Goal: Task Accomplishment & Management: Manage account settings

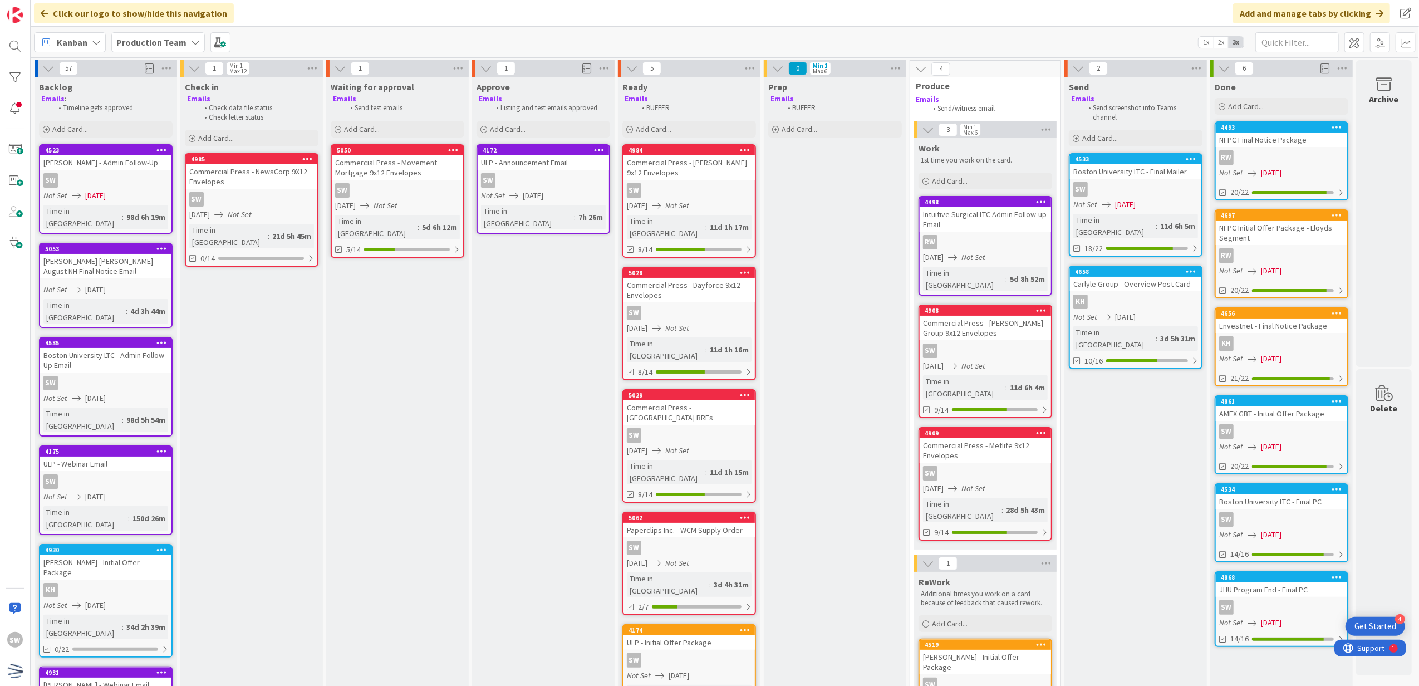
scroll to position [297, 8]
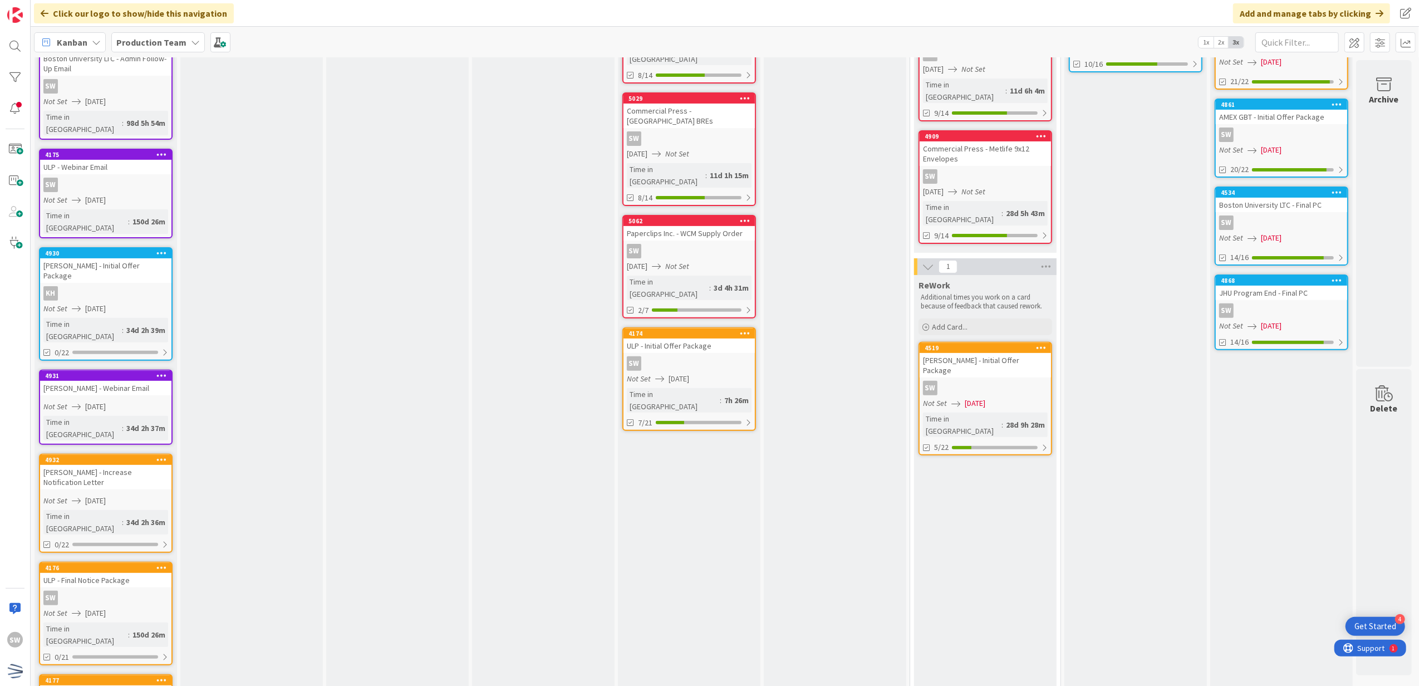
click at [994, 353] on div "[PERSON_NAME] - Initial Offer Package" at bounding box center [985, 365] width 131 height 24
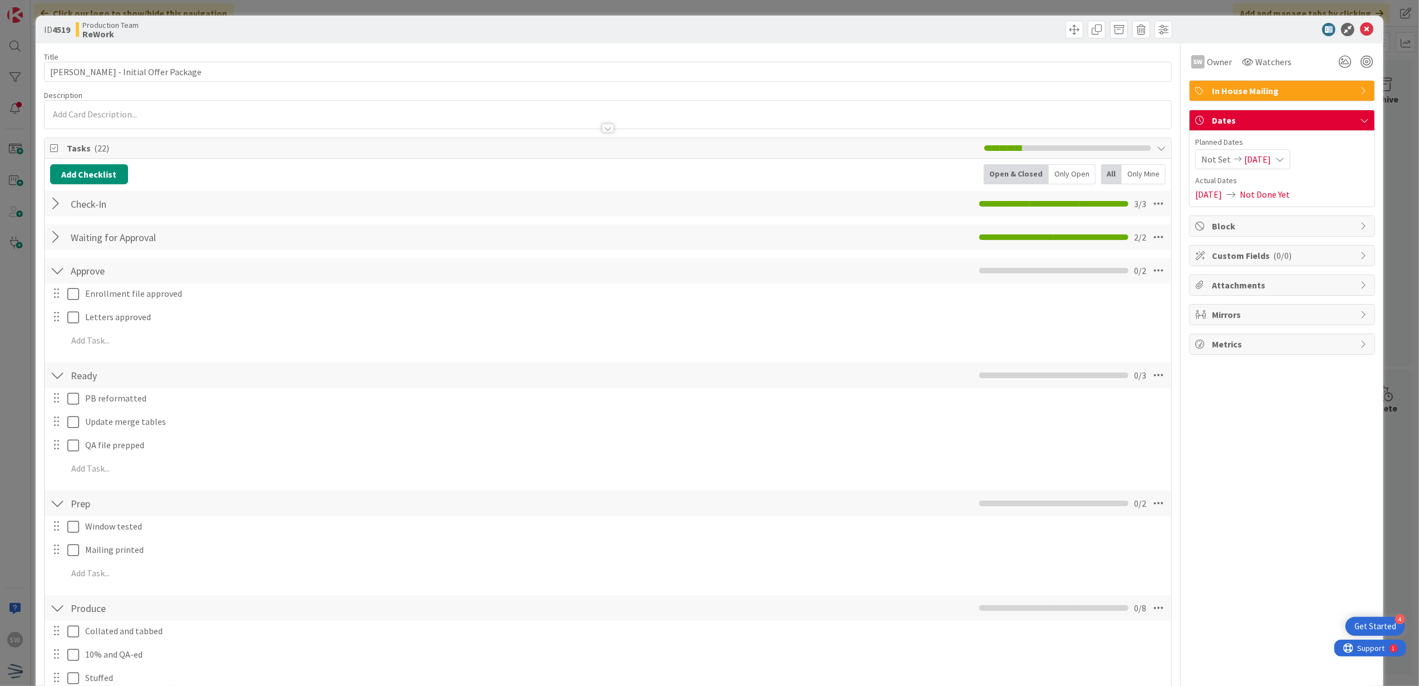
click at [1276, 163] on div "Not Set [DATE]" at bounding box center [1242, 159] width 95 height 20
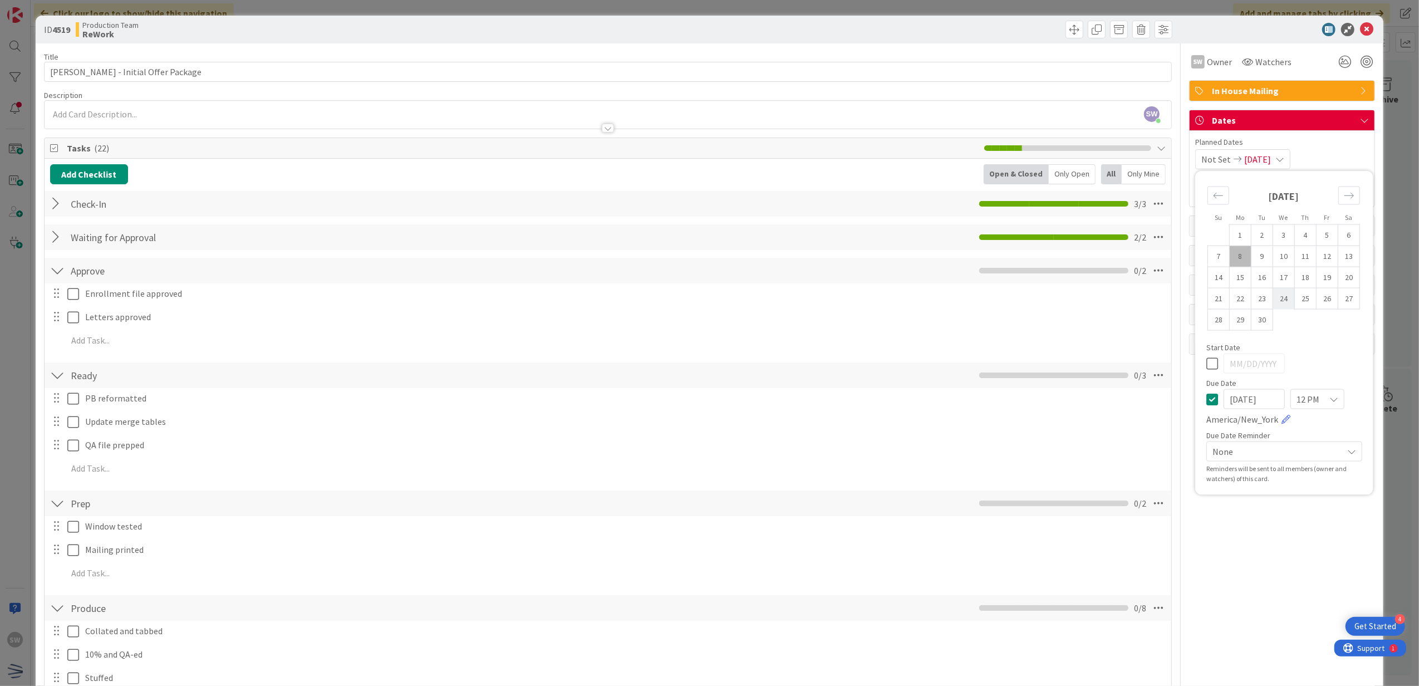
click at [1276, 299] on td "24" at bounding box center [1284, 298] width 22 height 21
type input "[DATE]"
click at [1206, 360] on icon at bounding box center [1212, 362] width 12 height 13
click at [1281, 303] on td "24" at bounding box center [1284, 298] width 22 height 21
type input "[DATE]"
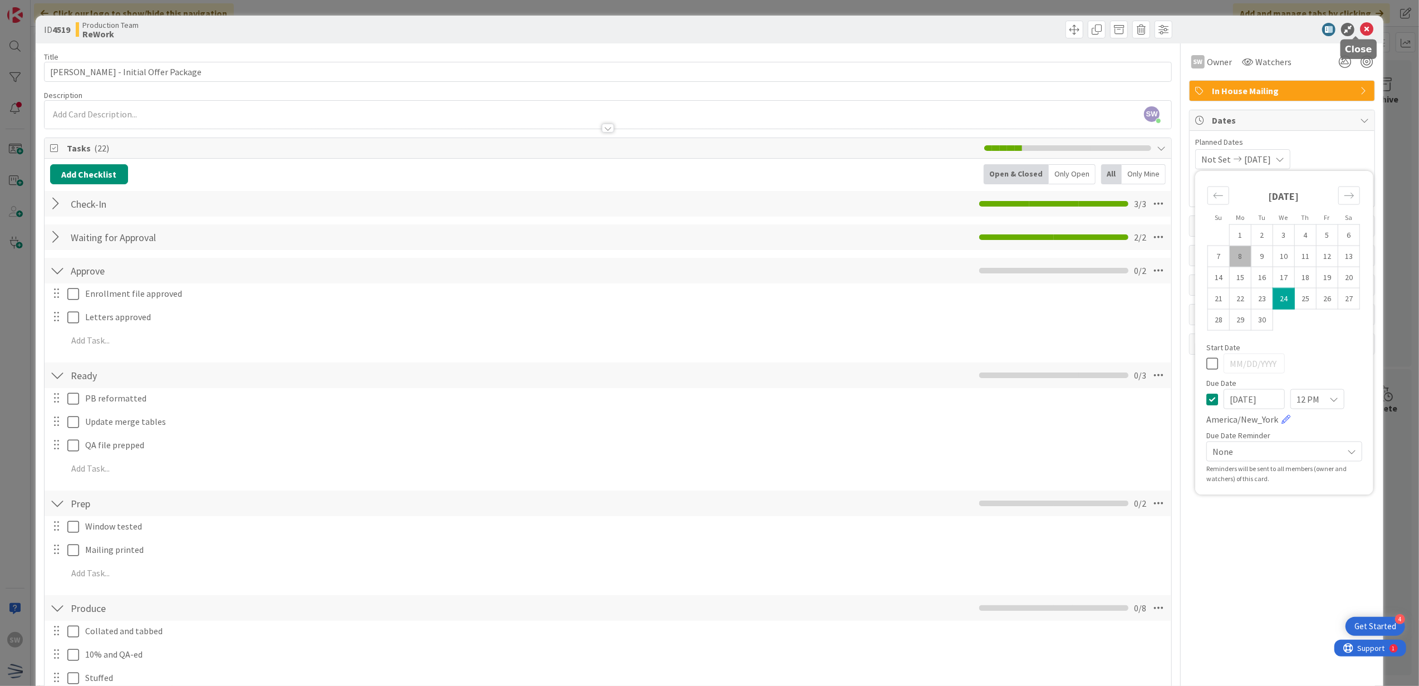
click at [1360, 32] on icon at bounding box center [1366, 29] width 13 height 13
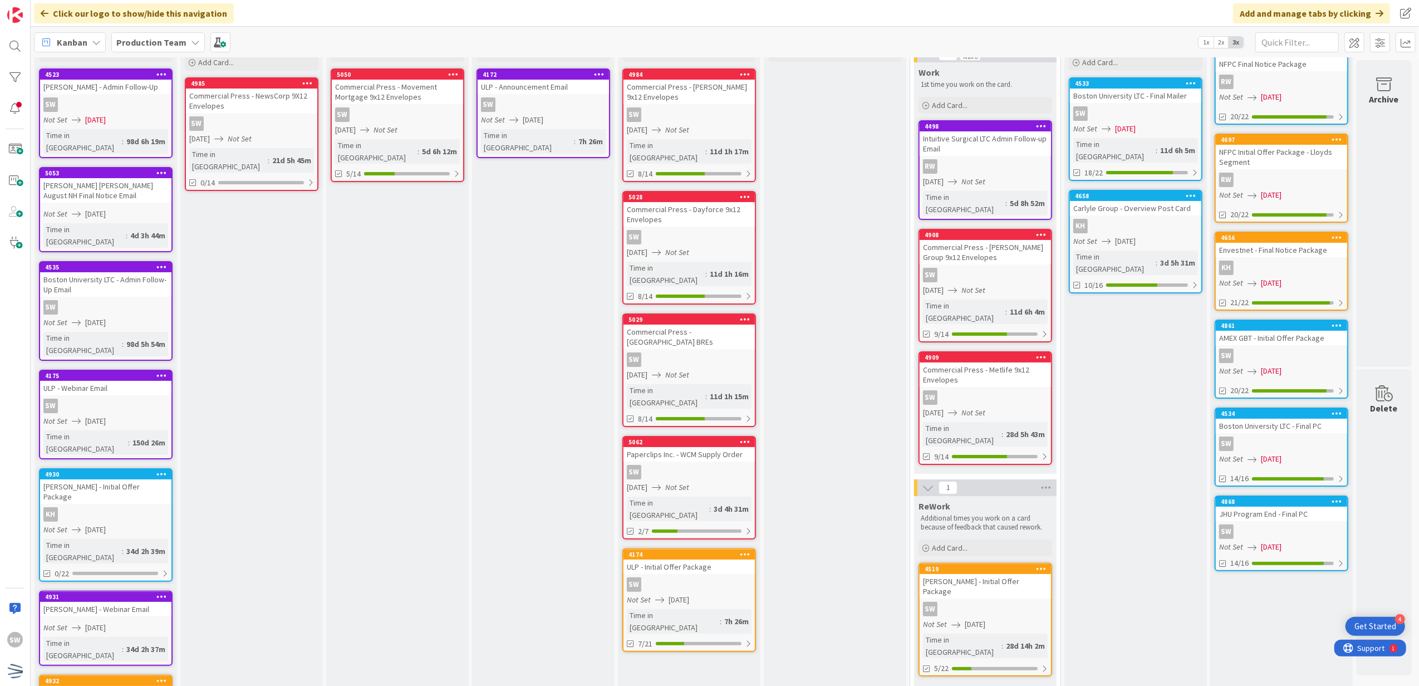
scroll to position [74, 8]
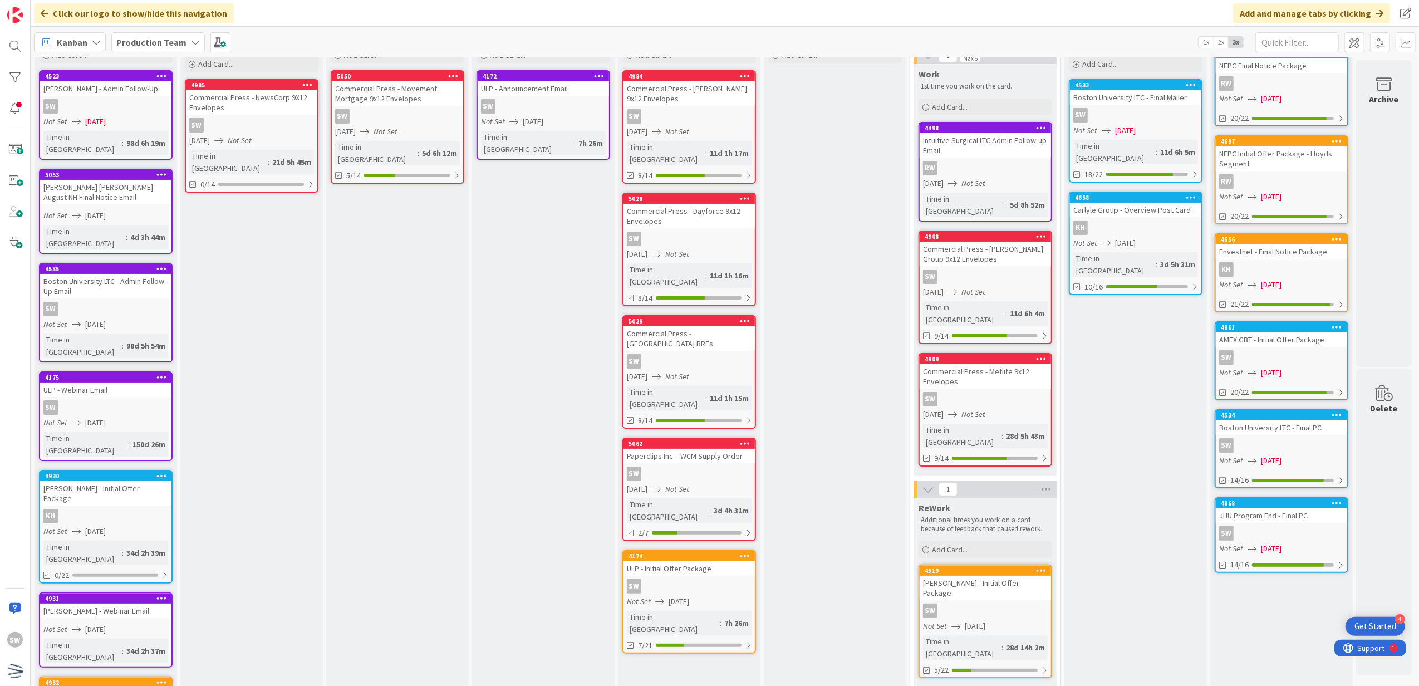
click at [130, 116] on div "Not Set [DATE]" at bounding box center [107, 122] width 128 height 12
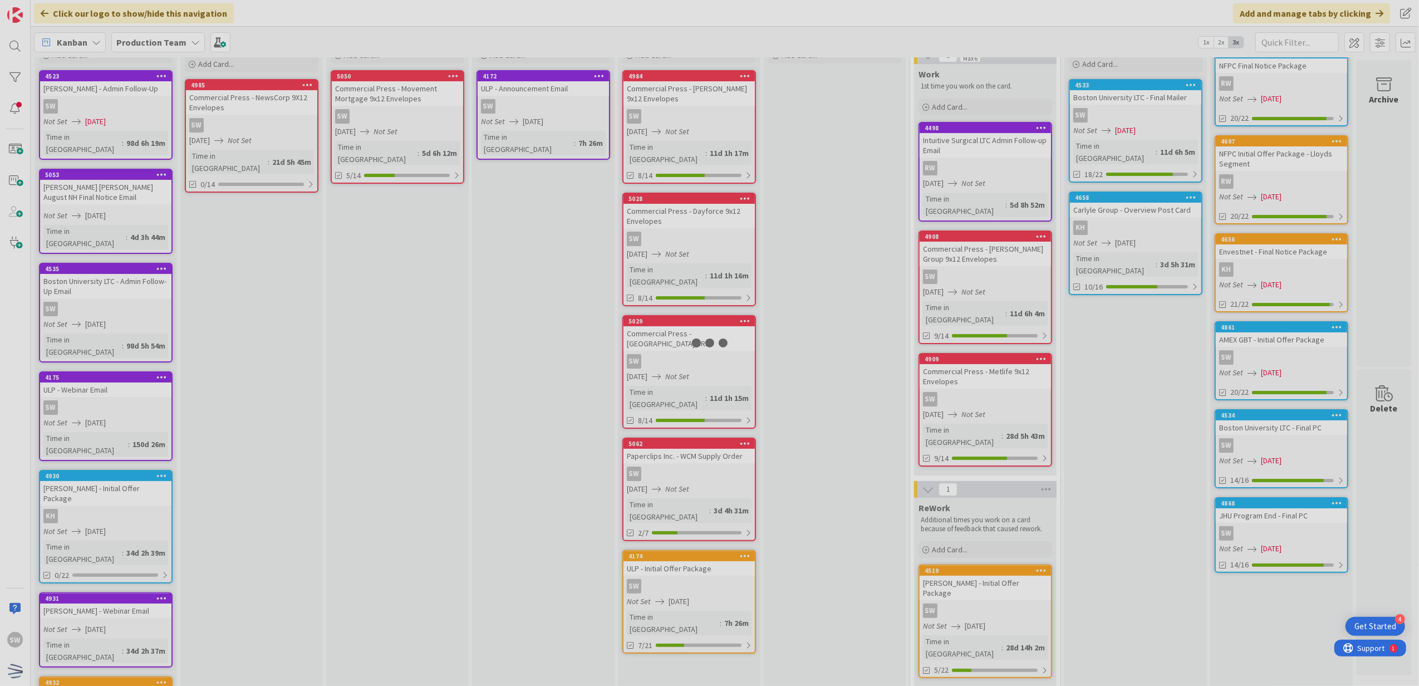
click at [130, 116] on div at bounding box center [709, 343] width 1419 height 686
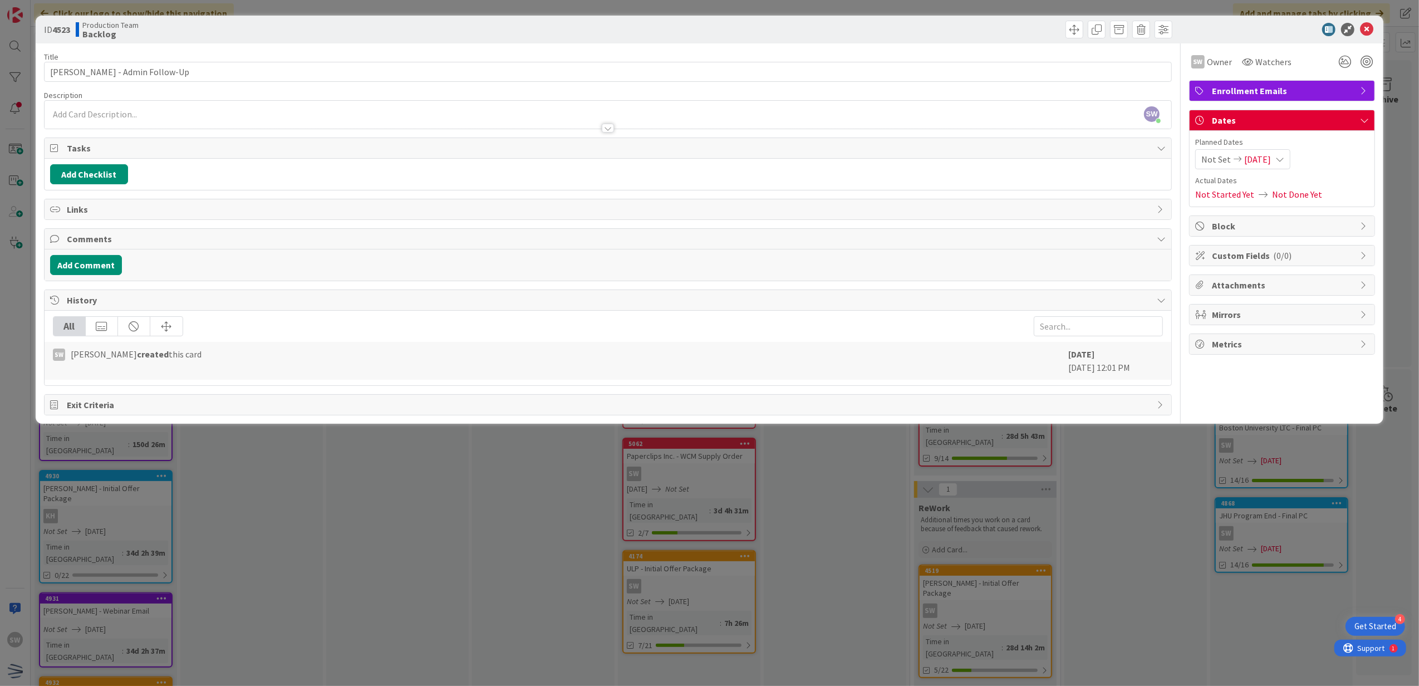
click at [1271, 155] on span "[DATE]" at bounding box center [1257, 159] width 27 height 13
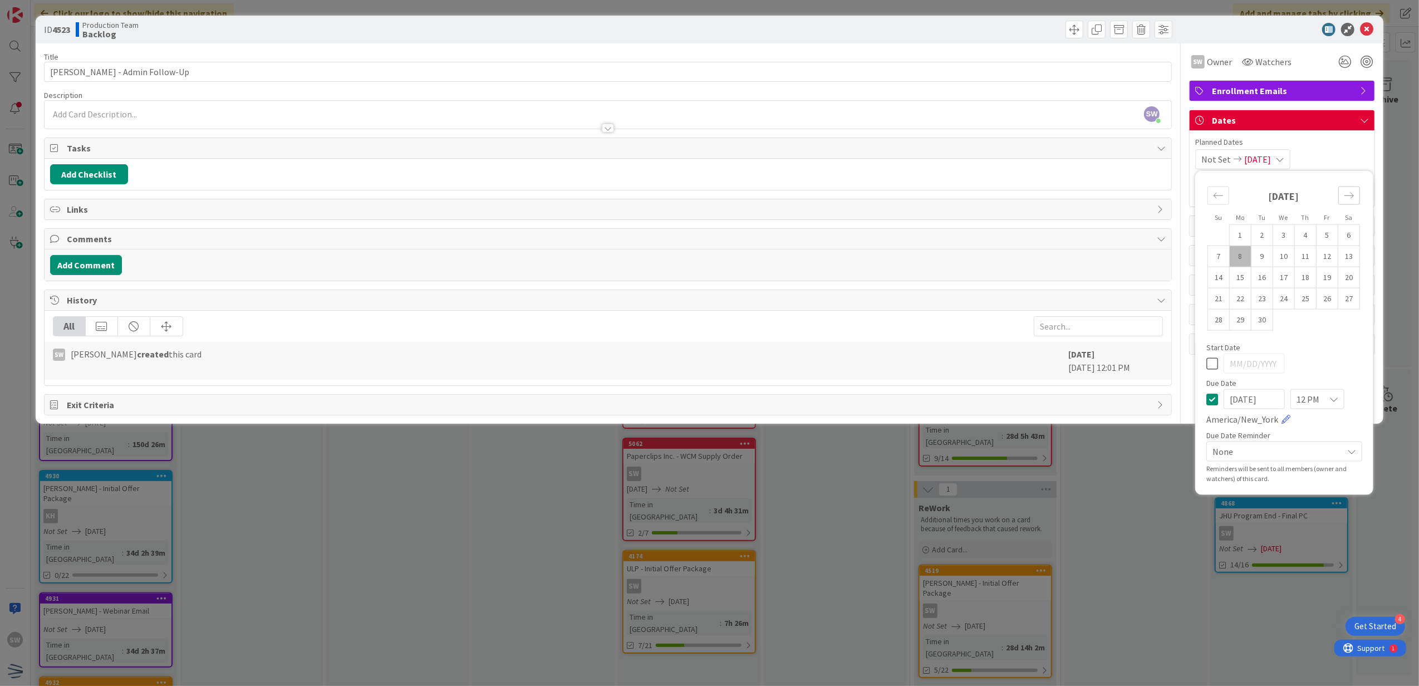
click at [1346, 202] on div "Move forward to switch to the next month." at bounding box center [1349, 195] width 22 height 18
click at [1268, 279] on td "14" at bounding box center [1262, 277] width 22 height 21
type input "[DATE]"
click at [1268, 279] on td "14" at bounding box center [1262, 277] width 22 height 21
type input "[DATE]"
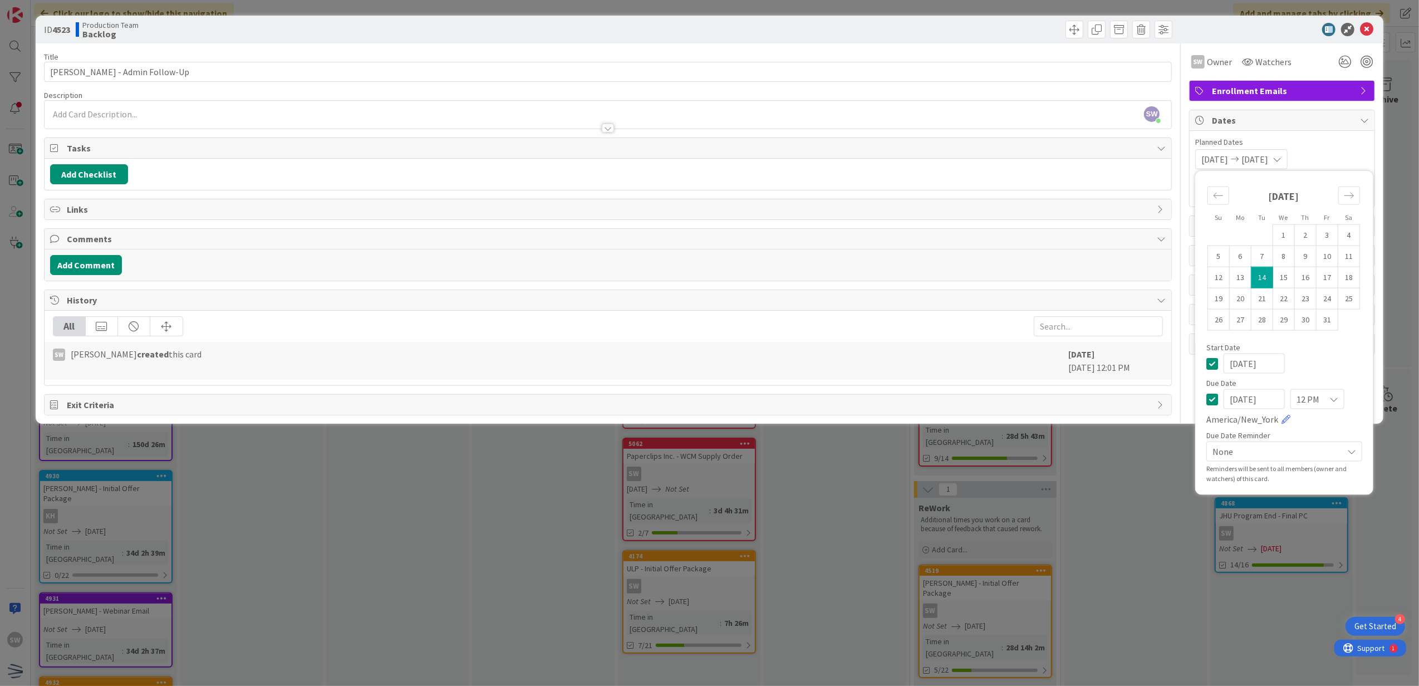
click at [1212, 361] on icon at bounding box center [1212, 362] width 12 height 13
click at [1363, 28] on icon at bounding box center [1366, 29] width 13 height 13
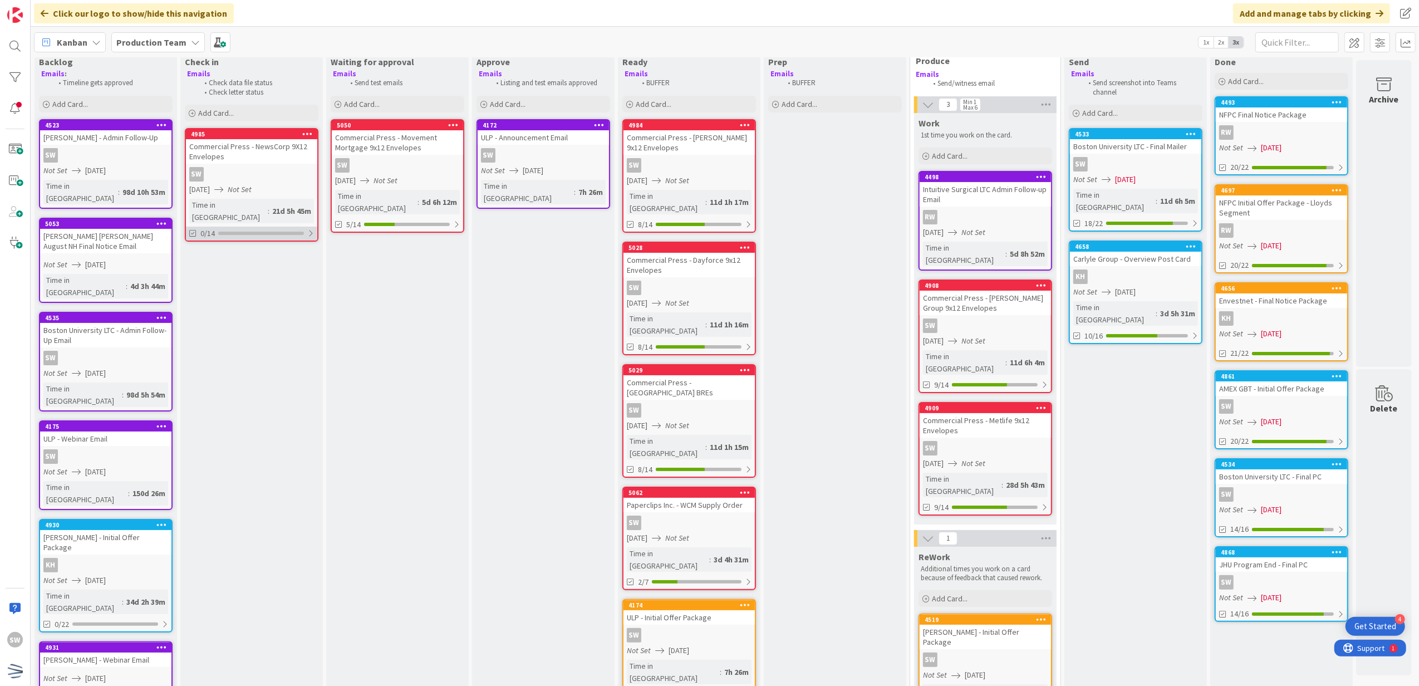
scroll to position [0, 8]
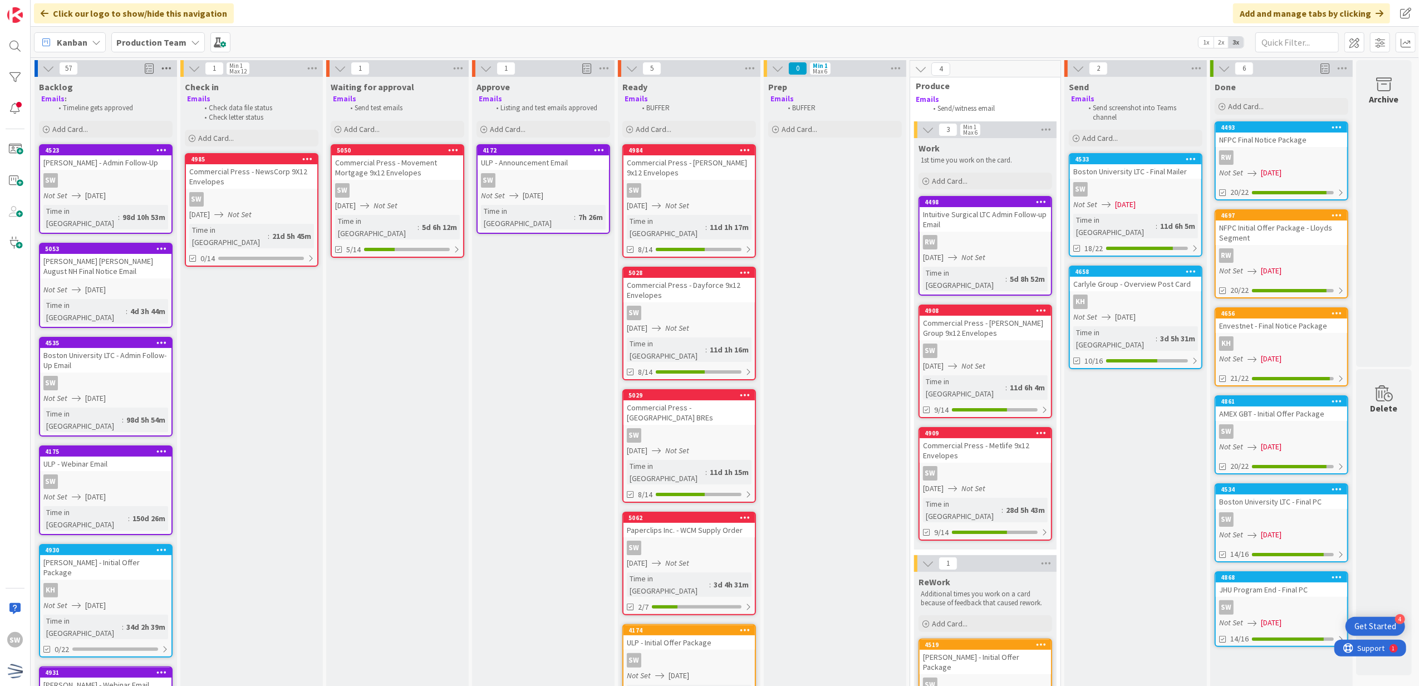
click at [159, 71] on icon at bounding box center [166, 68] width 14 height 17
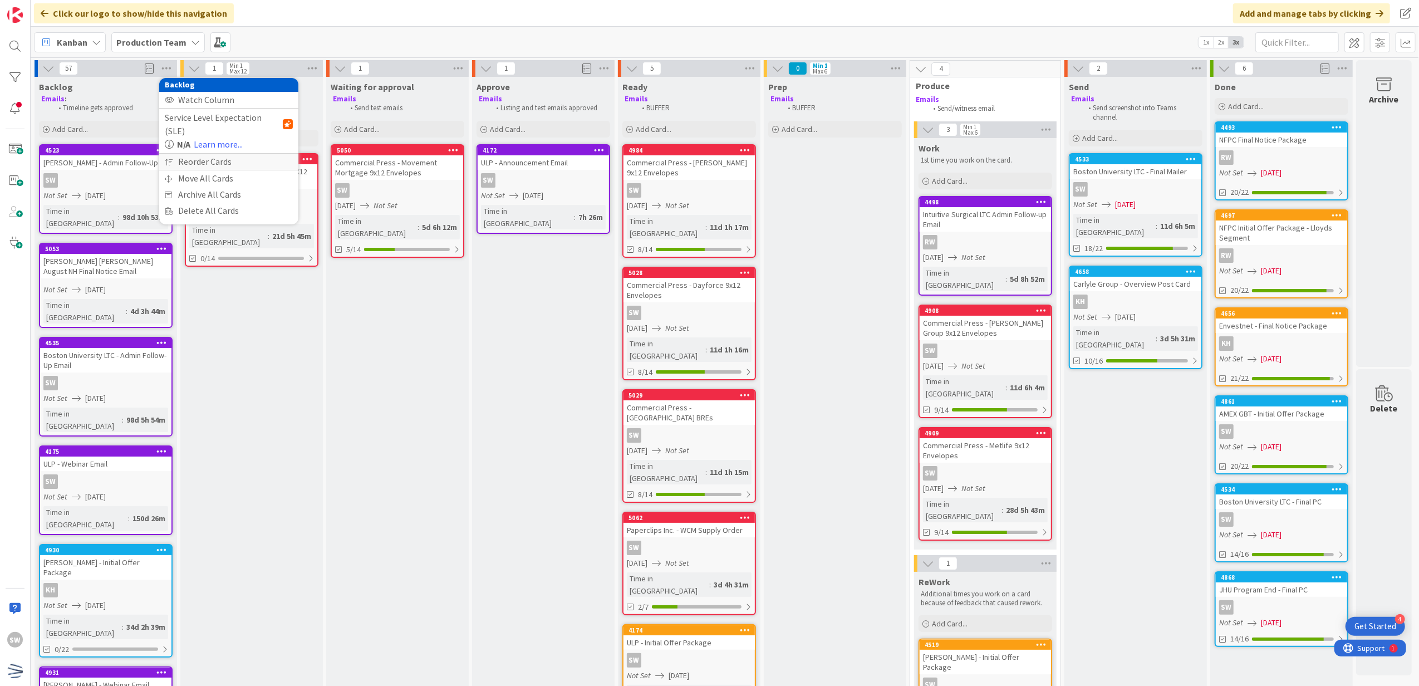
click at [212, 154] on div "Reorder Cards" at bounding box center [228, 162] width 139 height 16
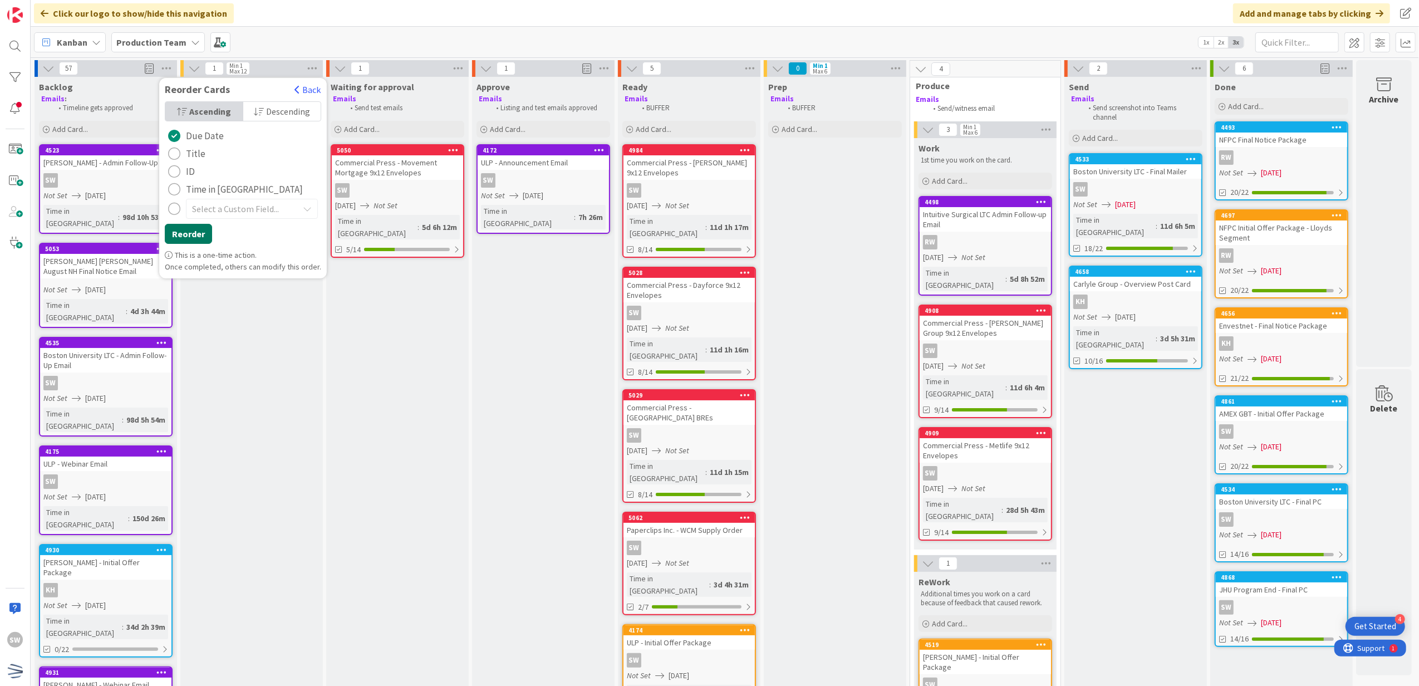
click at [187, 230] on button "Reorder" at bounding box center [188, 234] width 47 height 20
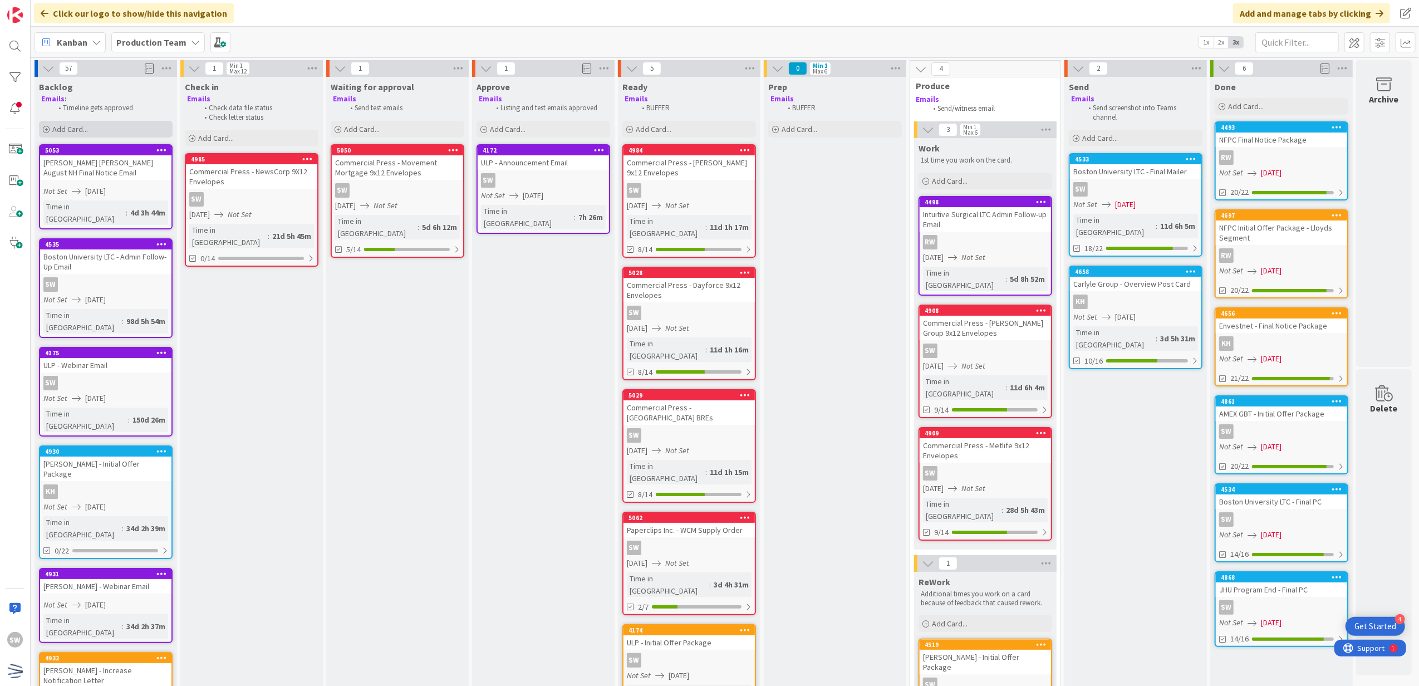
drag, startPoint x: 110, startPoint y: 127, endPoint x: 100, endPoint y: 123, distance: 10.5
click at [110, 127] on div "Add Card..." at bounding box center [106, 129] width 134 height 17
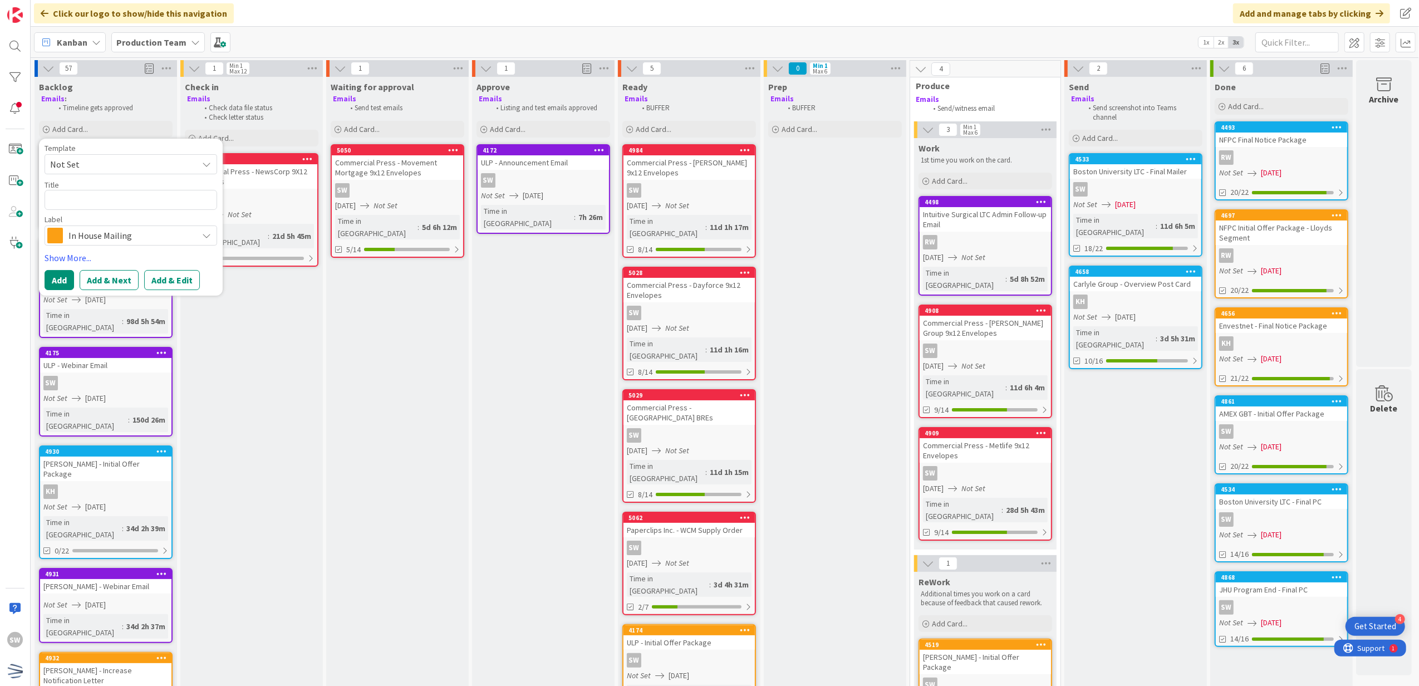
click at [123, 237] on span "In House Mailing" at bounding box center [130, 236] width 124 height 16
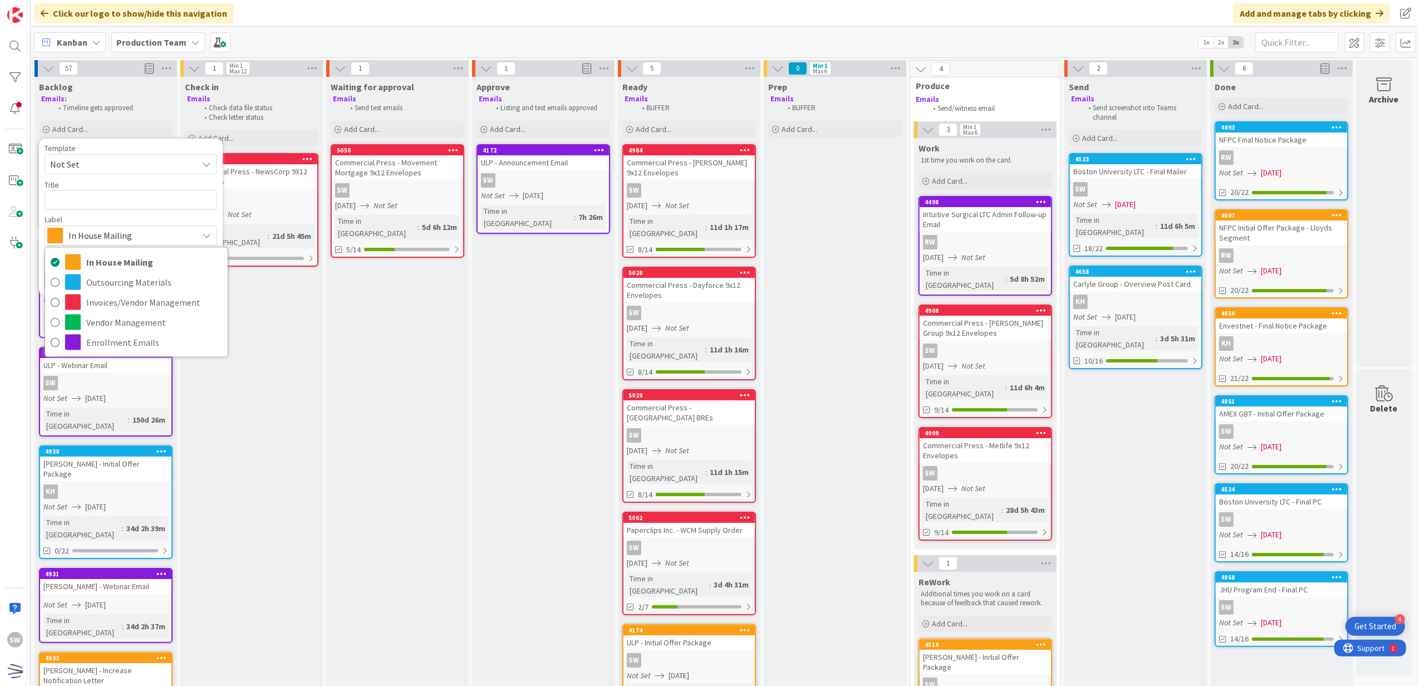
click at [151, 170] on span "Not Set" at bounding box center [119, 164] width 139 height 14
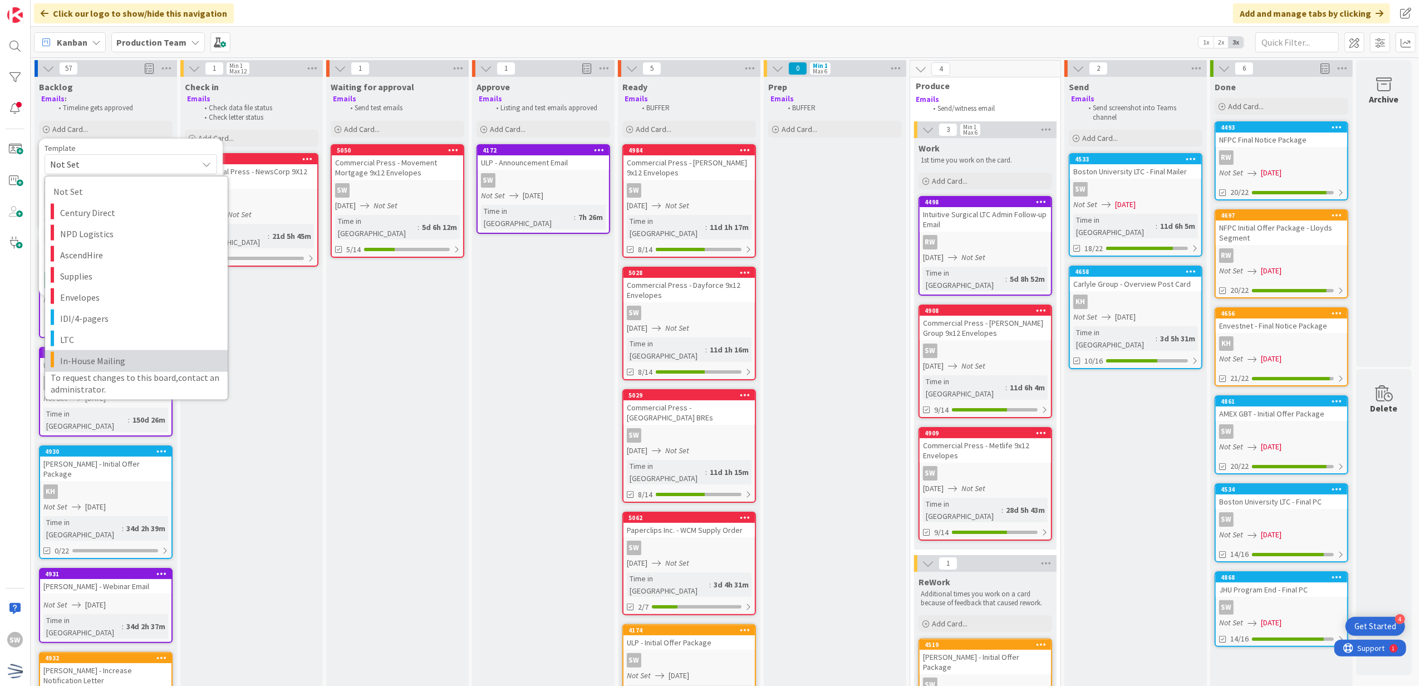
click at [95, 357] on span "In-House Mailing" at bounding box center [139, 360] width 159 height 14
type textarea "x"
type textarea "In-House Mailing"
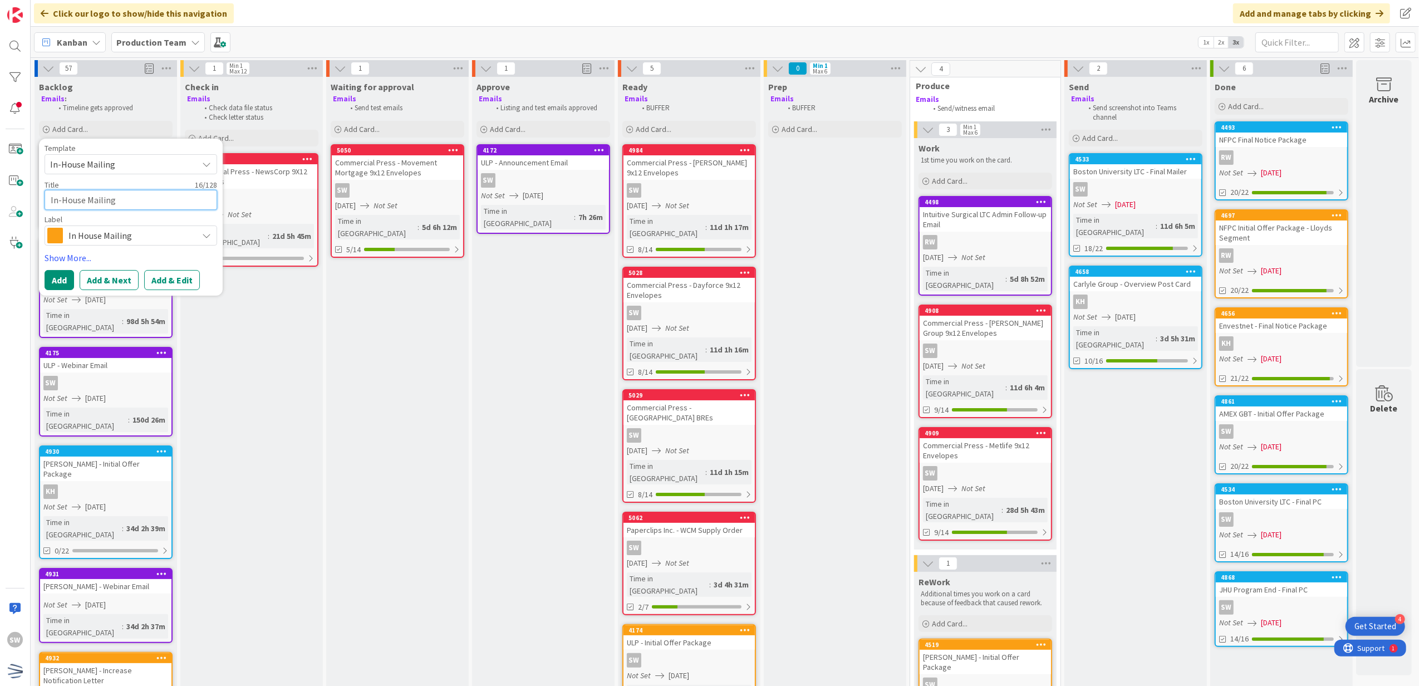
click at [125, 204] on textarea "In-House Mailing" at bounding box center [131, 200] width 173 height 21
type textarea "x"
type textarea "l"
type textarea "x"
type textarea "lI"
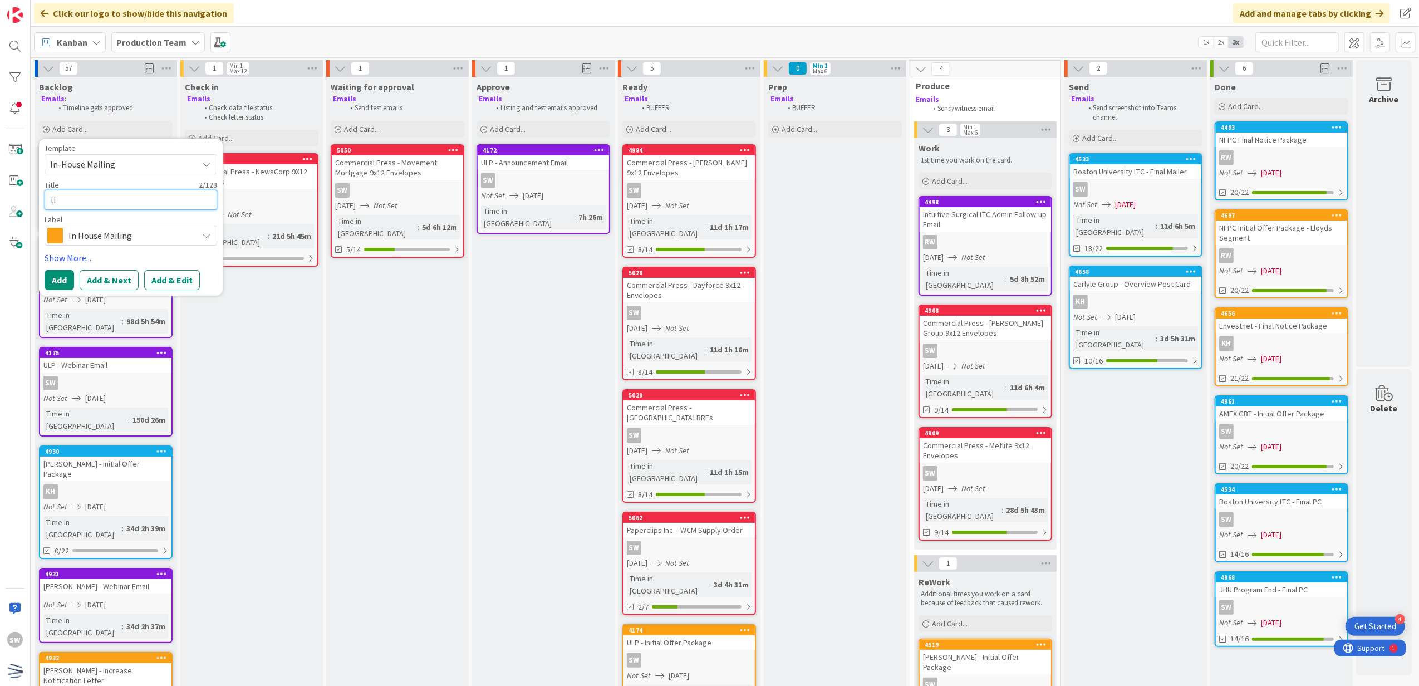
type textarea "x"
type textarea "lIV"
type textarea "x"
type textarea "lIVA"
type textarea "x"
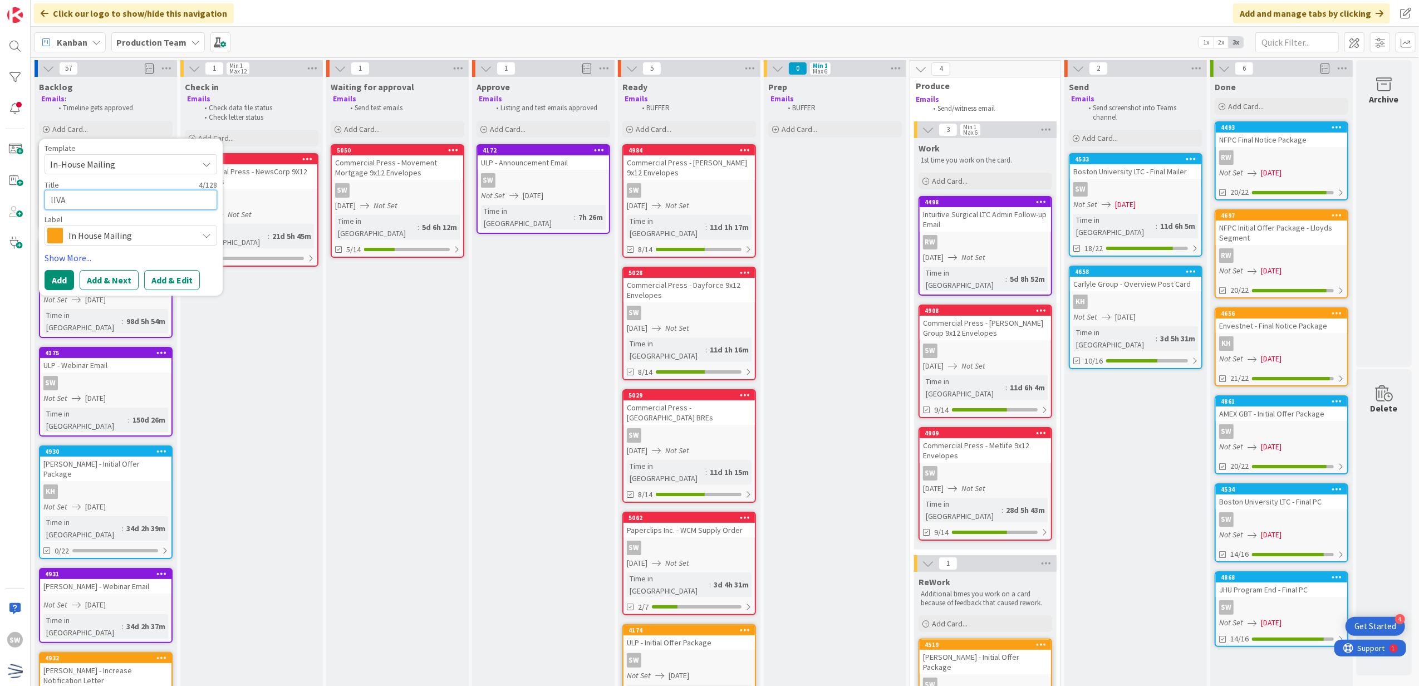
type textarea "[PERSON_NAME]"
type textarea "x"
type textarea "lIVA"
type textarea "x"
type textarea "lIV"
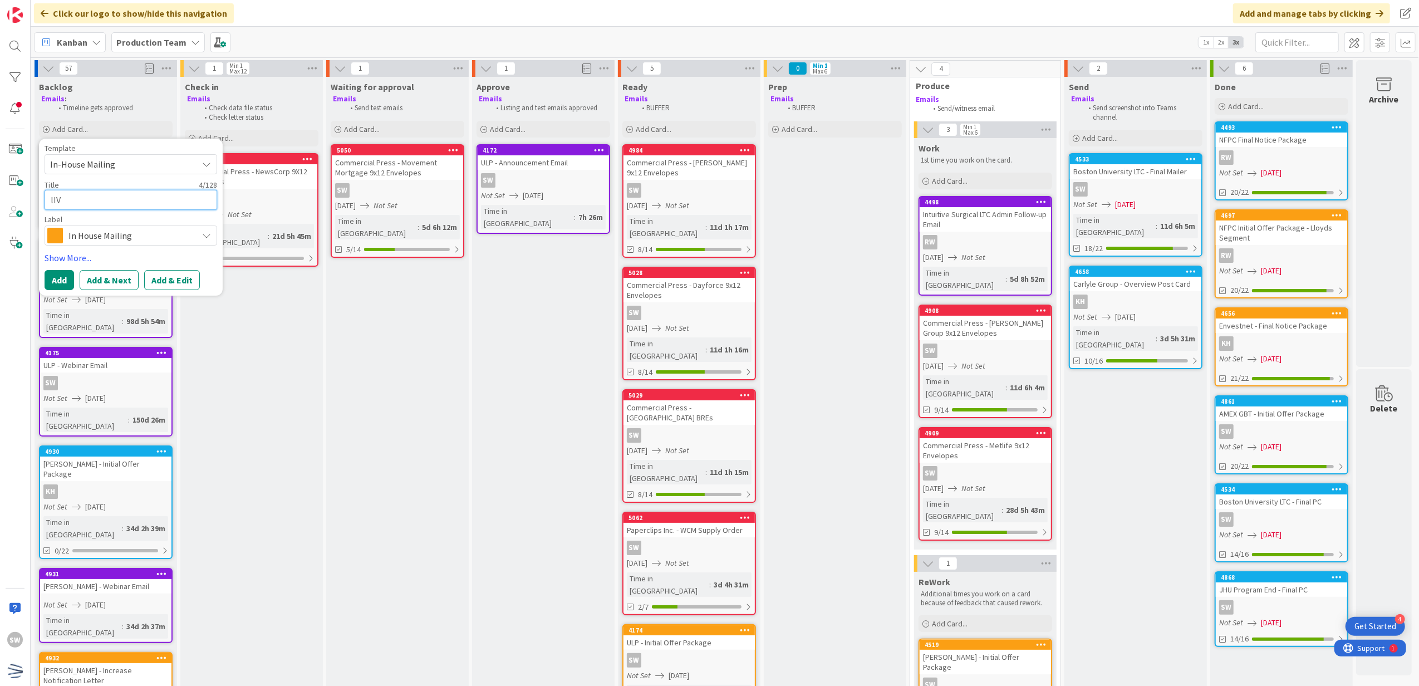
type textarea "x"
type textarea "lI"
type textarea "x"
type textarea "l"
type textarea "x"
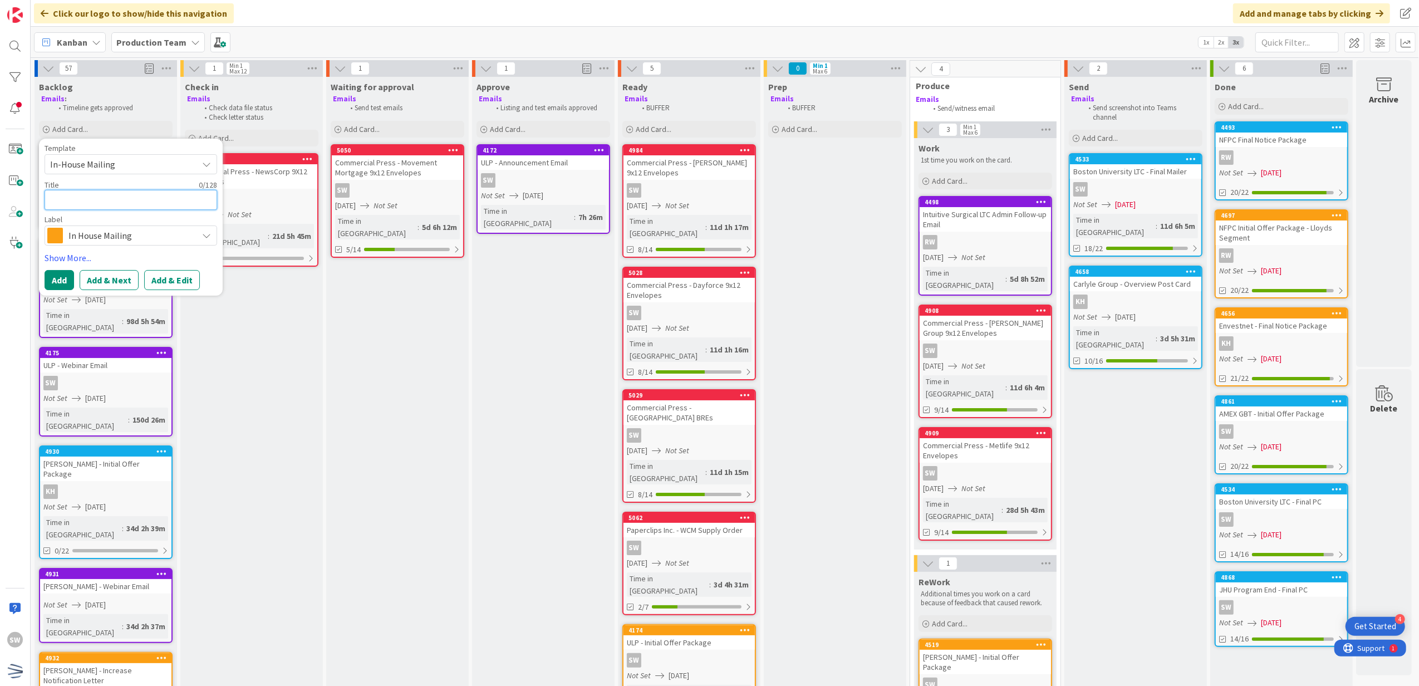
type textarea "L"
type textarea "x"
type textarea "Li"
type textarea "x"
type textarea "Liv"
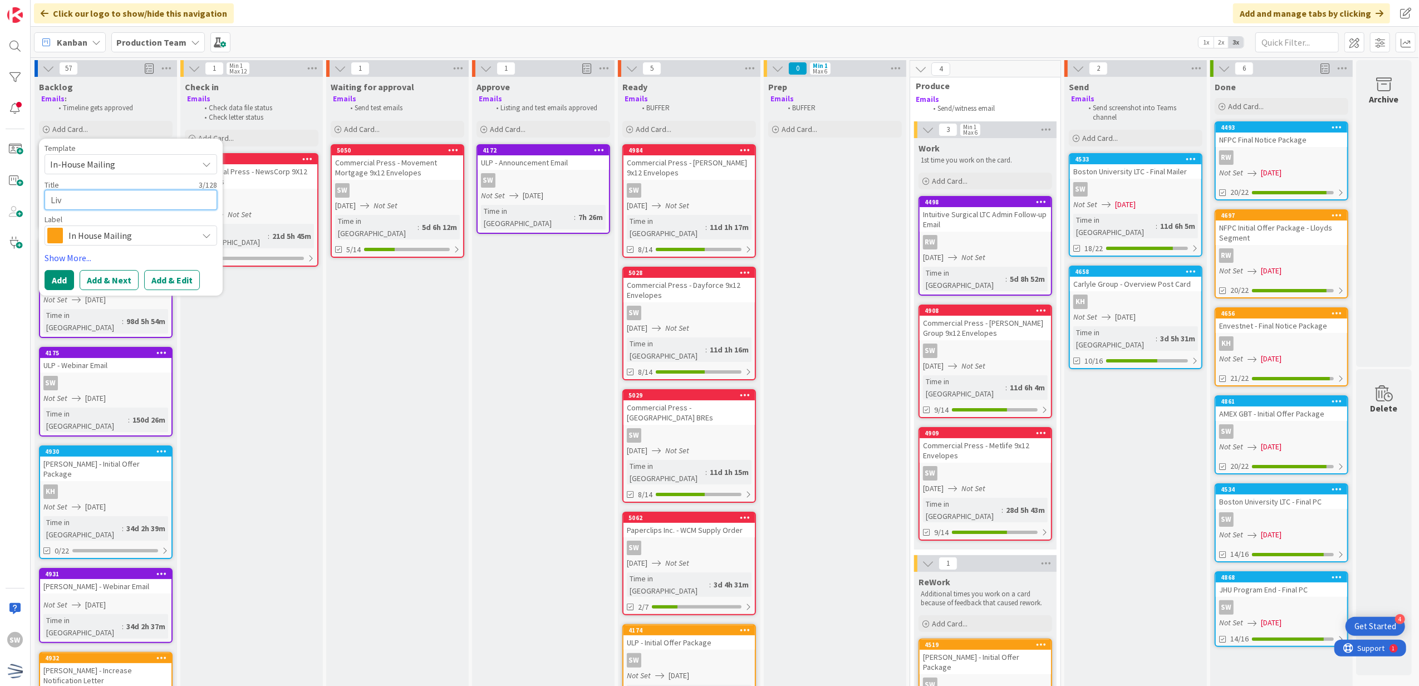
type textarea "x"
type textarea "Liva"
type textarea "x"
type textarea "[PERSON_NAME]"
type textarea "x"
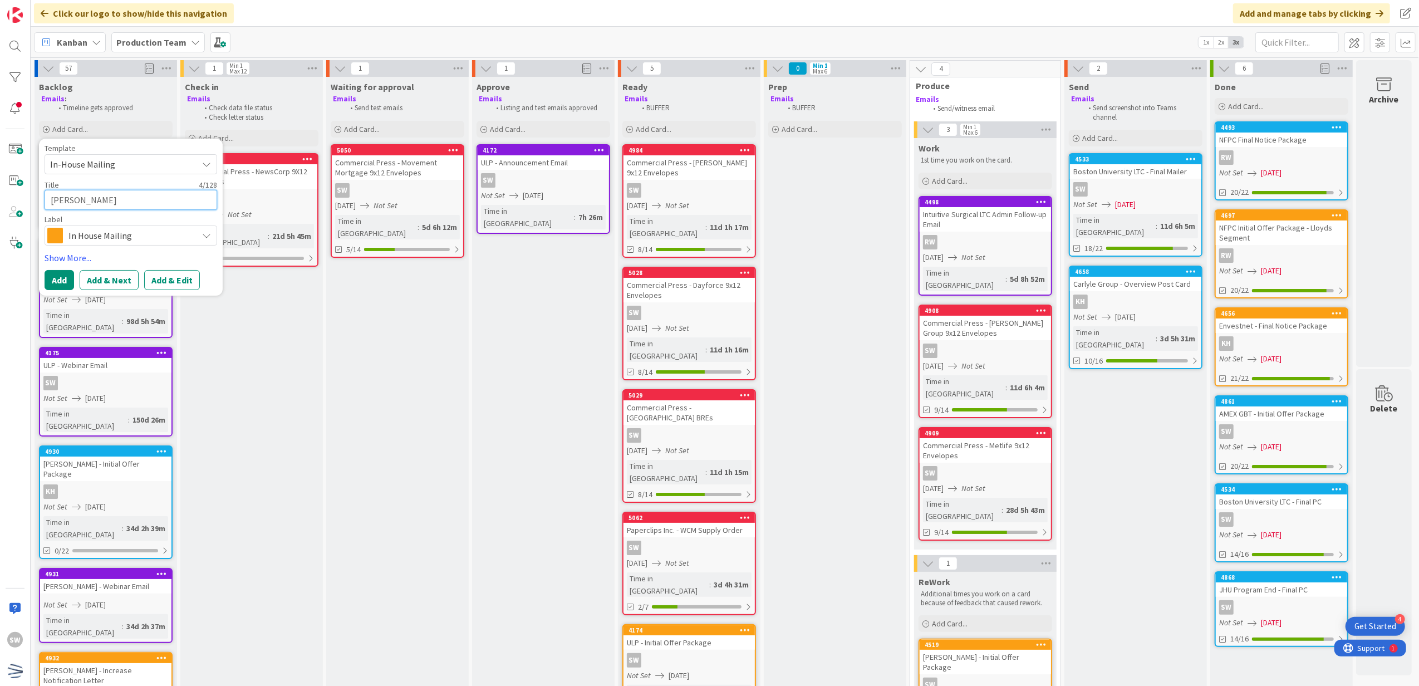
type textarea "LivaNo"
type textarea "x"
type textarea "LivaNov"
type textarea "x"
type textarea "LivaNova"
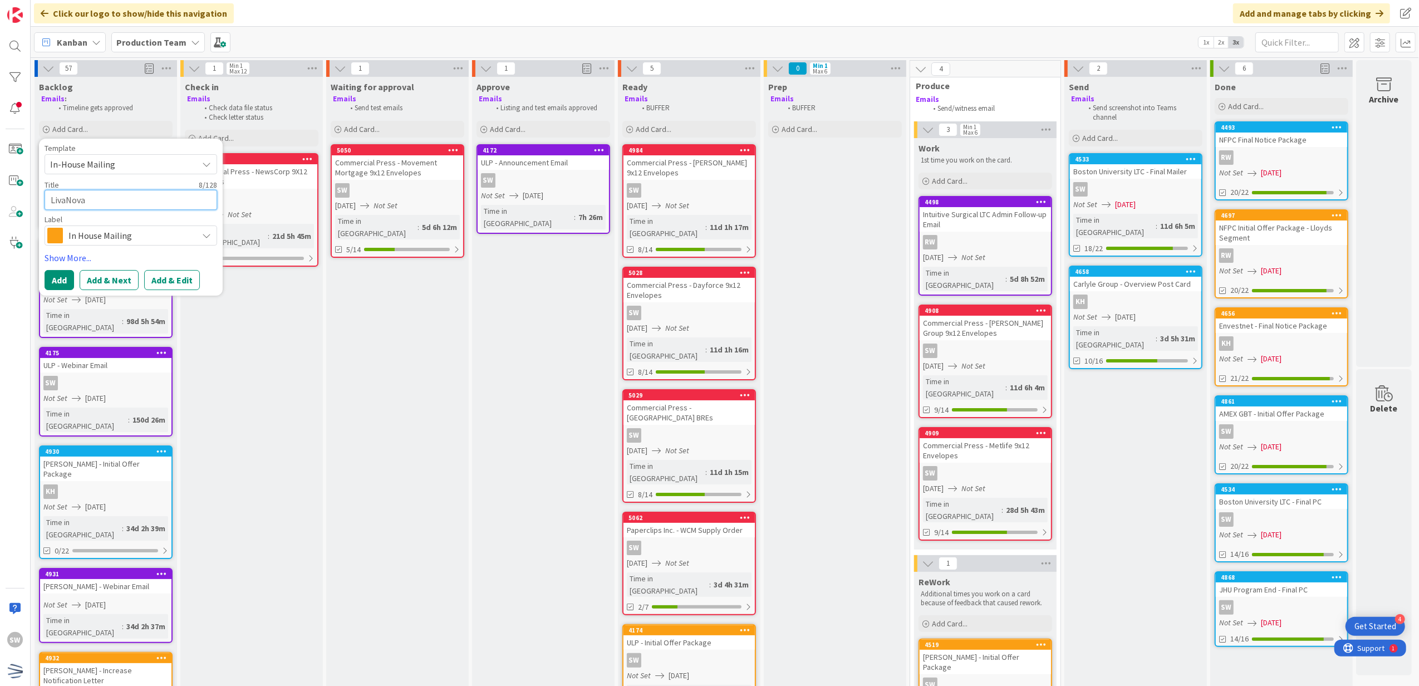
type textarea "x"
type textarea "LivaNova"
type textarea "x"
type textarea "LivaNova -"
type textarea "x"
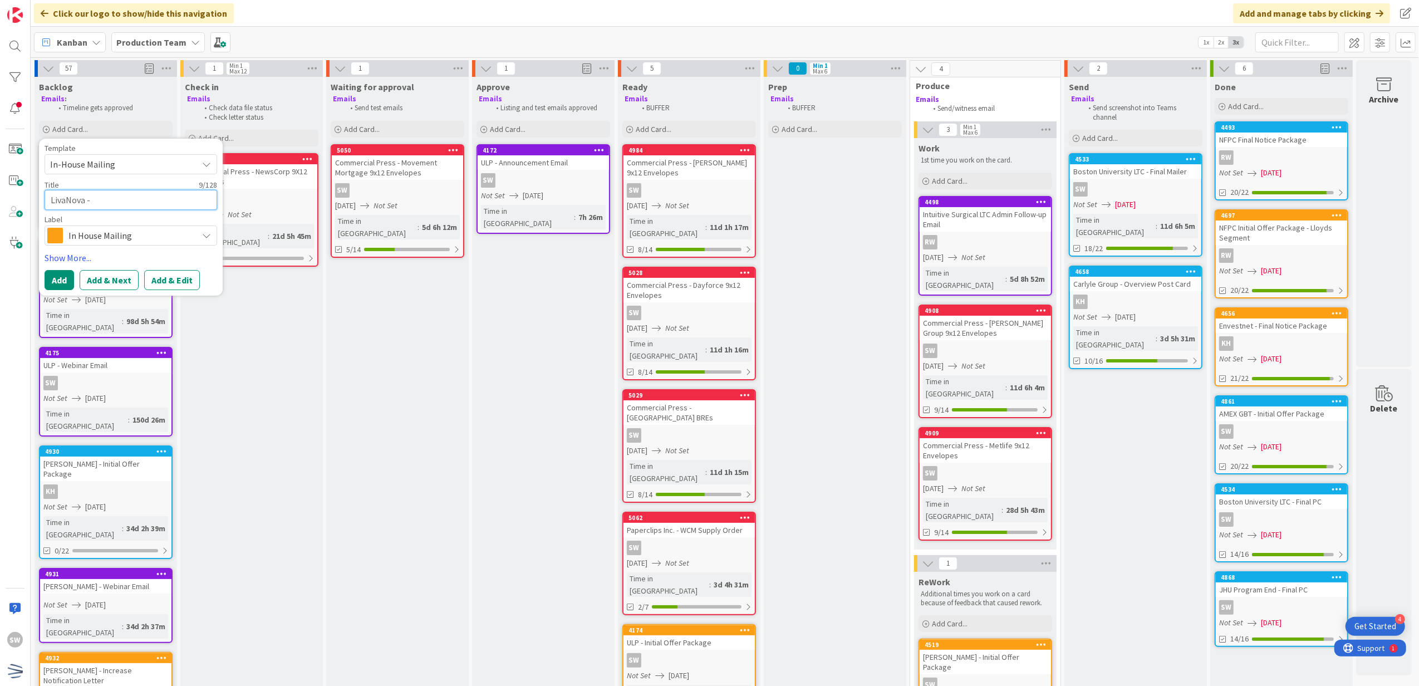
type textarea "LivaNova -"
type textarea "x"
type textarea "LivaNova - I"
type textarea "x"
type textarea "LivaNova - In"
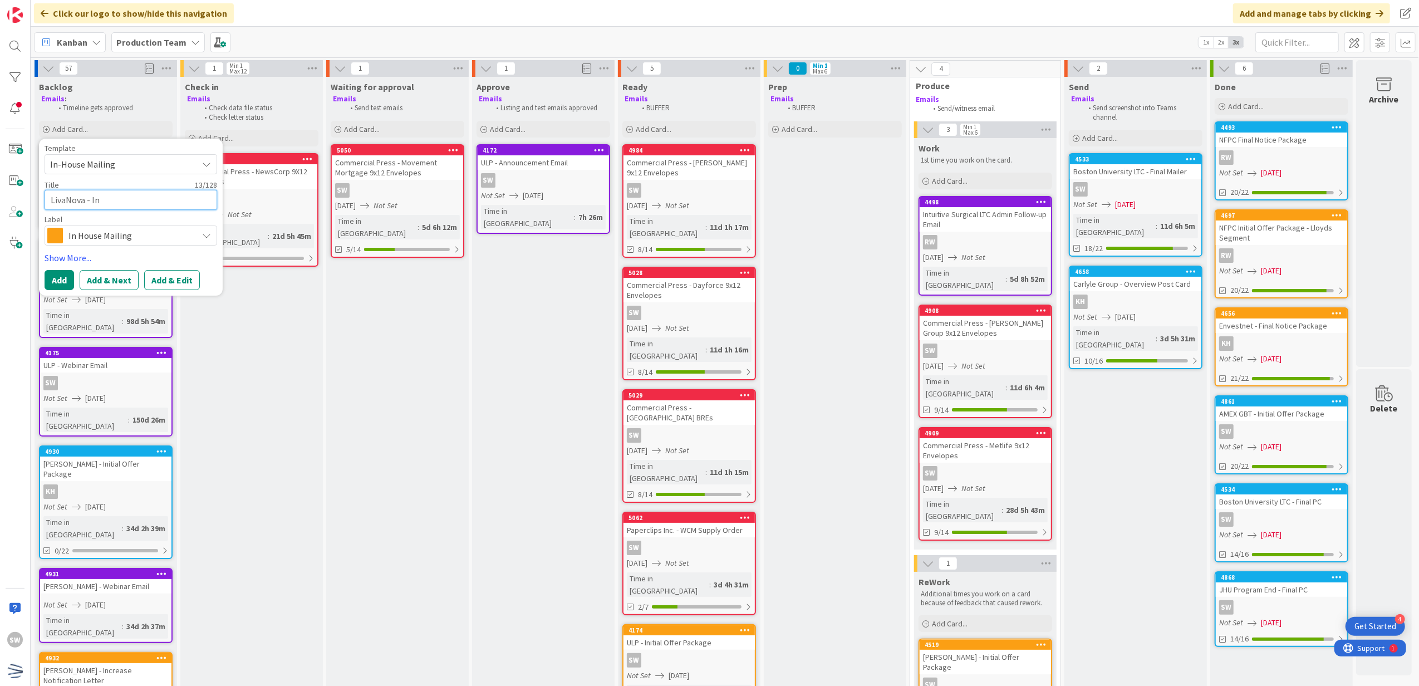
type textarea "x"
type textarea "LivaNova - Ini"
type textarea "x"
type textarea "LivaNova - Init"
type textarea "x"
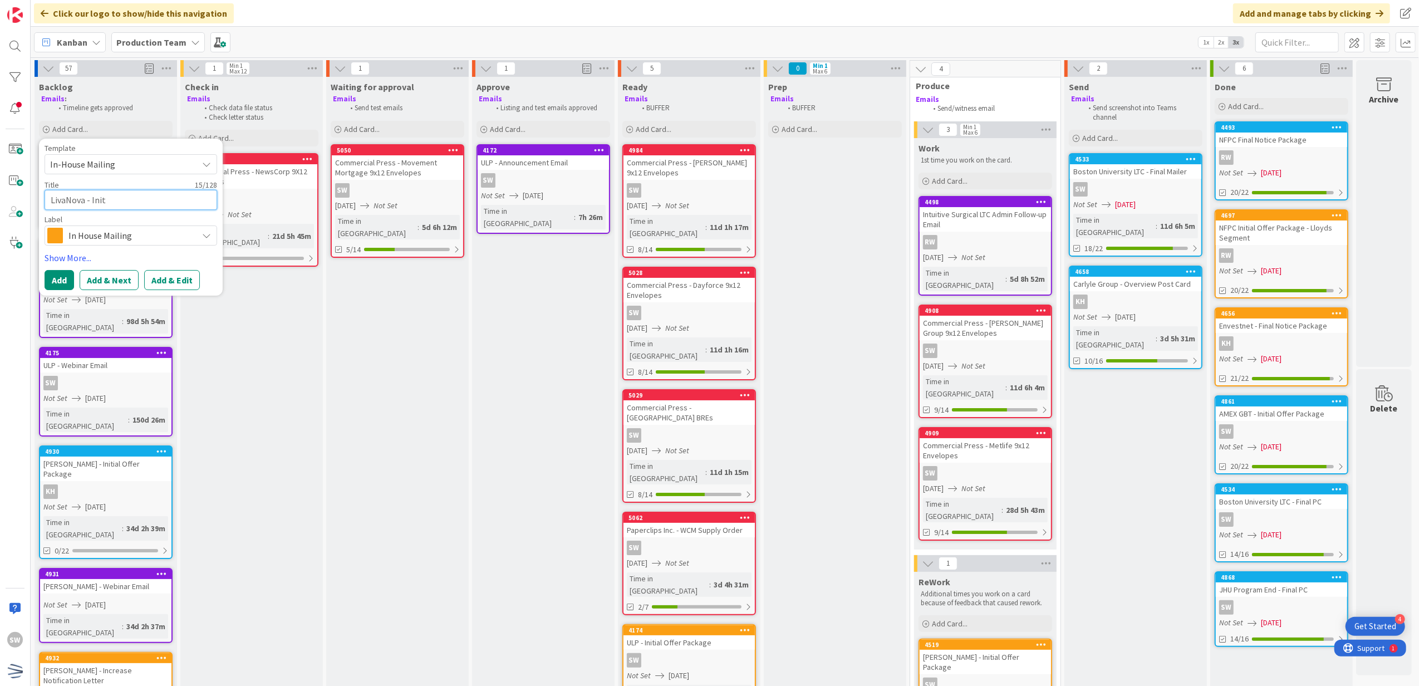
type textarea "[PERSON_NAME] - Initi"
type textarea "x"
type textarea "LivaNova - Initia"
type textarea "x"
type textarea "LivaNova - Initial"
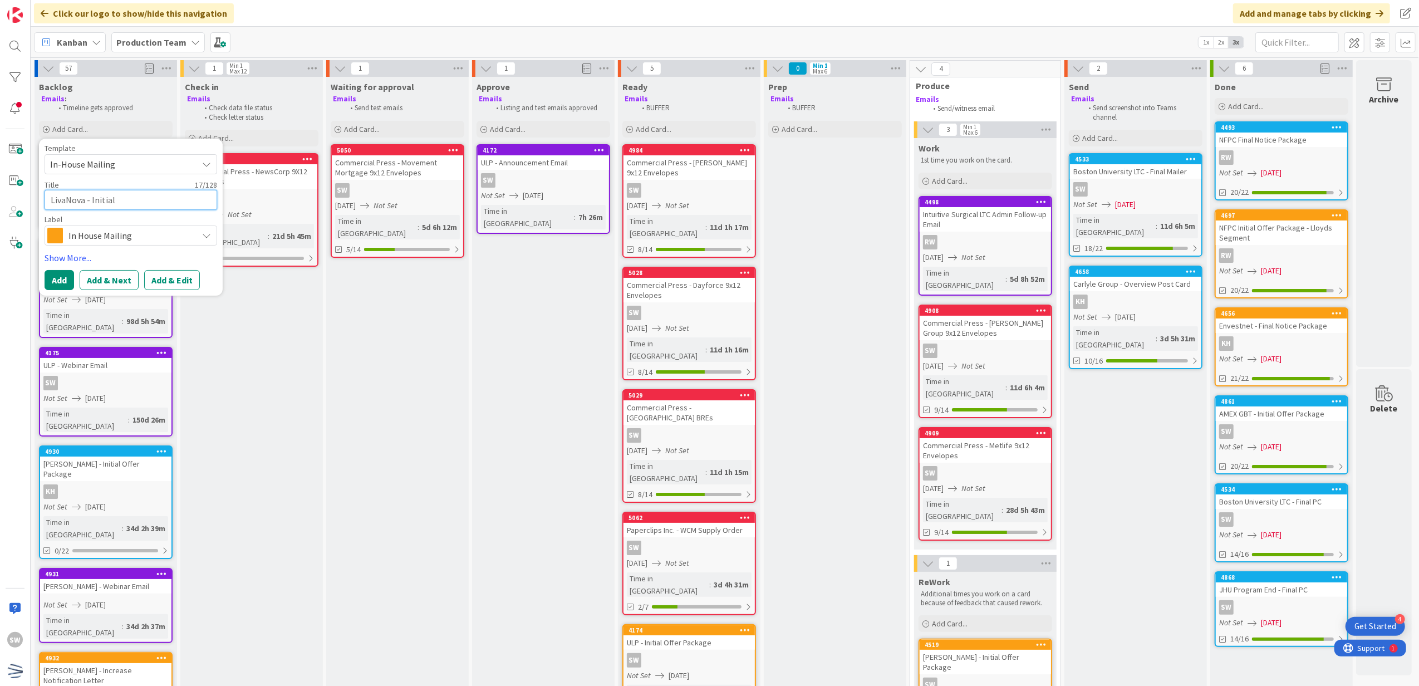
type textarea "x"
type textarea "LivaNova - Initial"
type textarea "x"
type textarea "LivaNova - Initial O"
type textarea "x"
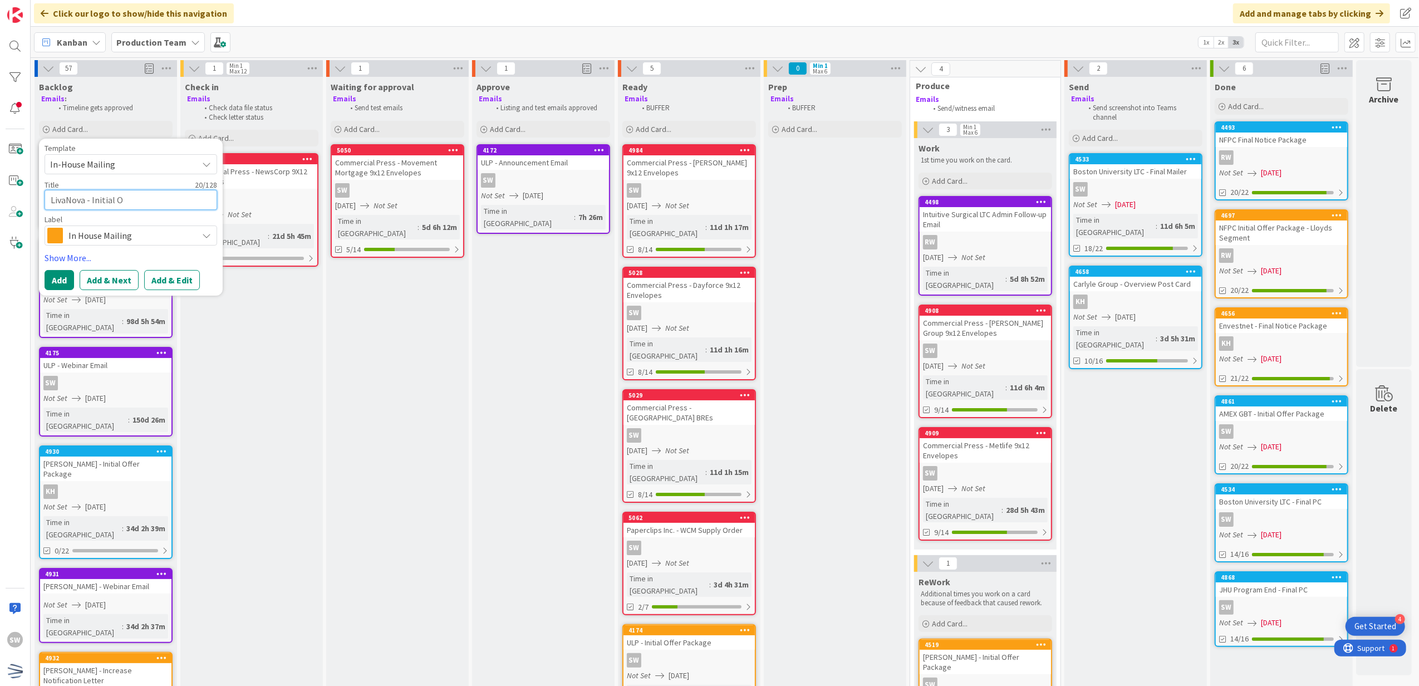
type textarea "LivaNova - Initial Of"
type textarea "x"
type textarea "LivaNova - Initial Off"
type textarea "x"
type textarea "LivaNova - Initial Offe"
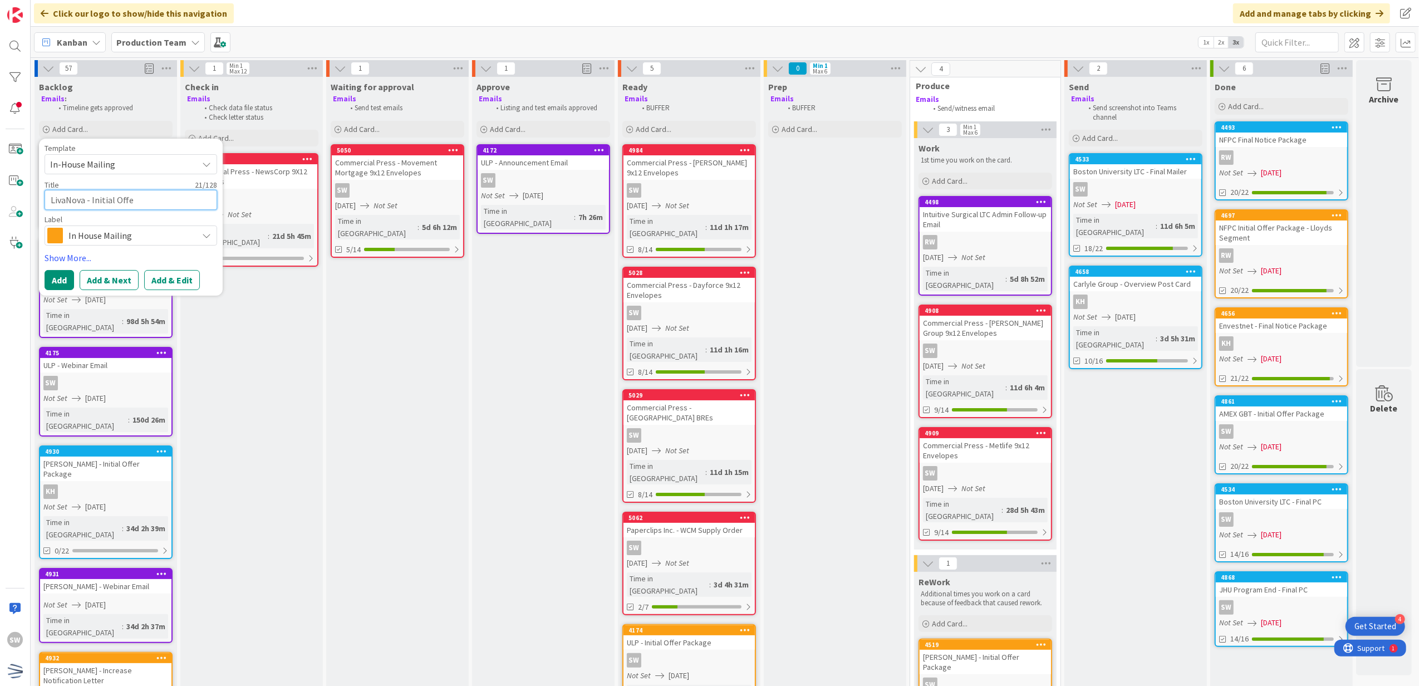
type textarea "x"
type textarea "LivaNova - Initial Offer"
type textarea "x"
type textarea "LivaNova - Initial Offer"
type textarea "x"
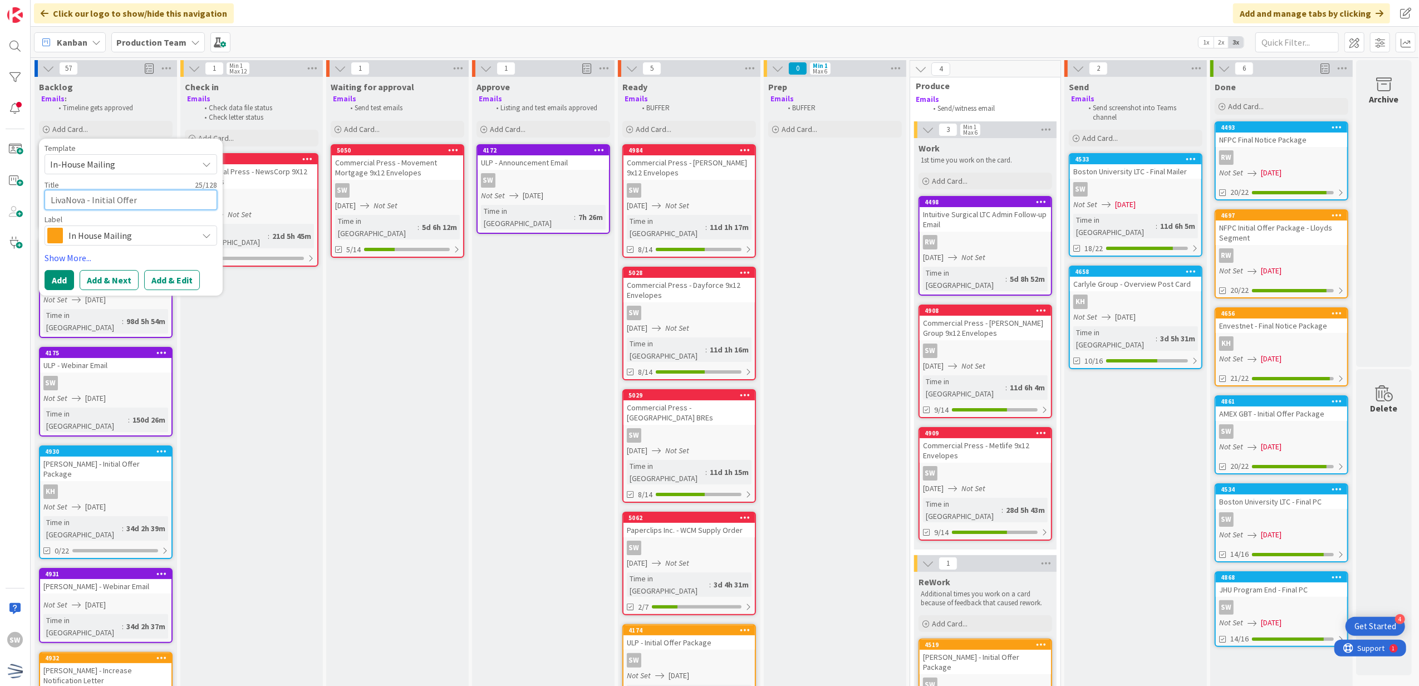
type textarea "LivaNova - Initial Offer P"
type textarea "x"
type textarea "LivaNova - Initial Offer Pa"
type textarea "x"
type textarea "LivaNova - Initial Offer Pac"
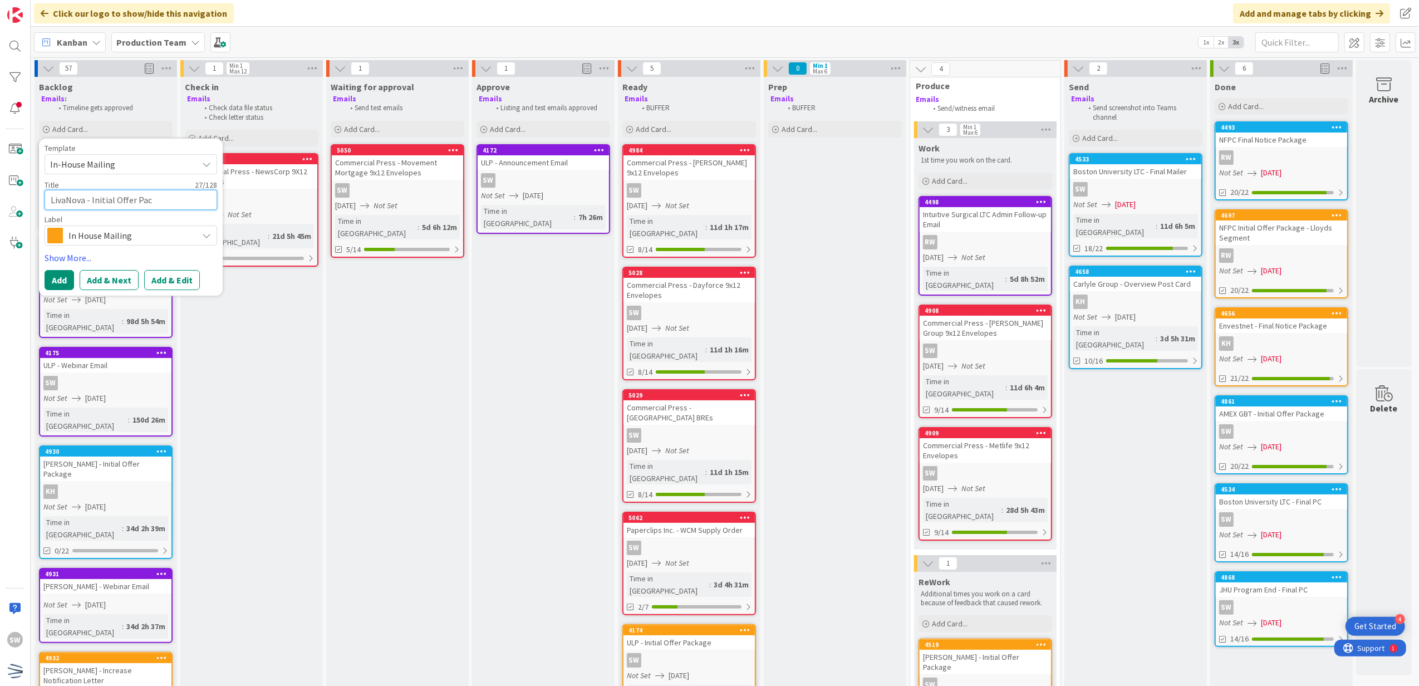
type textarea "x"
type textarea "LivaNova - Initial Offer Pack"
type textarea "x"
type textarea "LivaNova - Initial Offer Packa"
type textarea "x"
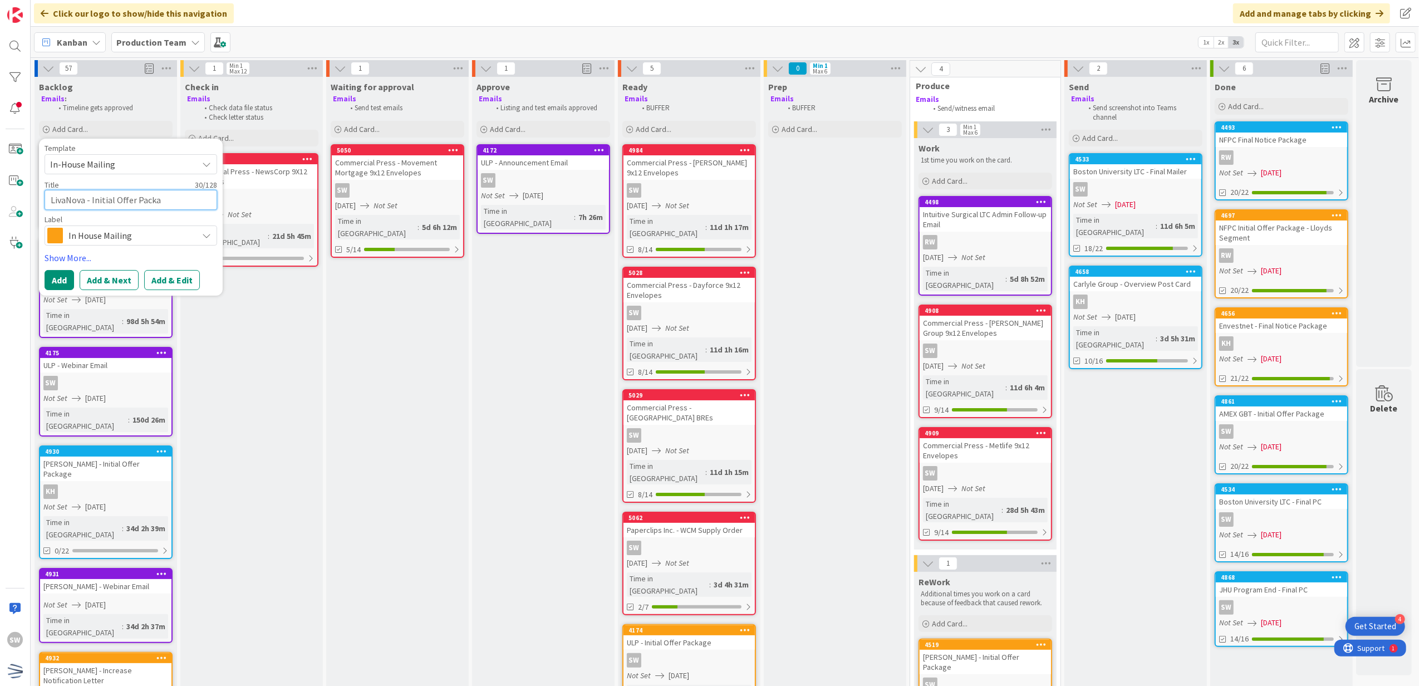
type textarea "LivaNova - Initial Offer Packag"
type textarea "x"
type textarea "LivaNova - Initial Offer Package"
click at [67, 257] on link "Show More..." at bounding box center [131, 257] width 173 height 13
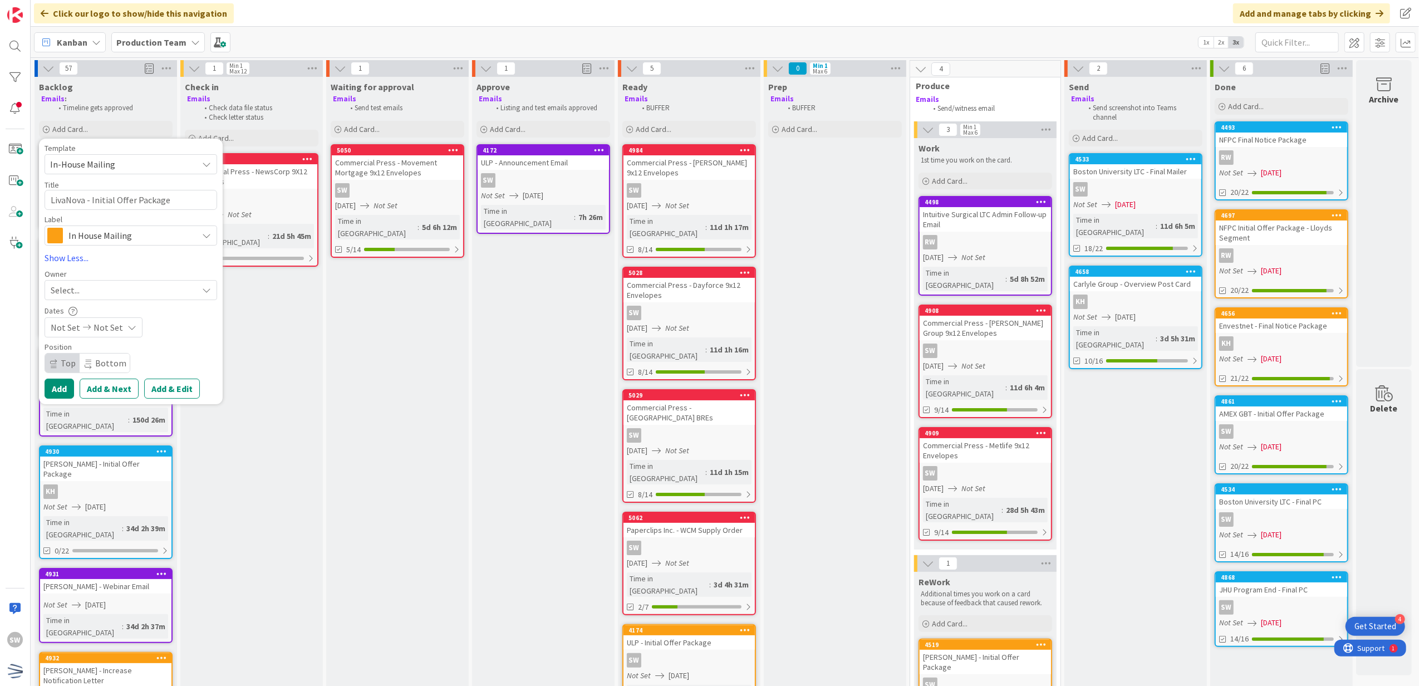
click at [120, 289] on div "Select..." at bounding box center [124, 289] width 147 height 13
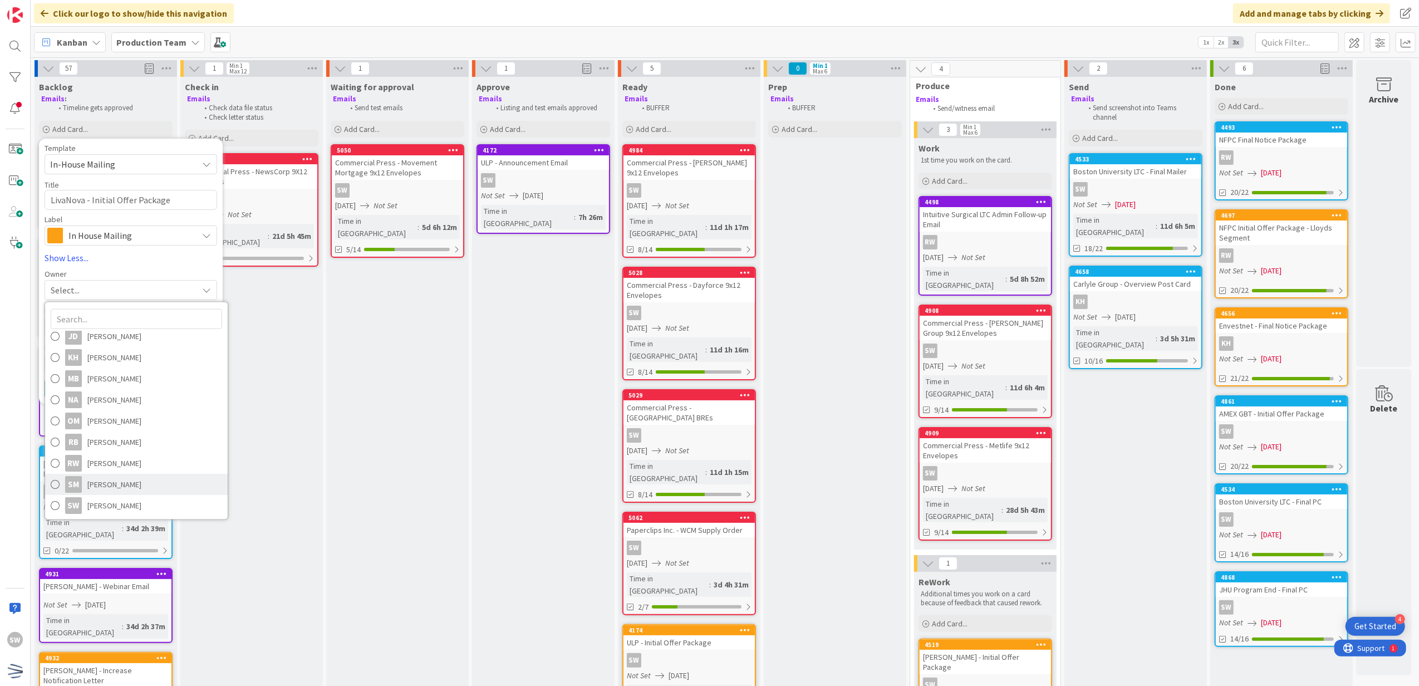
scroll to position [154, 0]
click at [122, 499] on span "[PERSON_NAME]" at bounding box center [114, 505] width 54 height 17
type textarea "x"
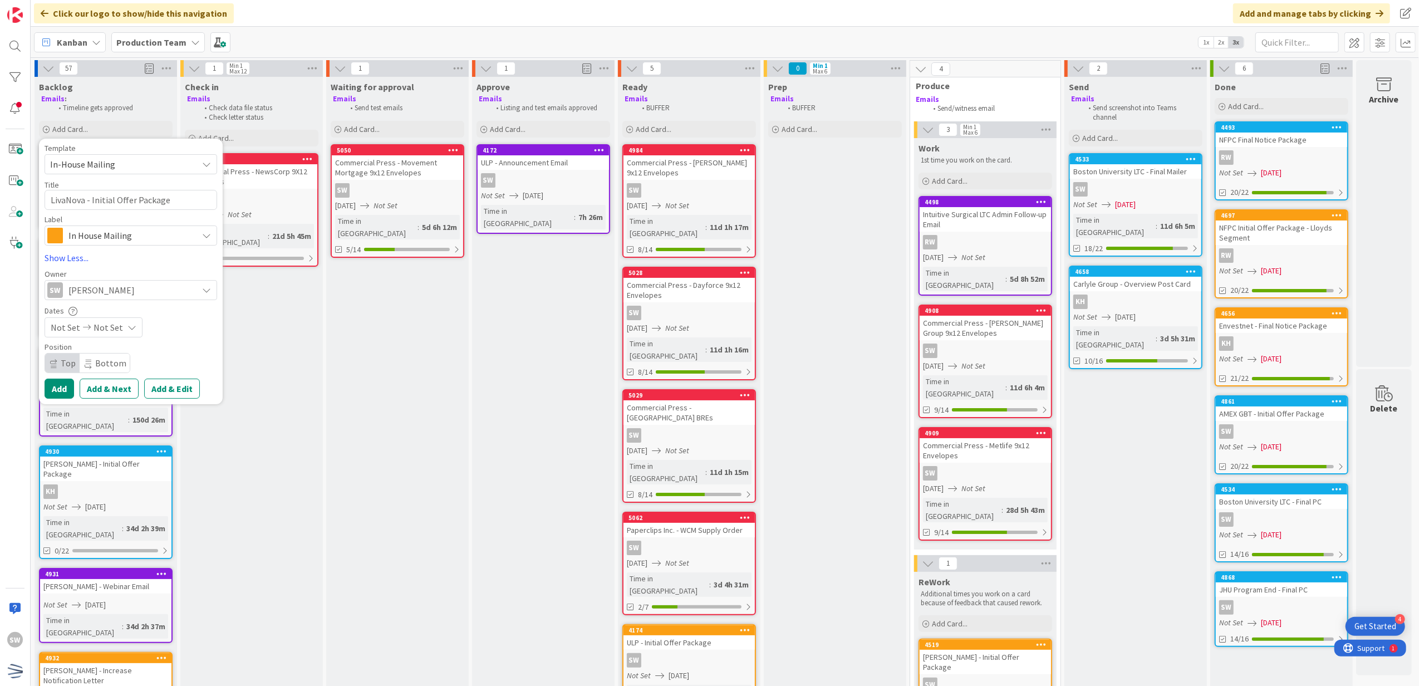
click at [114, 330] on div "Not Set Not Set" at bounding box center [94, 327] width 98 height 20
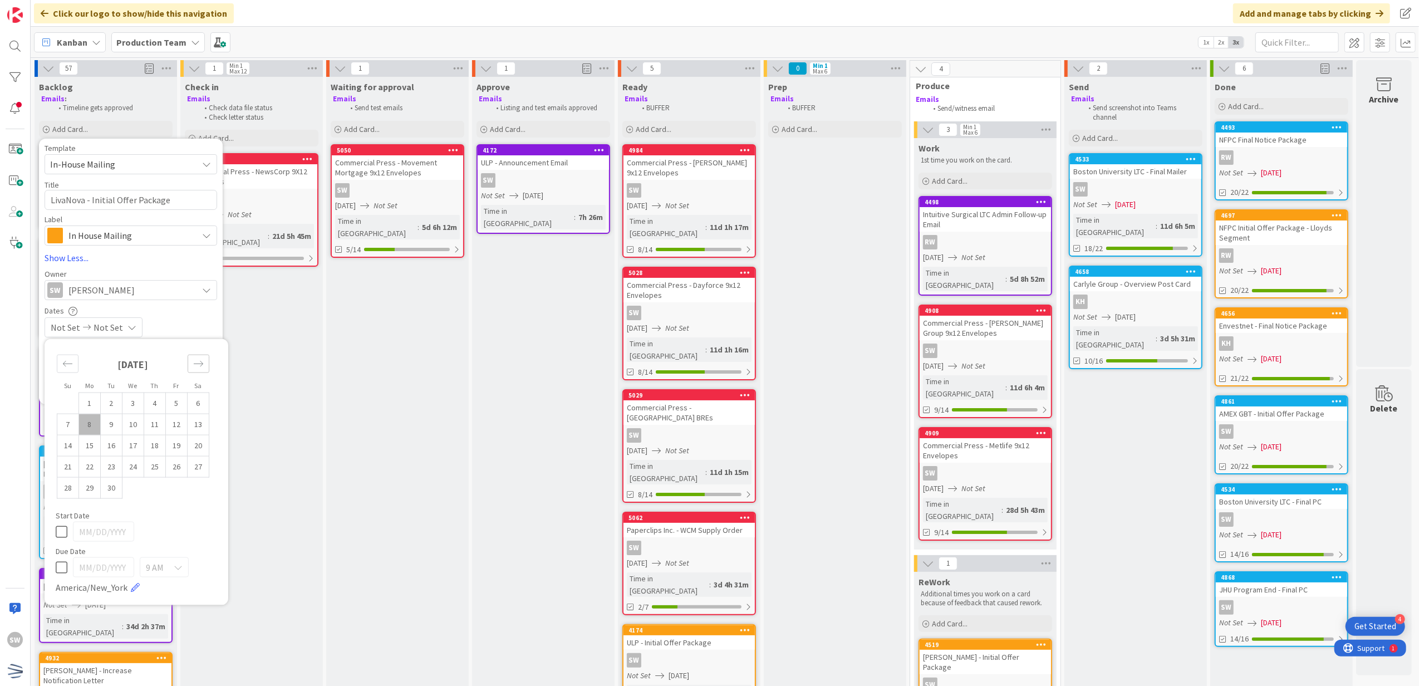
click at [188, 366] on div "Move forward to switch to the next month." at bounding box center [199, 364] width 22 height 18
click at [148, 401] on td "4" at bounding box center [155, 402] width 22 height 21
type input "[DATE]"
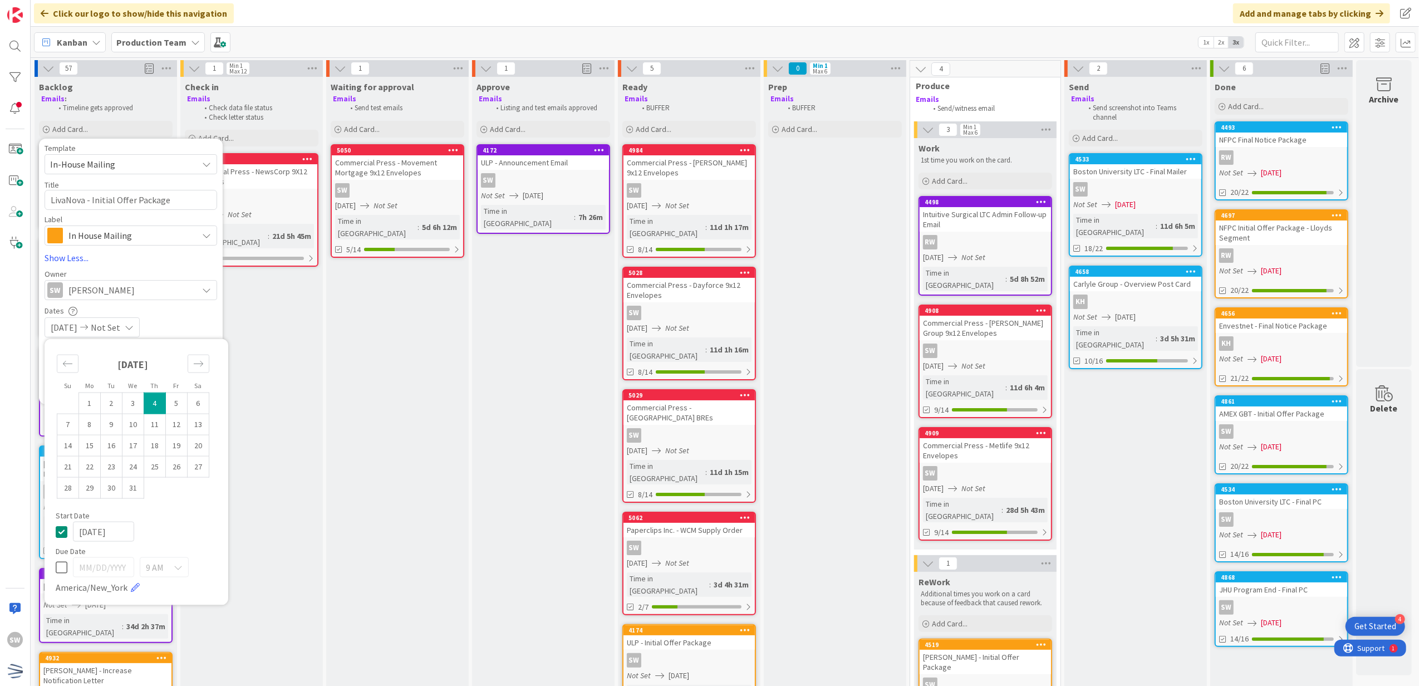
type textarea "x"
click at [174, 322] on div "[DATE] Not Set" at bounding box center [131, 327] width 173 height 20
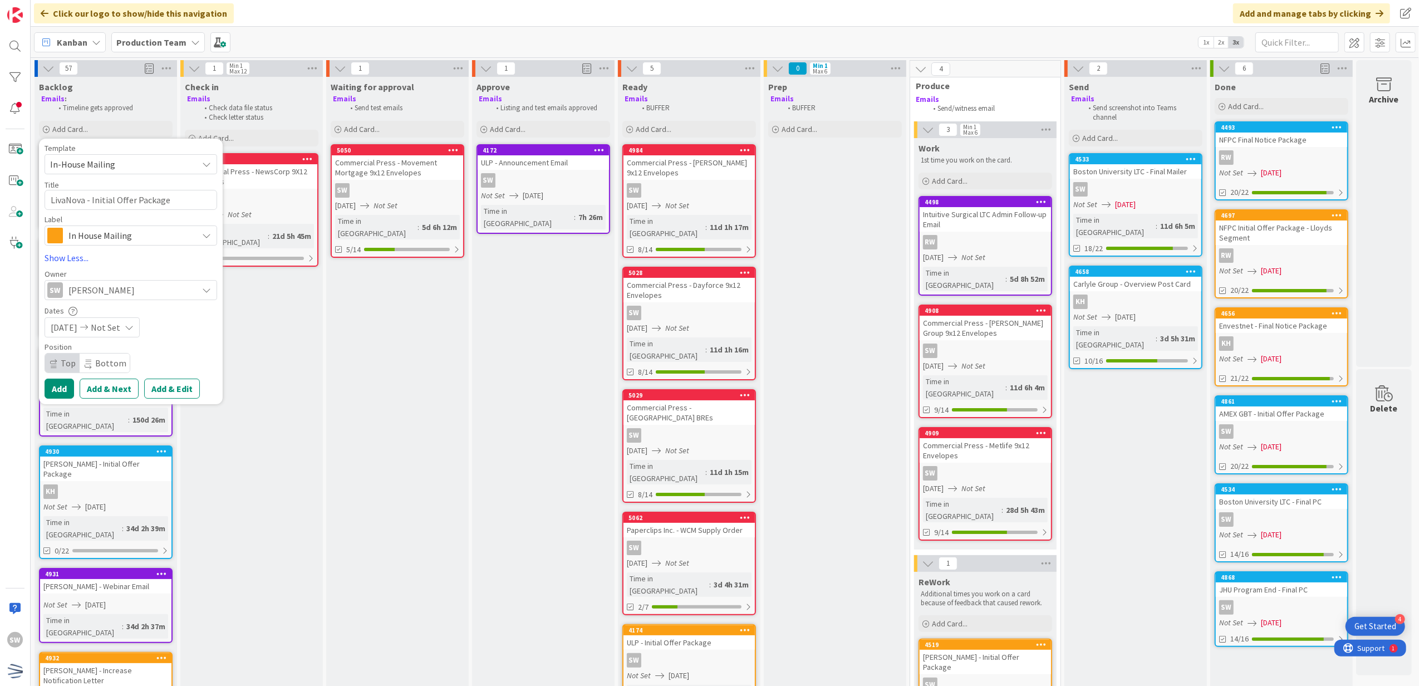
click at [140, 332] on div "[DATE] Not Set" at bounding box center [92, 327] width 95 height 20
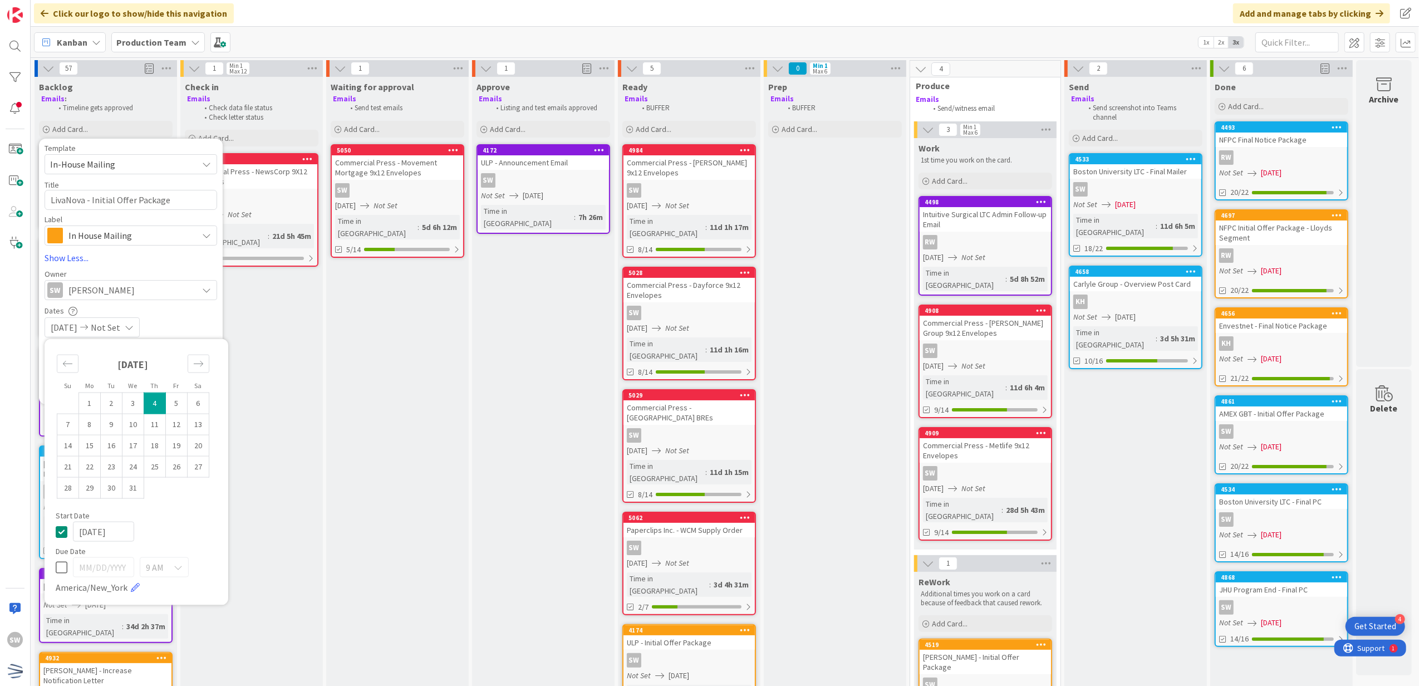
click at [144, 395] on td "4" at bounding box center [155, 402] width 22 height 21
type input "[DATE]"
type textarea "x"
click at [56, 528] on icon at bounding box center [62, 530] width 12 height 13
click at [177, 321] on div "Not Set [DATE]" at bounding box center [131, 327] width 173 height 20
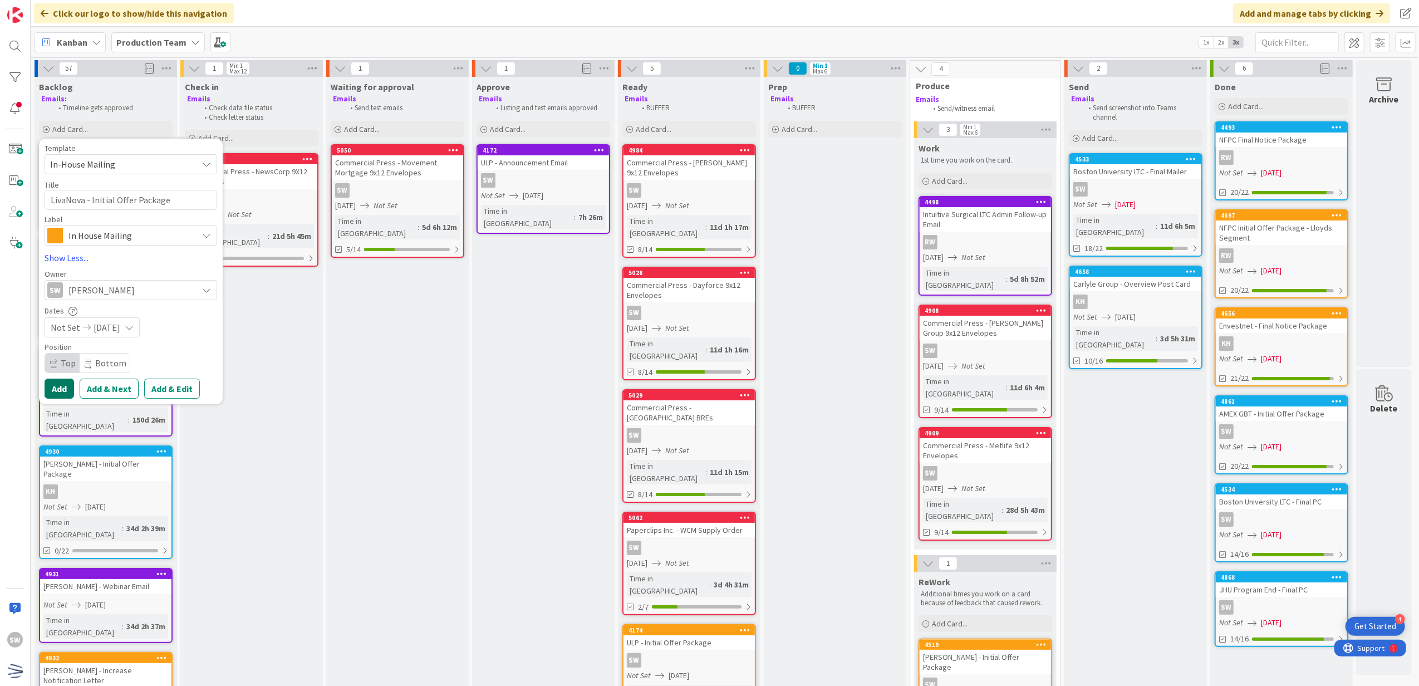
click at [51, 386] on button "Add" at bounding box center [60, 389] width 30 height 20
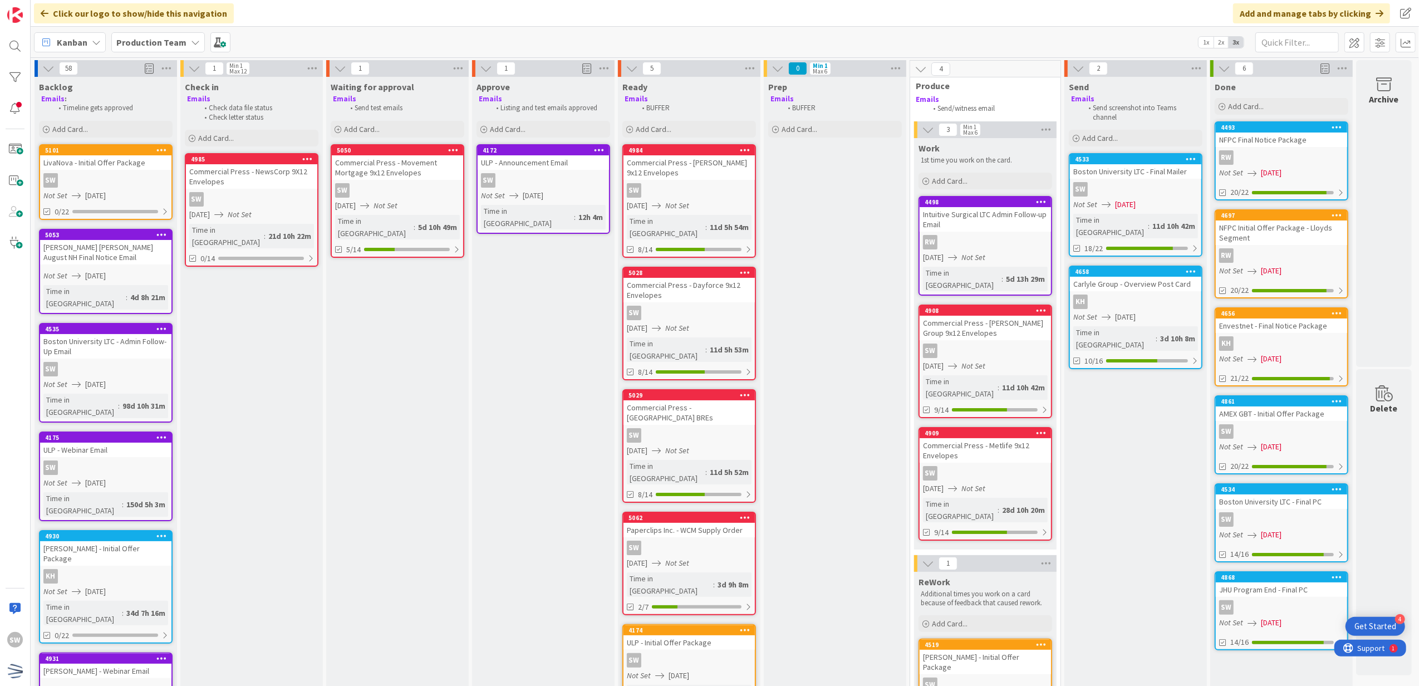
click at [39, 139] on div "Backlog Emails : Timeline gets approved Add Card... Template Not Set Not Set Ce…" at bounding box center [106, 108] width 143 height 63
click at [52, 132] on span "Add Card..." at bounding box center [70, 129] width 36 height 10
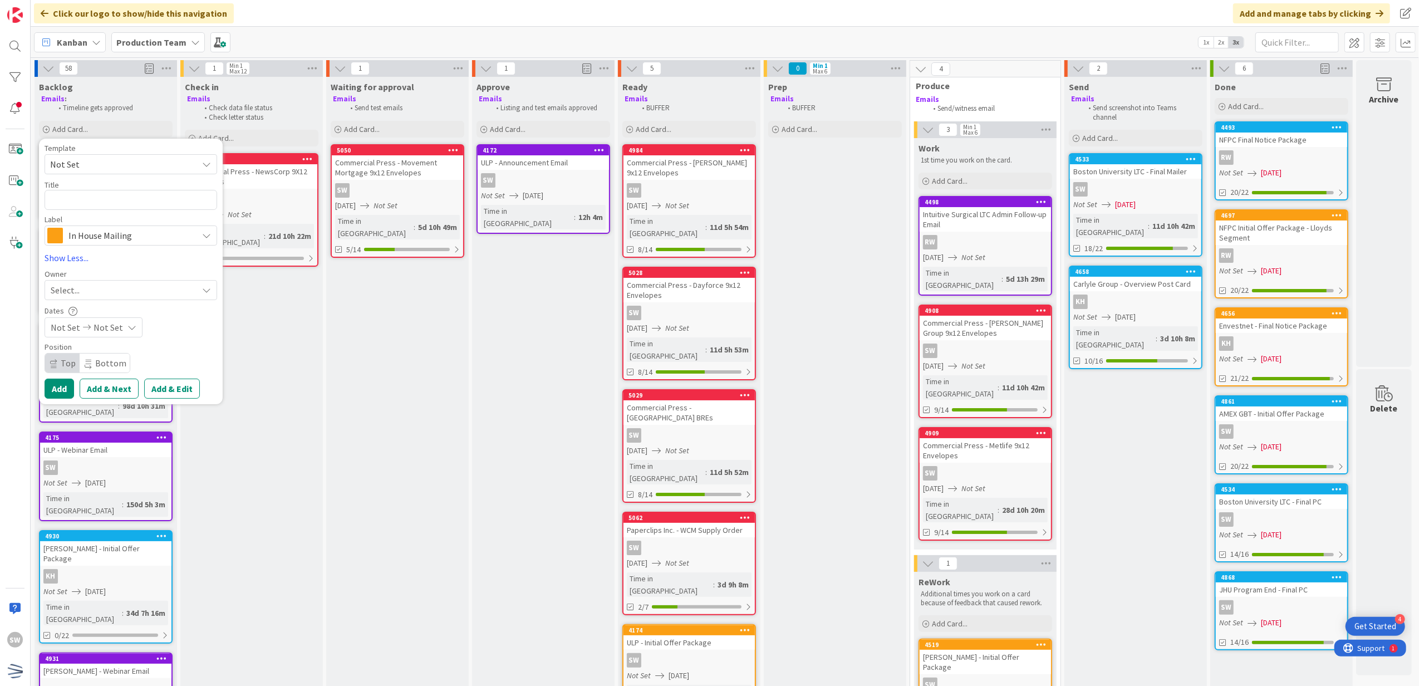
click at [63, 156] on span "Not Set" at bounding box center [131, 164] width 173 height 20
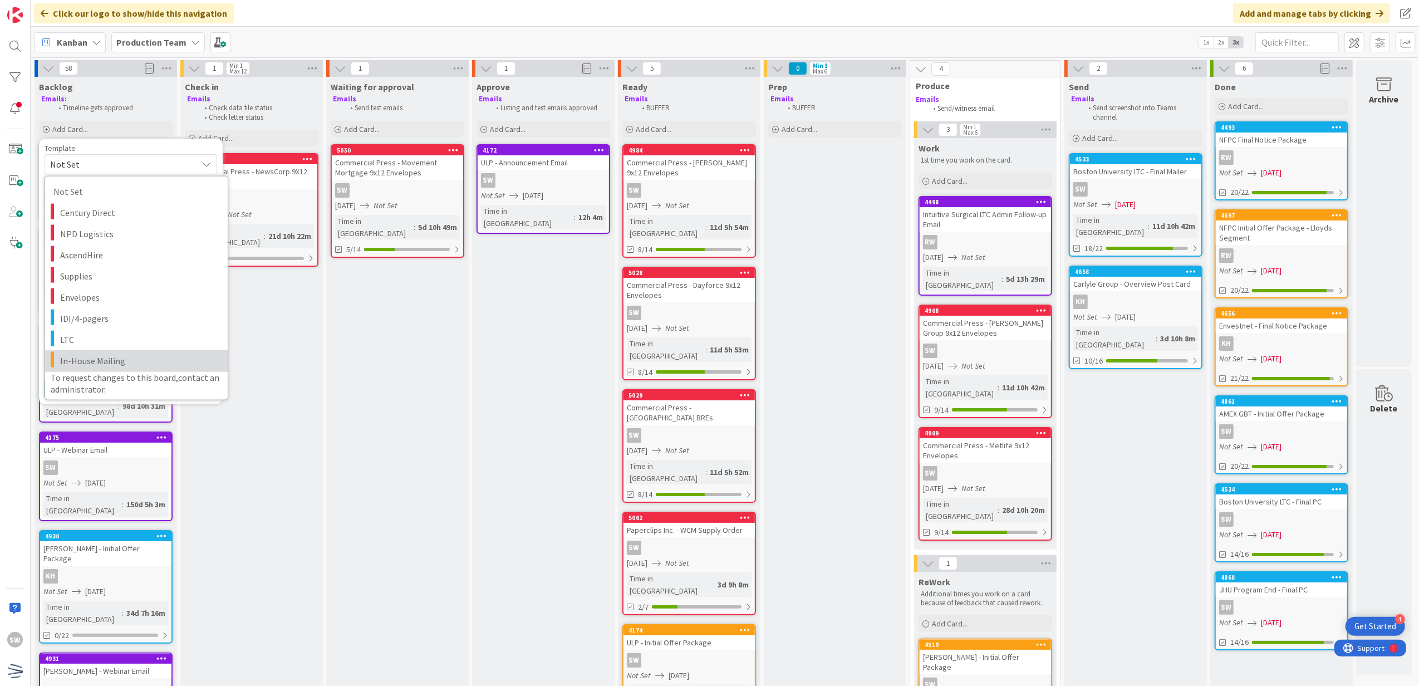
click at [102, 350] on link "In-House Mailing" at bounding box center [136, 360] width 183 height 21
type textarea "x"
type textarea "In-House Mailing"
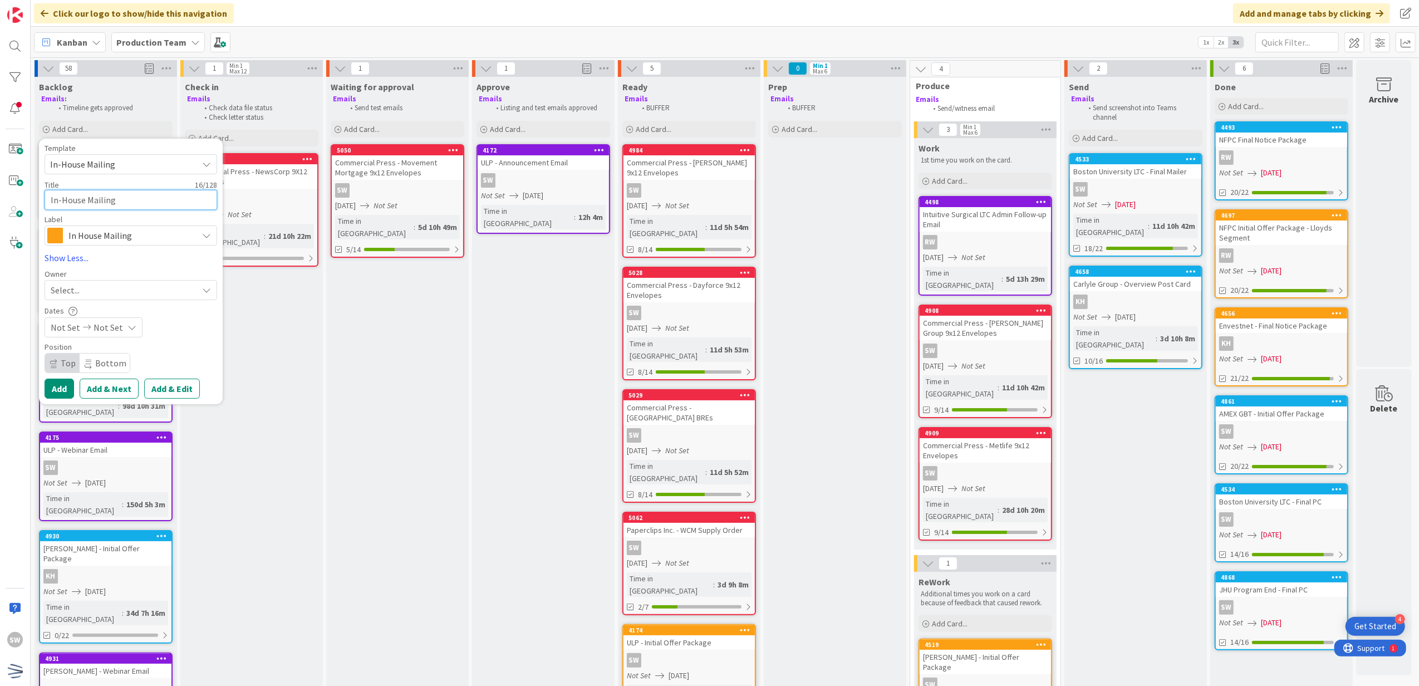
click at [119, 199] on textarea "In-House Mailing" at bounding box center [131, 200] width 173 height 21
type textarea "x"
type textarea "L"
type textarea "x"
type textarea "Li"
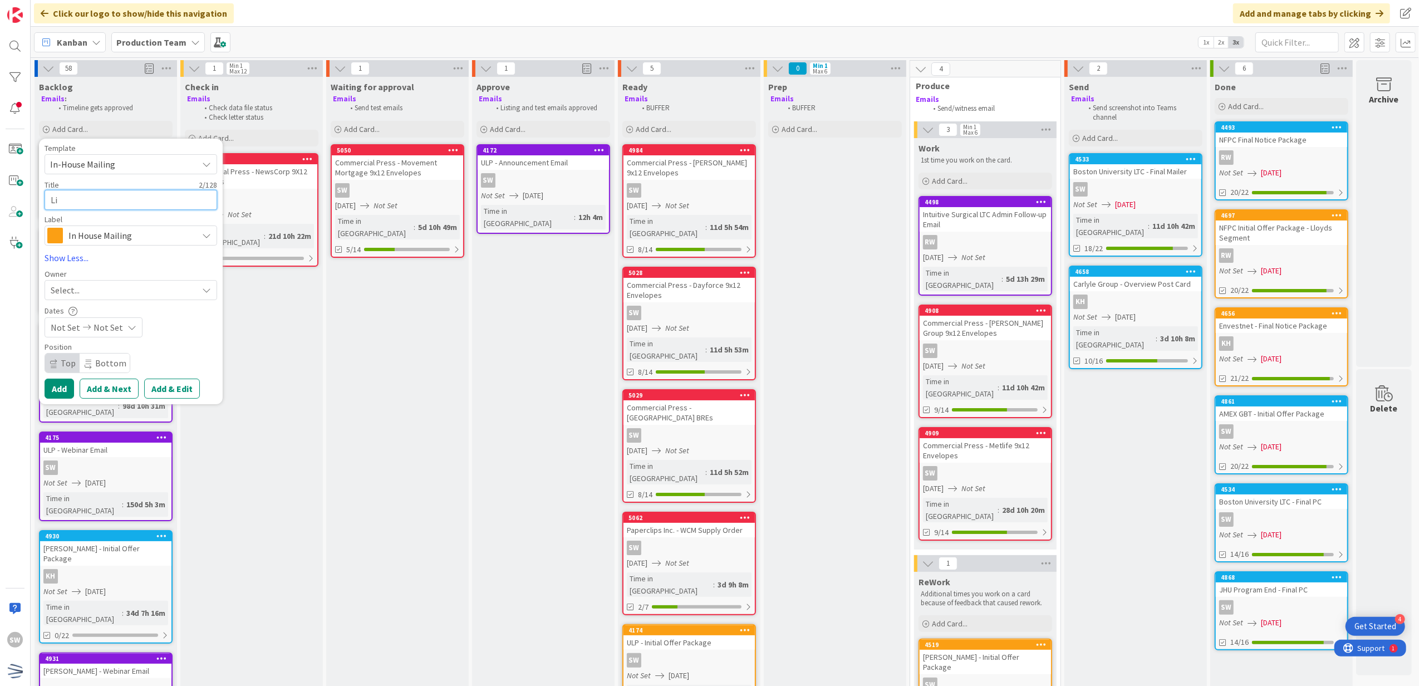
type textarea "x"
type textarea "Liv"
type textarea "x"
type textarea "Liva"
type textarea "x"
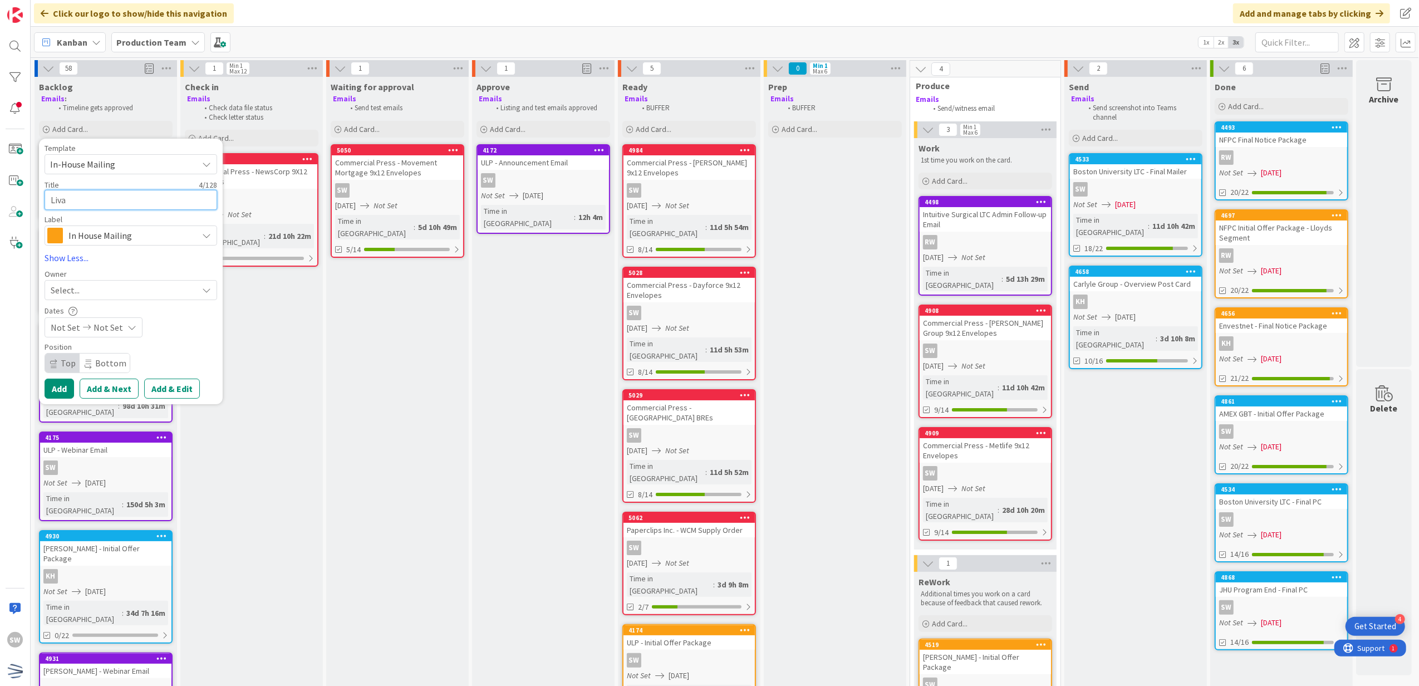
type textarea "[PERSON_NAME]"
type textarea "x"
type textarea "LivaNo"
type textarea "x"
type textarea "LivaNov"
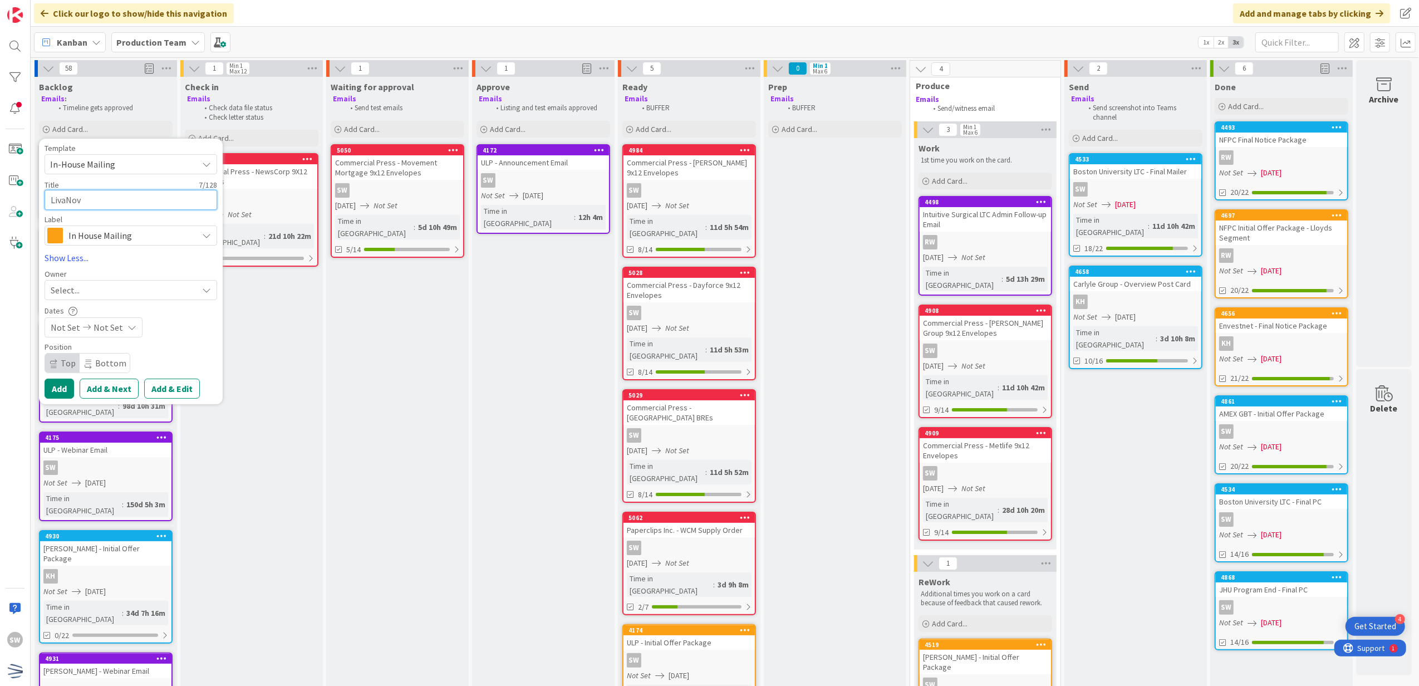
type textarea "x"
type textarea "LivaNova"
type textarea "x"
type textarea "LivaNova"
type textarea "x"
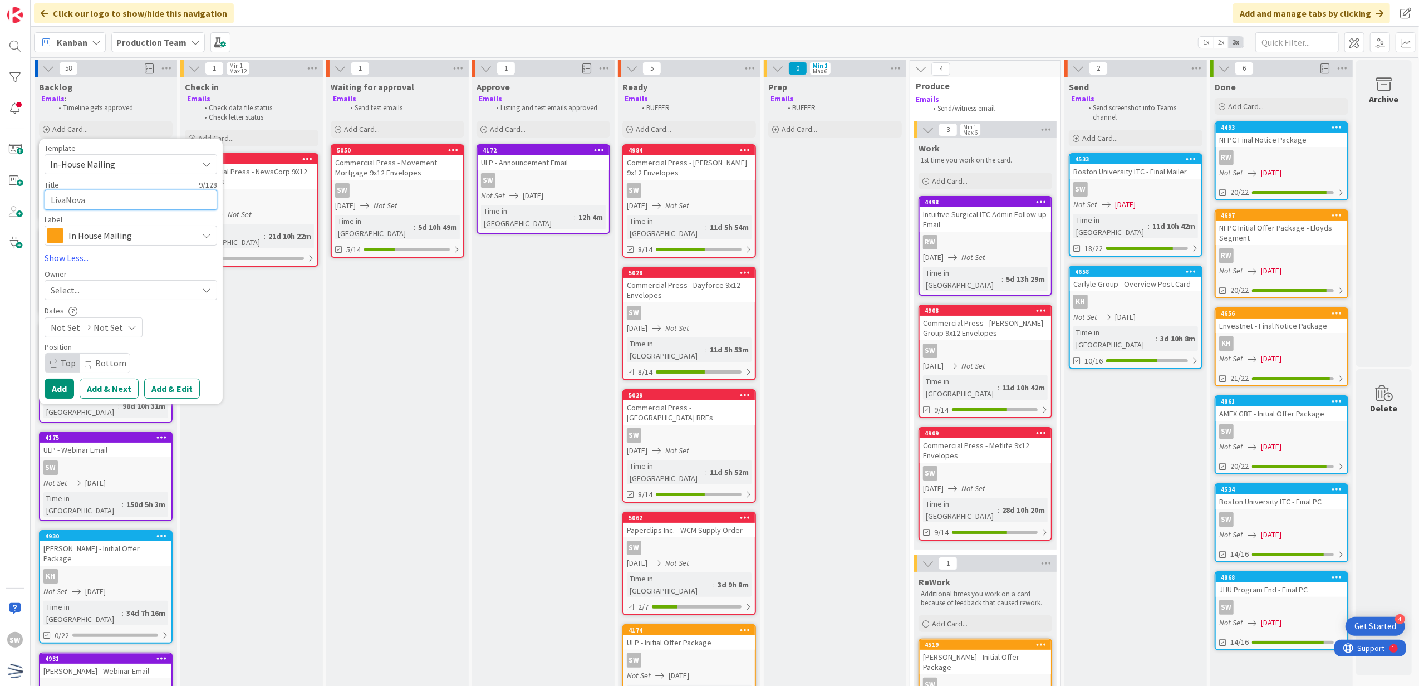
type textarea "[PERSON_NAME] F"
type textarea "x"
type textarea "LivaNova Fi"
type textarea "x"
type textarea "LivaNova Fin"
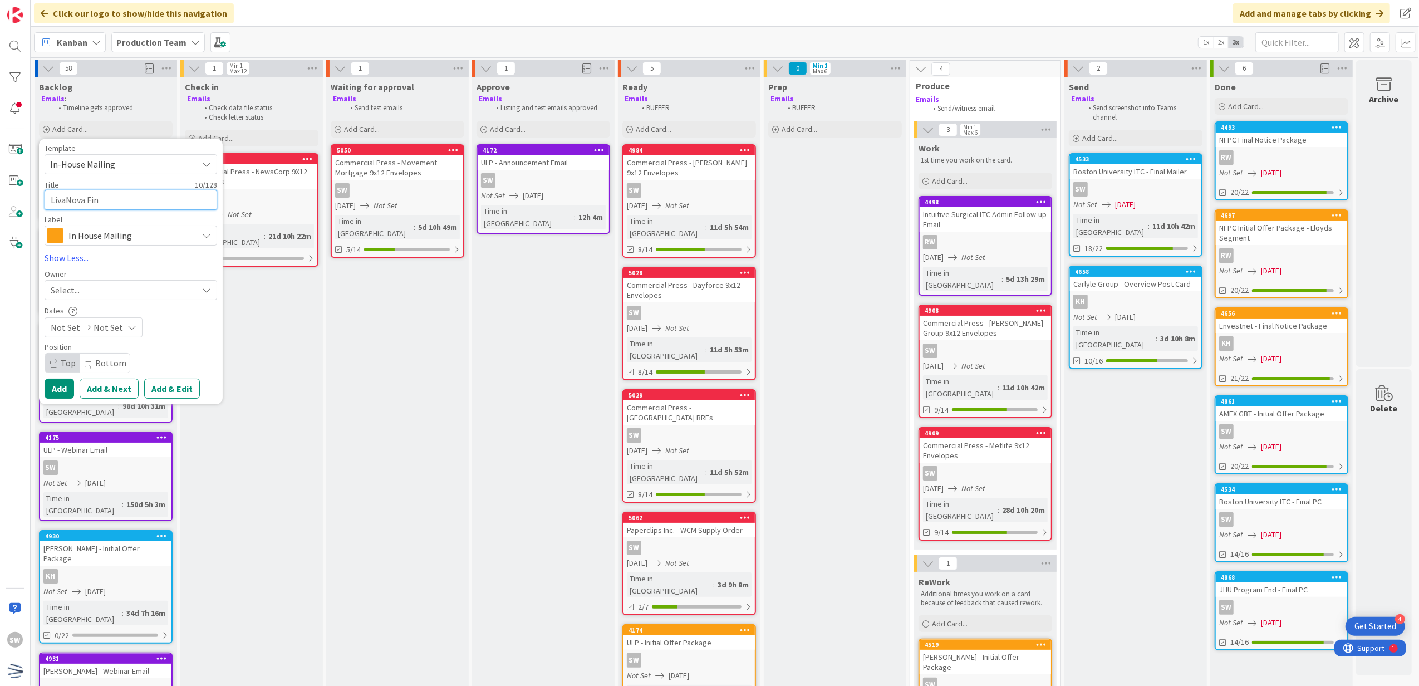
type textarea "x"
type textarea "LivaNova Fina"
type textarea "x"
type textarea "LivaNova Final"
type textarea "x"
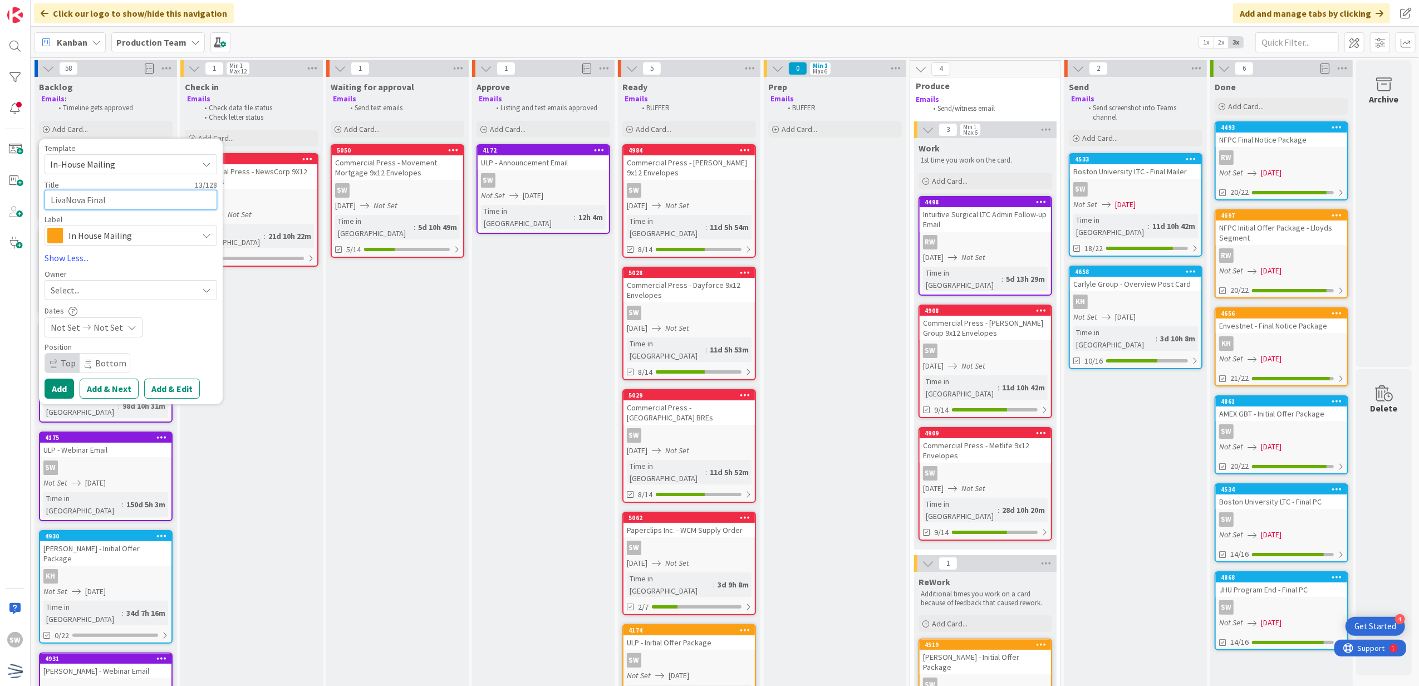
type textarea "LivaNova Final"
type textarea "x"
type textarea "LivaNova Final N"
type textarea "x"
type textarea "LivaNova Final"
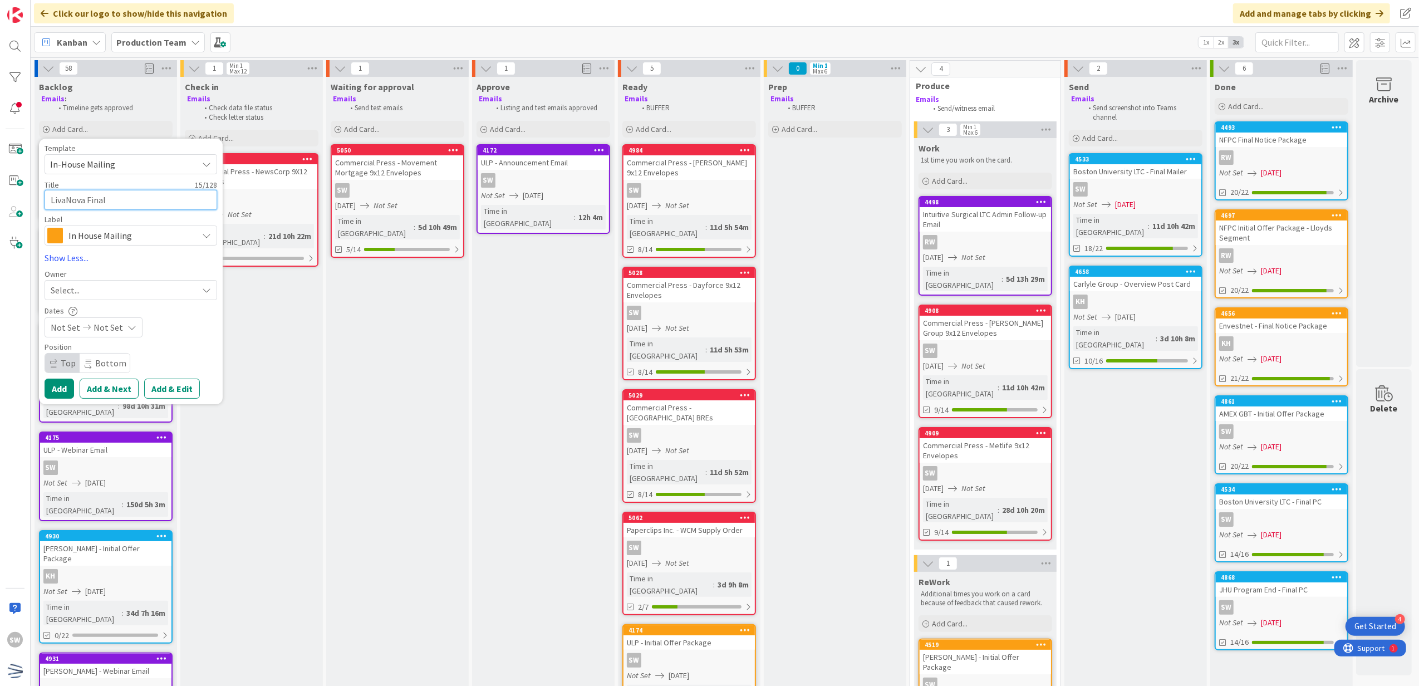
type textarea "x"
type textarea "LivaNova Final"
type textarea "x"
type textarea "LivaNova Fina"
type textarea "x"
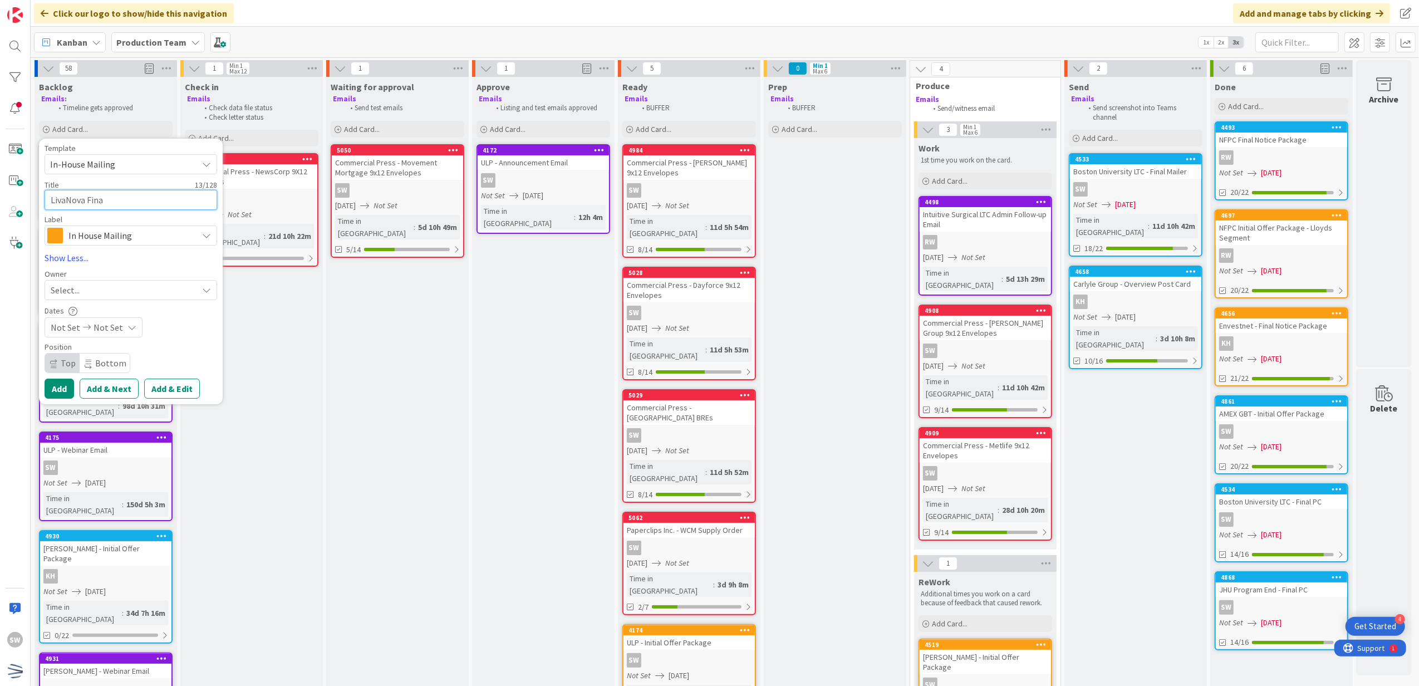
type textarea "LivaNova Fin"
type textarea "x"
type textarea "LivaNova Fi"
type textarea "x"
type textarea "[PERSON_NAME] F"
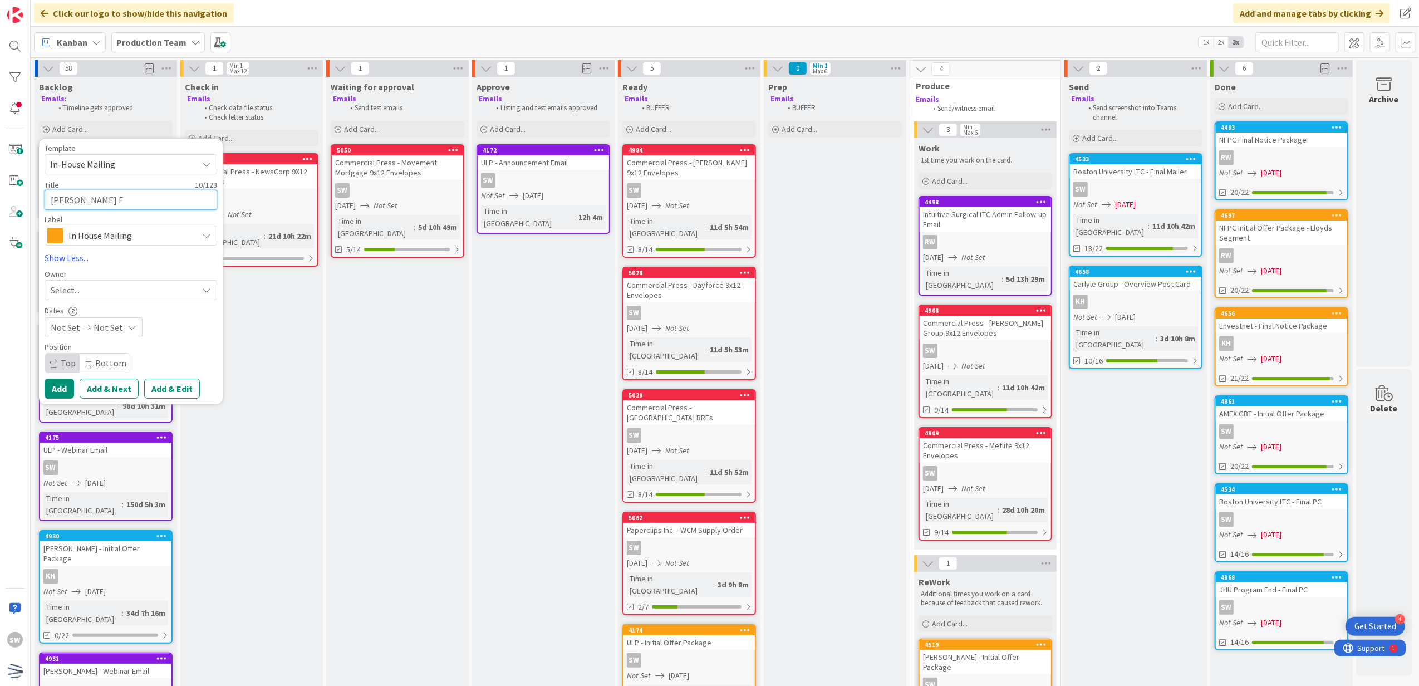
type textarea "x"
type textarea "LivaNova"
type textarea "x"
type textarea "LivaNova -"
type textarea "x"
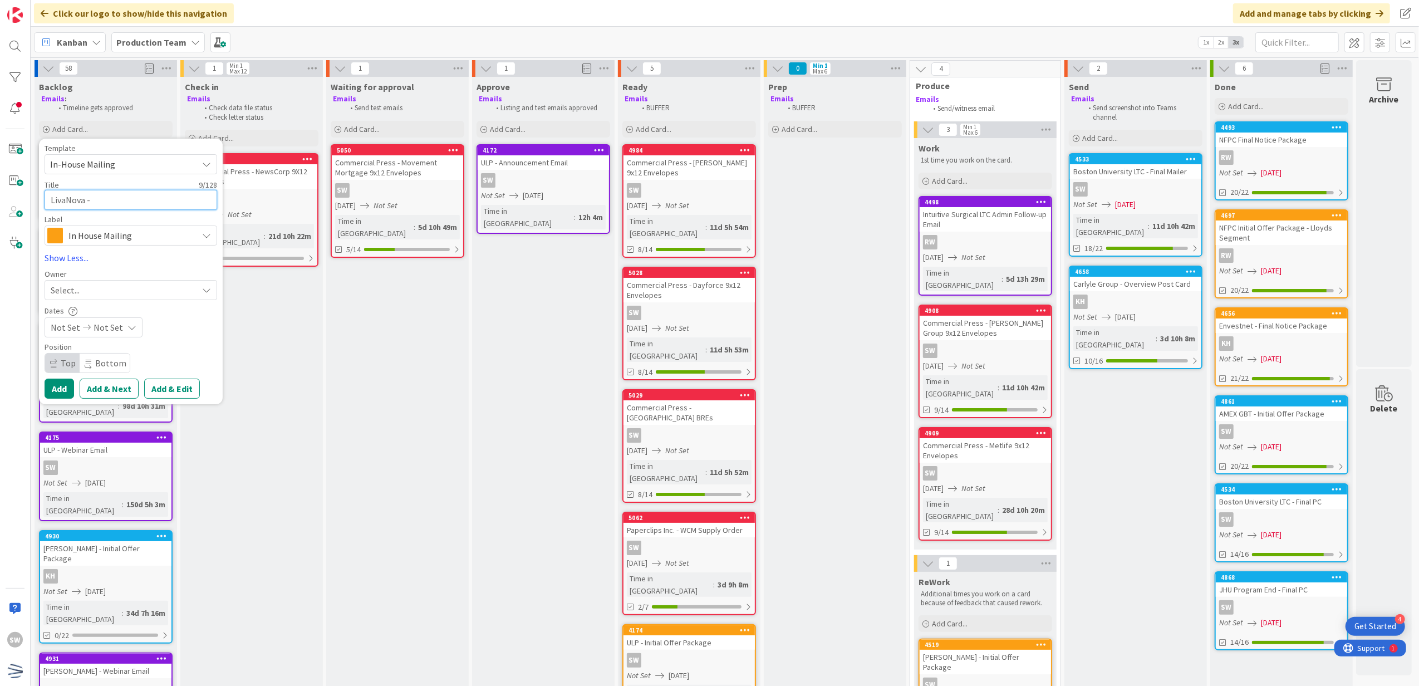
type textarea "LivaNova -"
type textarea "x"
type textarea "LivaNova - F"
type textarea "x"
type textarea "LivaNova - Fi"
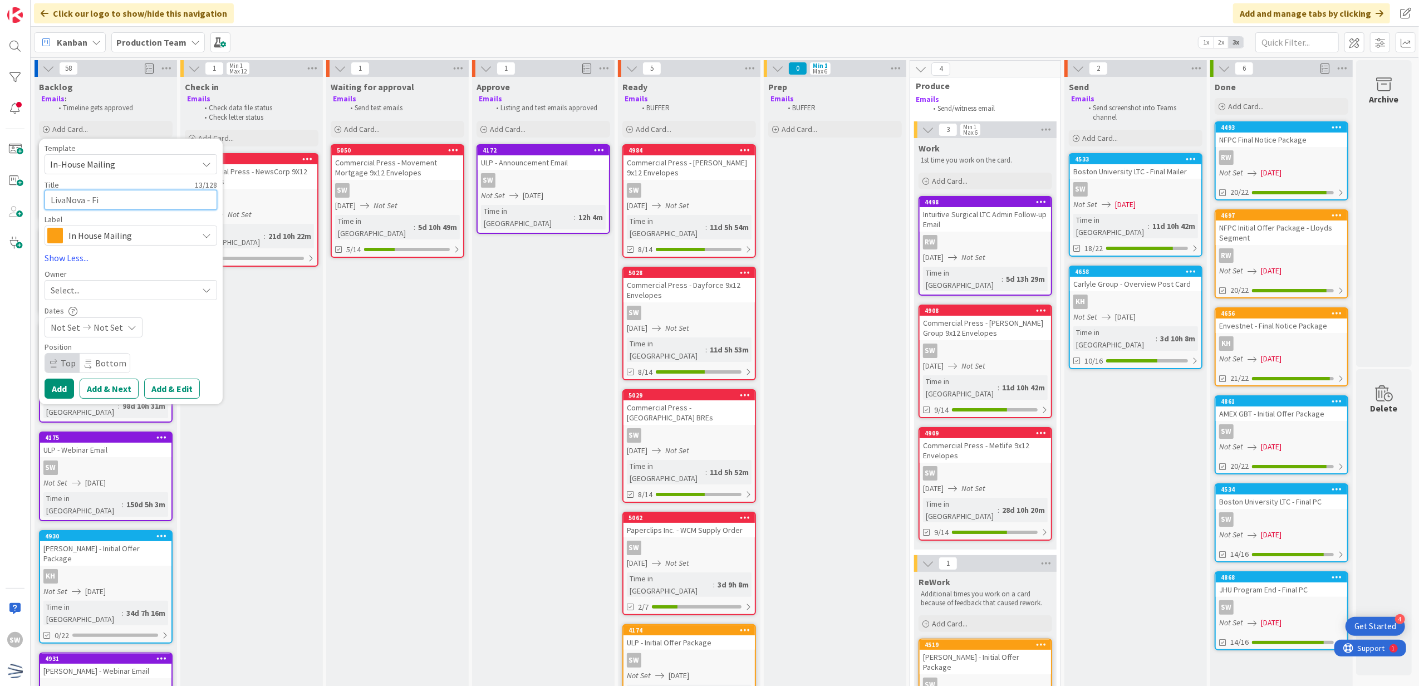
type textarea "x"
type textarea "LivaNova - Fin"
type textarea "x"
type textarea "LivaNova - Fina"
type textarea "x"
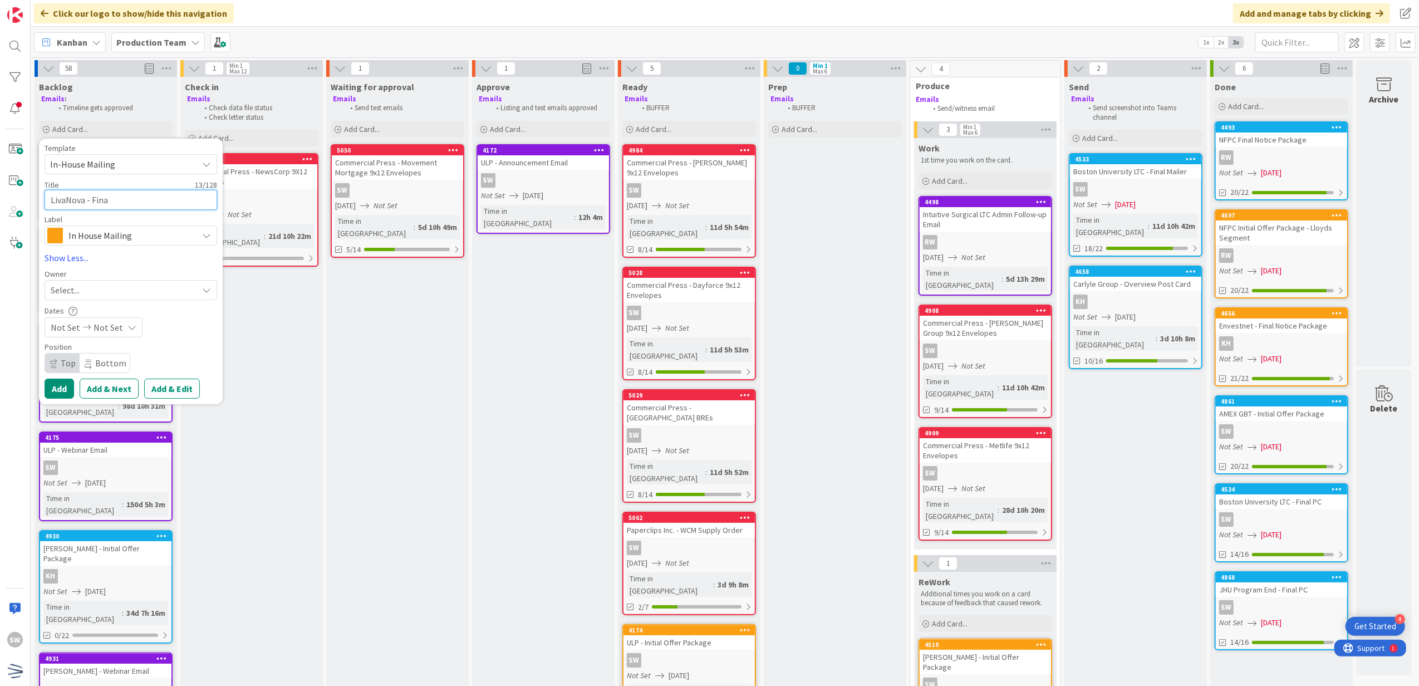
type textarea "LivaNova - Final"
type textarea "x"
type textarea "LivaNova - Final"
type textarea "x"
type textarea "LivaNova - Final N"
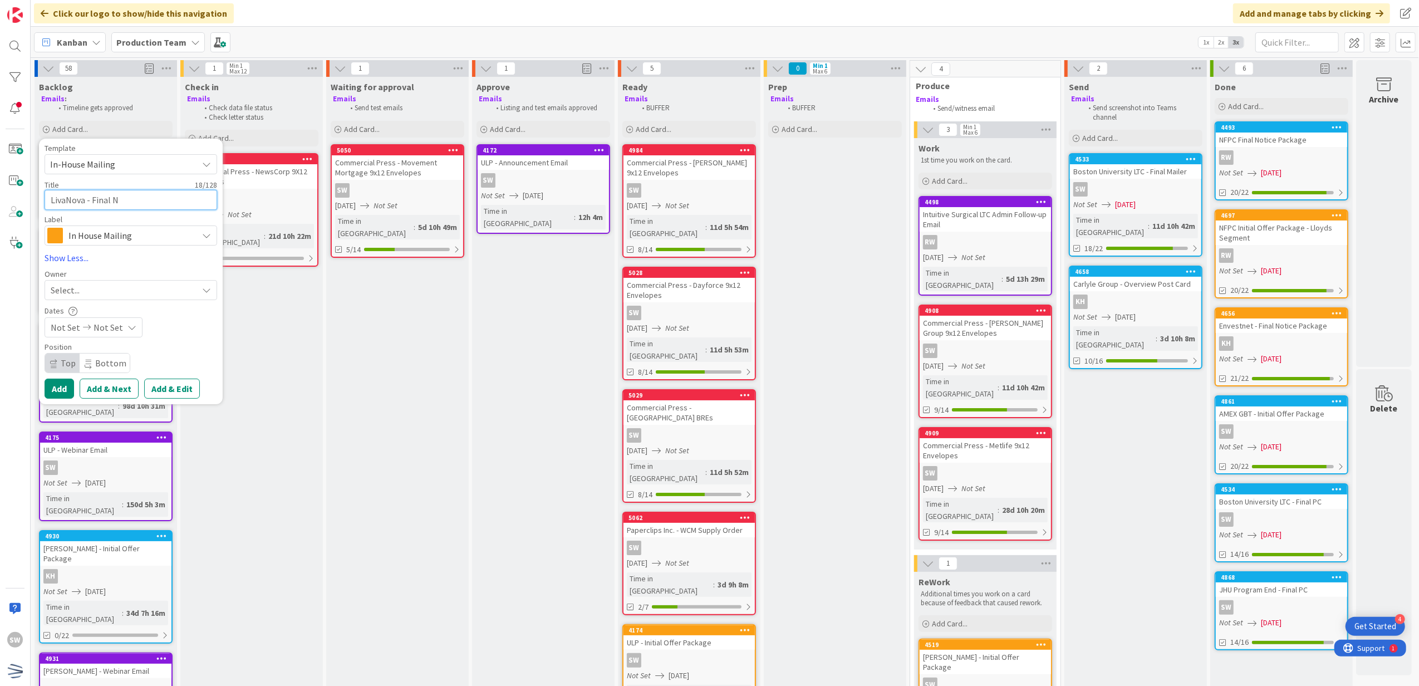
type textarea "x"
type textarea "LivaNova - Final No"
type textarea "x"
type textarea "[PERSON_NAME] - Final Not"
type textarea "x"
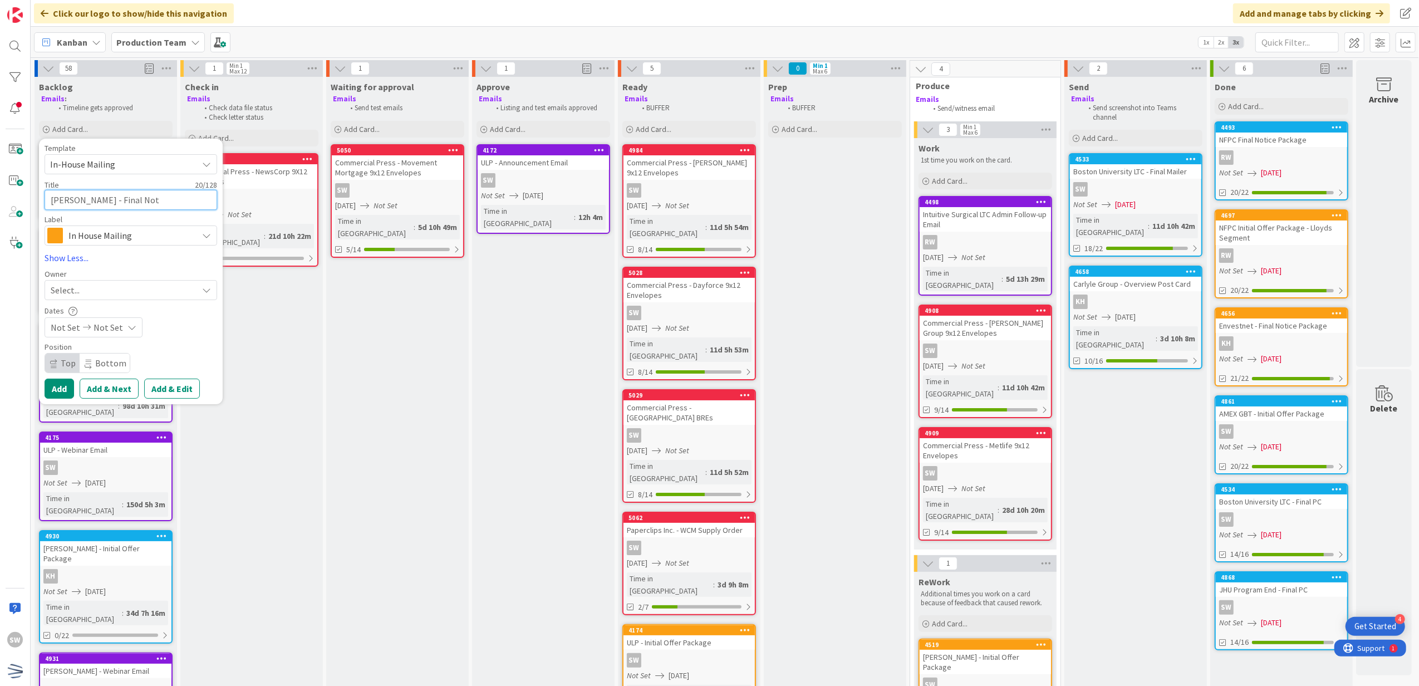
type textarea "[PERSON_NAME] - Final Noti"
type textarea "x"
type textarea "[PERSON_NAME] - Final Notic"
type textarea "x"
type textarea "[PERSON_NAME] - Final Notice"
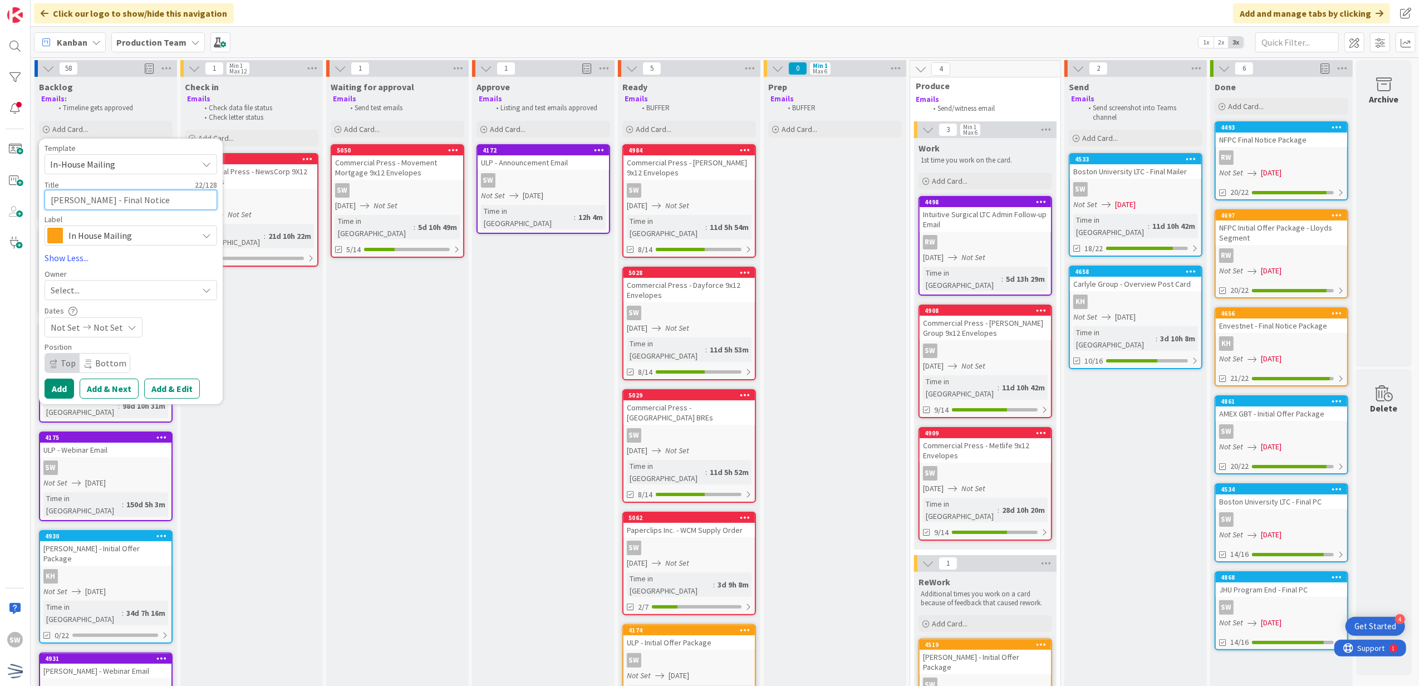
type textarea "x"
type textarea "LivaNova - Final Notice P"
type textarea "x"
type textarea "[PERSON_NAME] - Final Notice Pa"
type textarea "x"
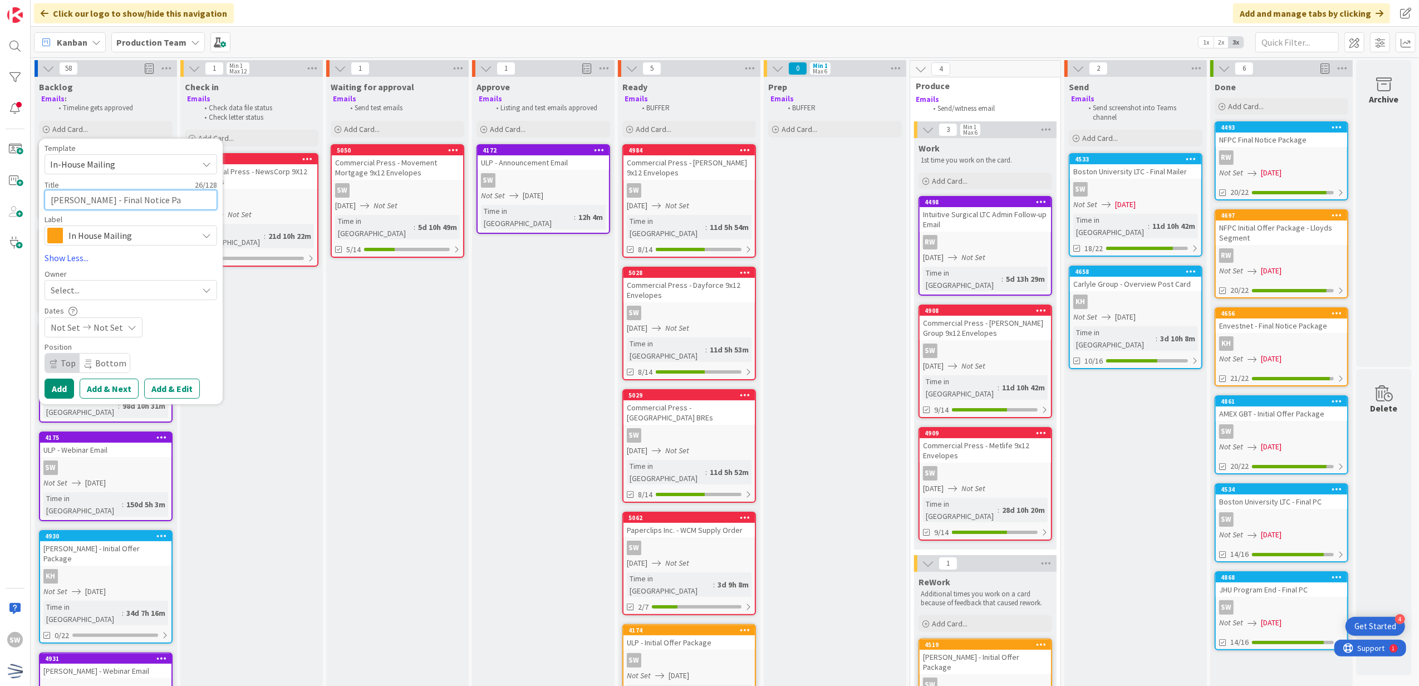
type textarea "[PERSON_NAME] - Final Notice Pac"
type textarea "x"
type textarea "LivaNova - Final Notice Pack"
type textarea "x"
type textarea "LivaNova - Final Notice Packa"
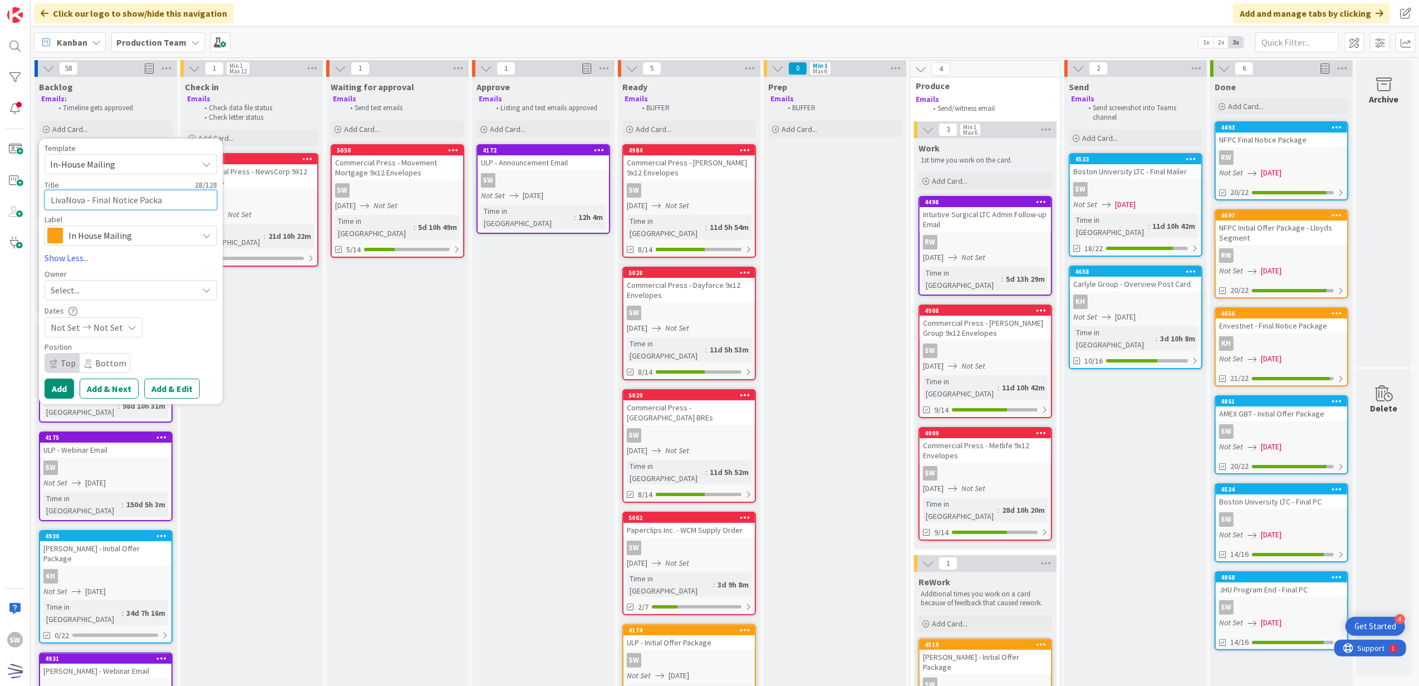
type textarea "x"
type textarea "LivaNova - Final Notice Packag"
type textarea "x"
type textarea "LivaNova - Final Notice Package"
click at [112, 292] on div "Select..." at bounding box center [124, 289] width 147 height 13
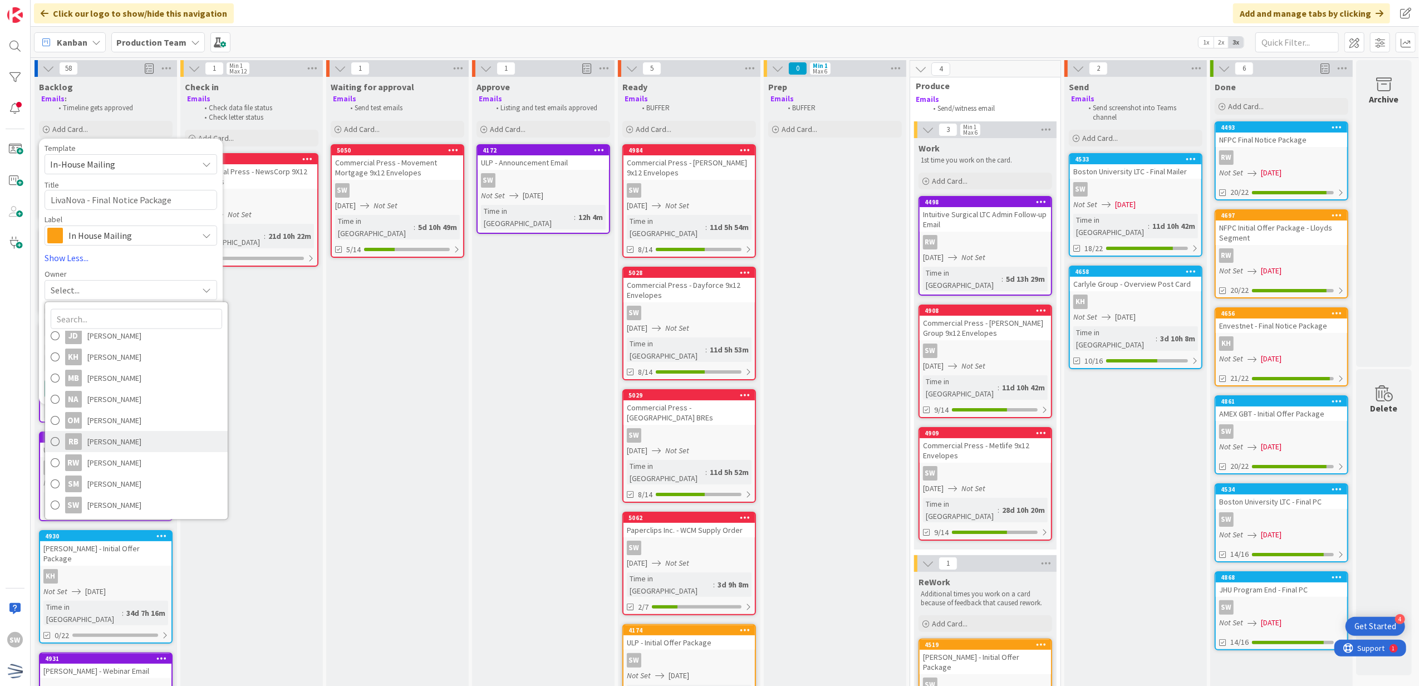
scroll to position [148, 8]
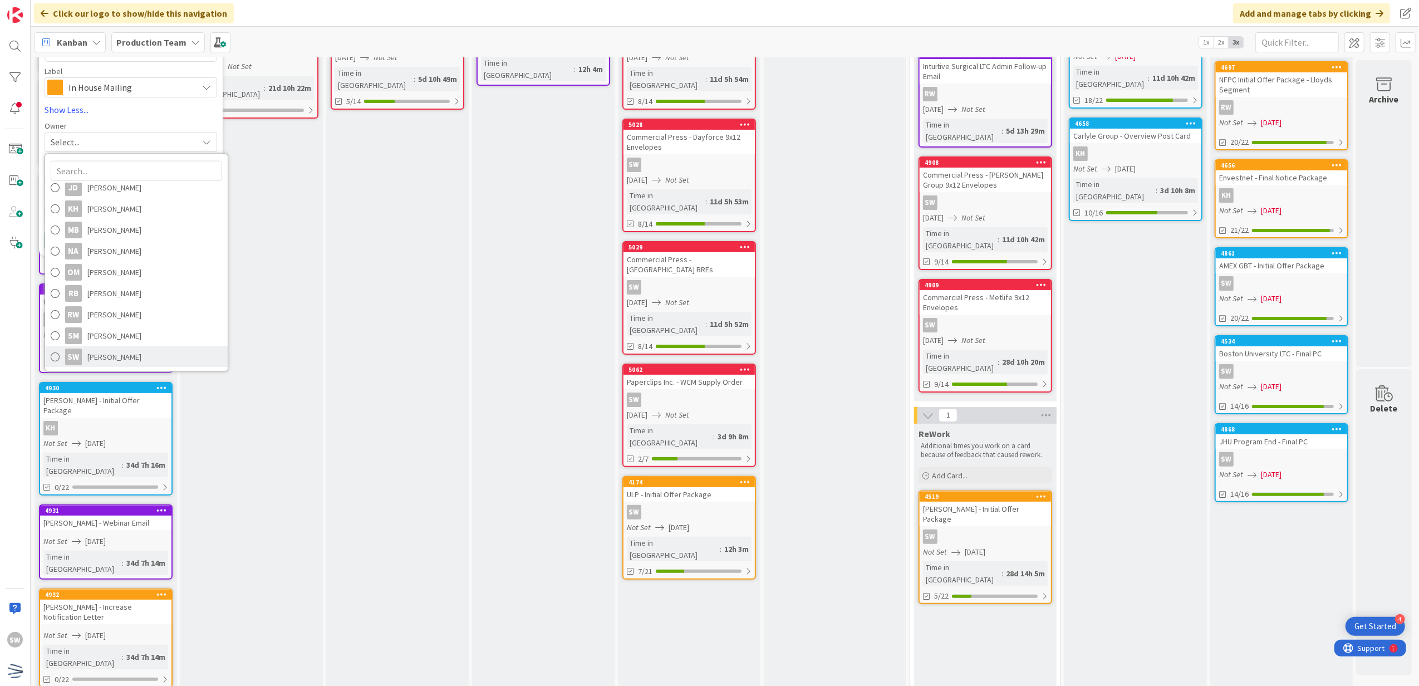
click at [127, 361] on span "[PERSON_NAME]" at bounding box center [114, 356] width 54 height 17
type textarea "x"
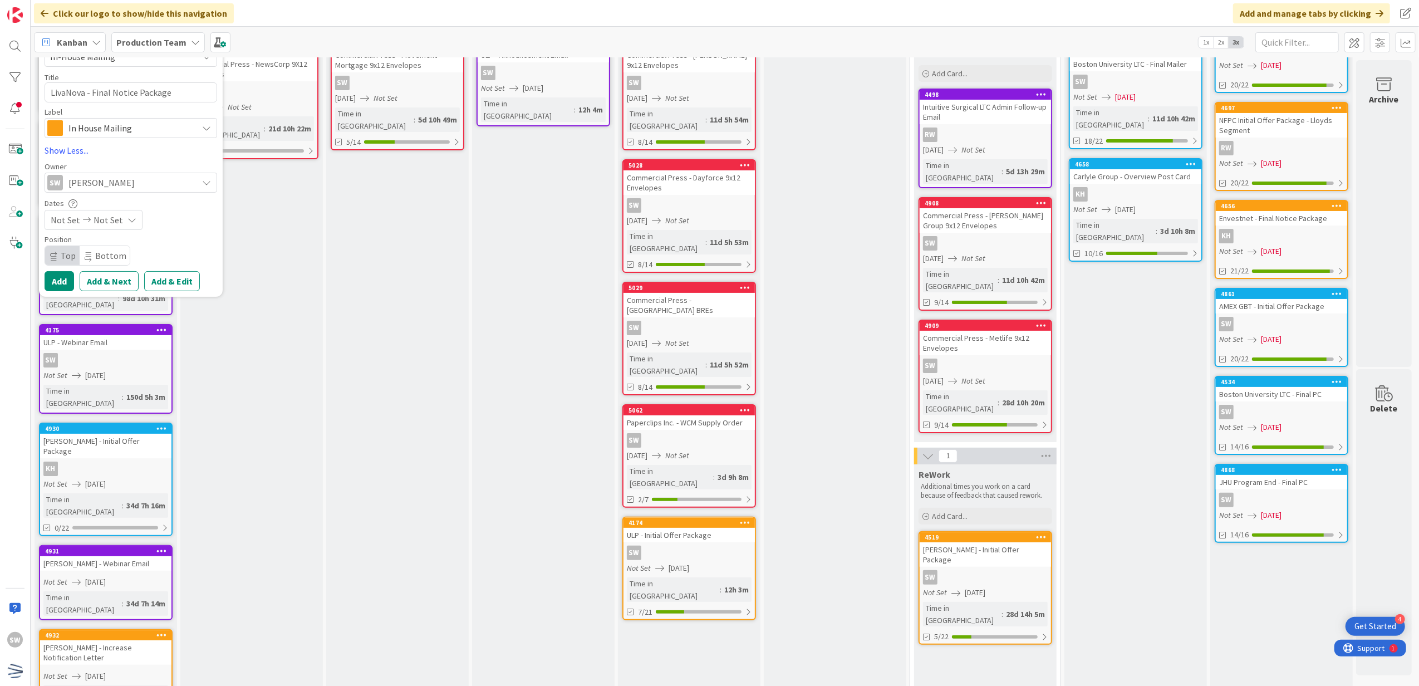
scroll to position [74, 8]
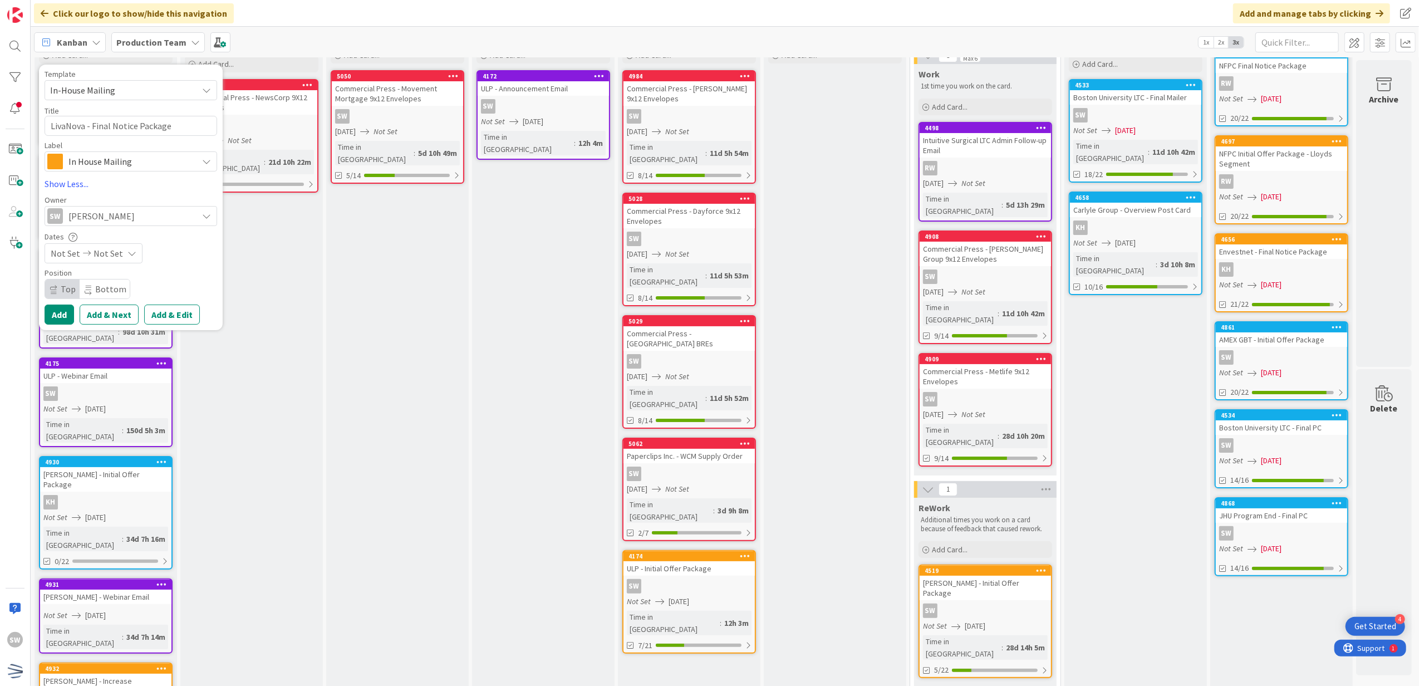
click at [94, 257] on span "Not Set" at bounding box center [109, 253] width 30 height 13
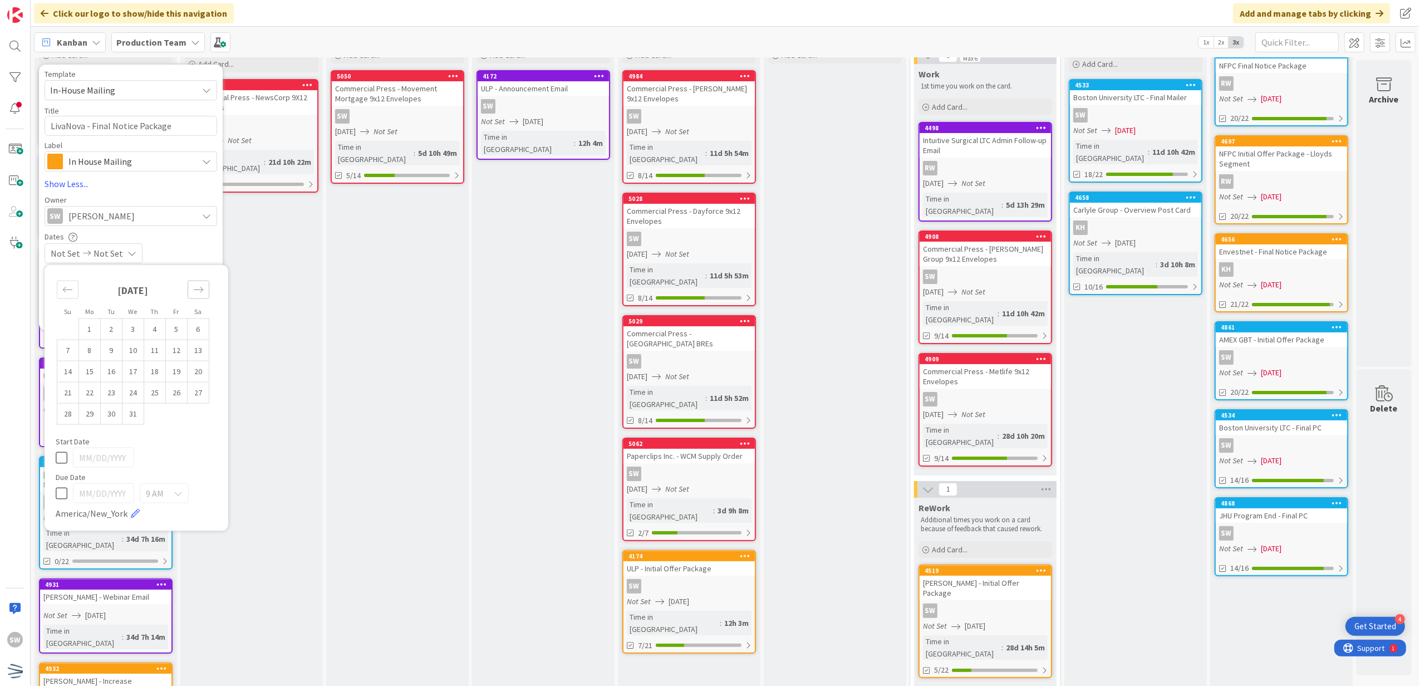
click at [193, 291] on icon "Move forward to switch to the next month." at bounding box center [198, 289] width 11 height 11
click at [69, 291] on div "Move backward to switch to the previous month." at bounding box center [68, 290] width 22 height 18
click at [131, 373] on td "17" at bounding box center [133, 371] width 22 height 21
type input "[DATE]"
click at [131, 373] on td "17" at bounding box center [133, 371] width 22 height 21
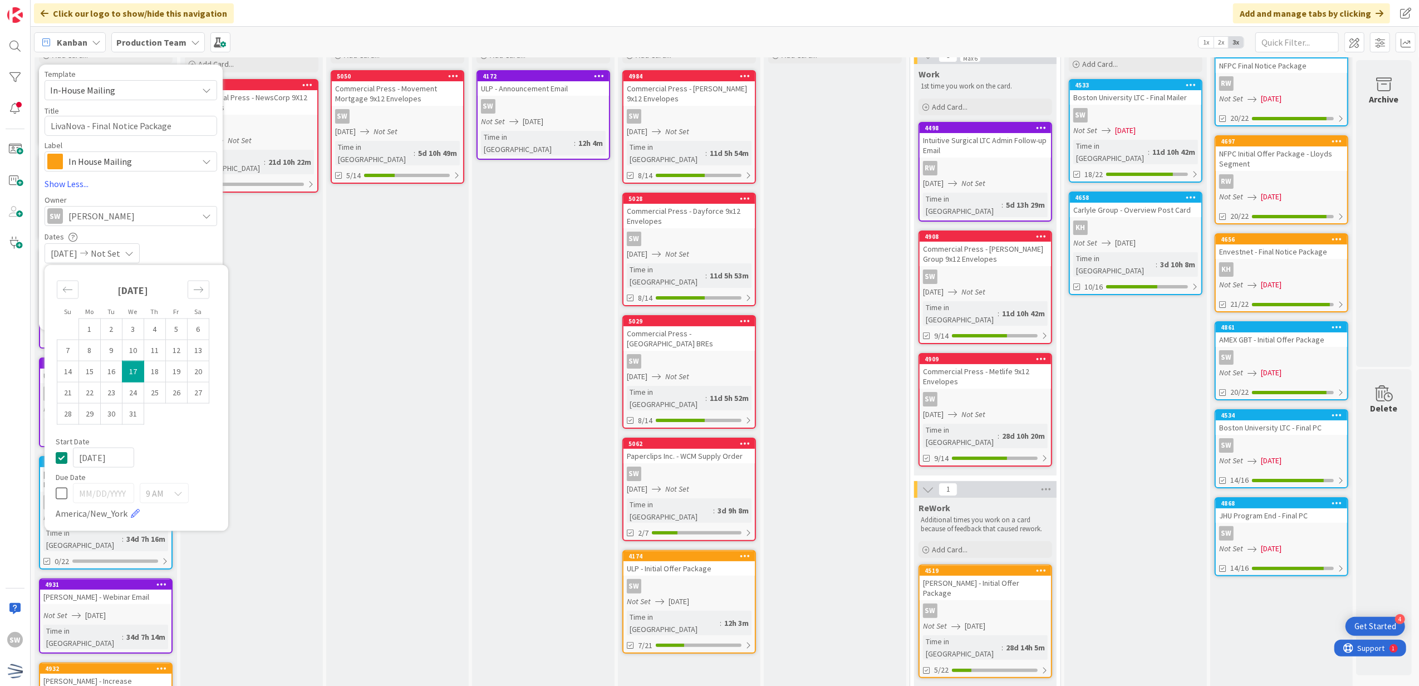
type input "[DATE]"
type textarea "x"
click at [56, 454] on icon at bounding box center [62, 456] width 12 height 13
click at [174, 490] on icon at bounding box center [178, 493] width 9 height 9
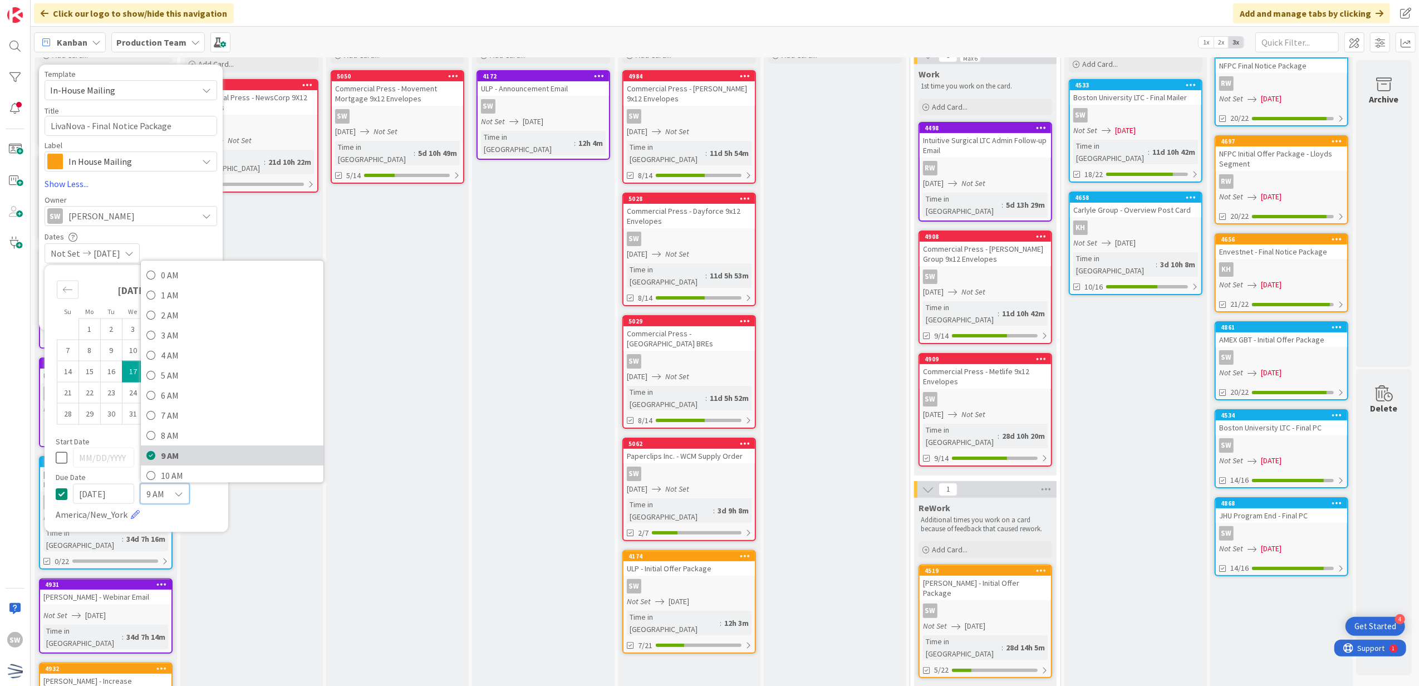
scroll to position [74, 0]
click at [187, 444] on span "12 PM" at bounding box center [239, 441] width 157 height 17
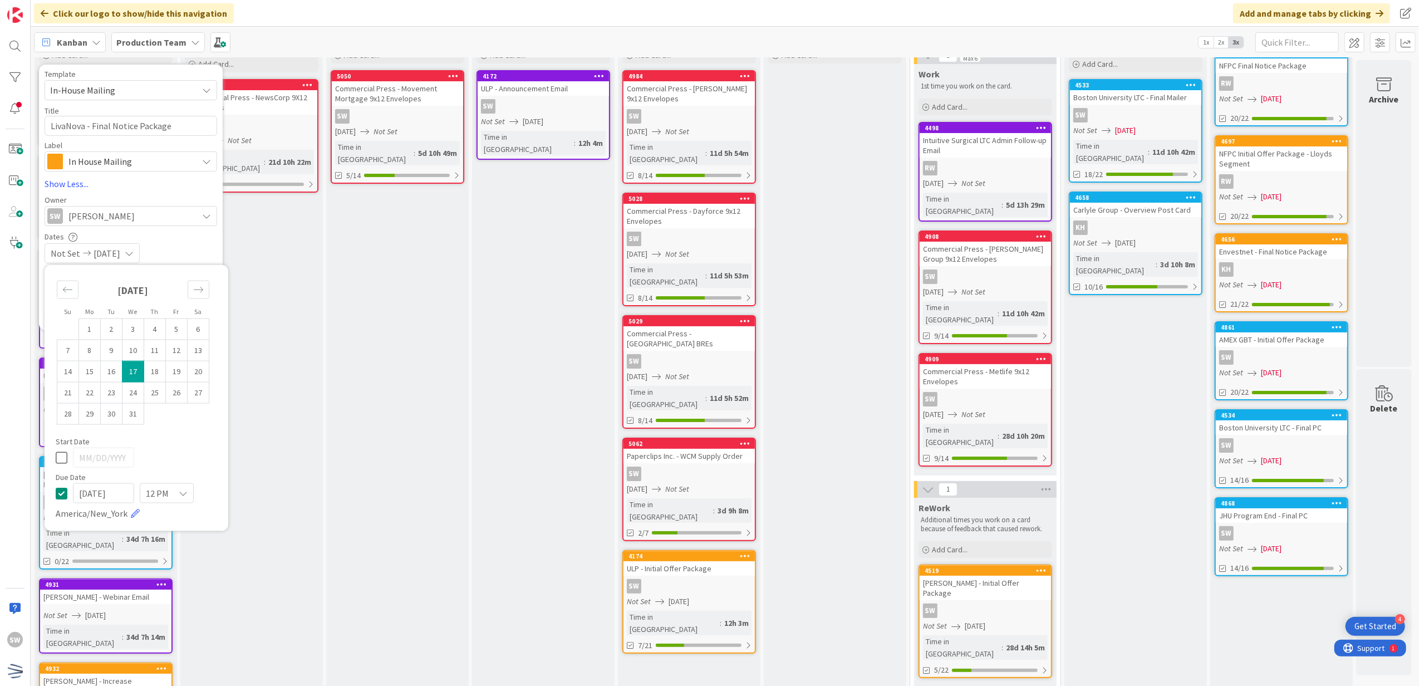
click at [196, 248] on div "Not Set [DATE]" at bounding box center [131, 253] width 173 height 20
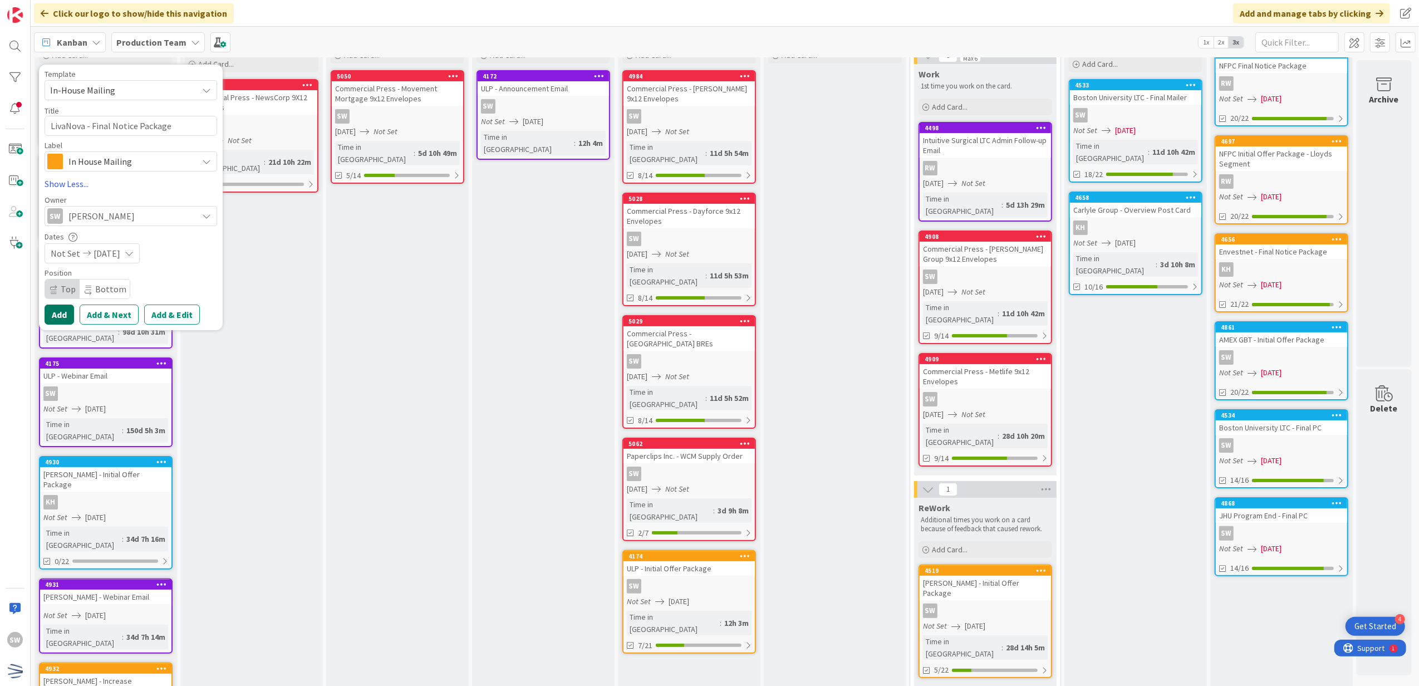
click at [46, 310] on button "Add" at bounding box center [60, 314] width 30 height 20
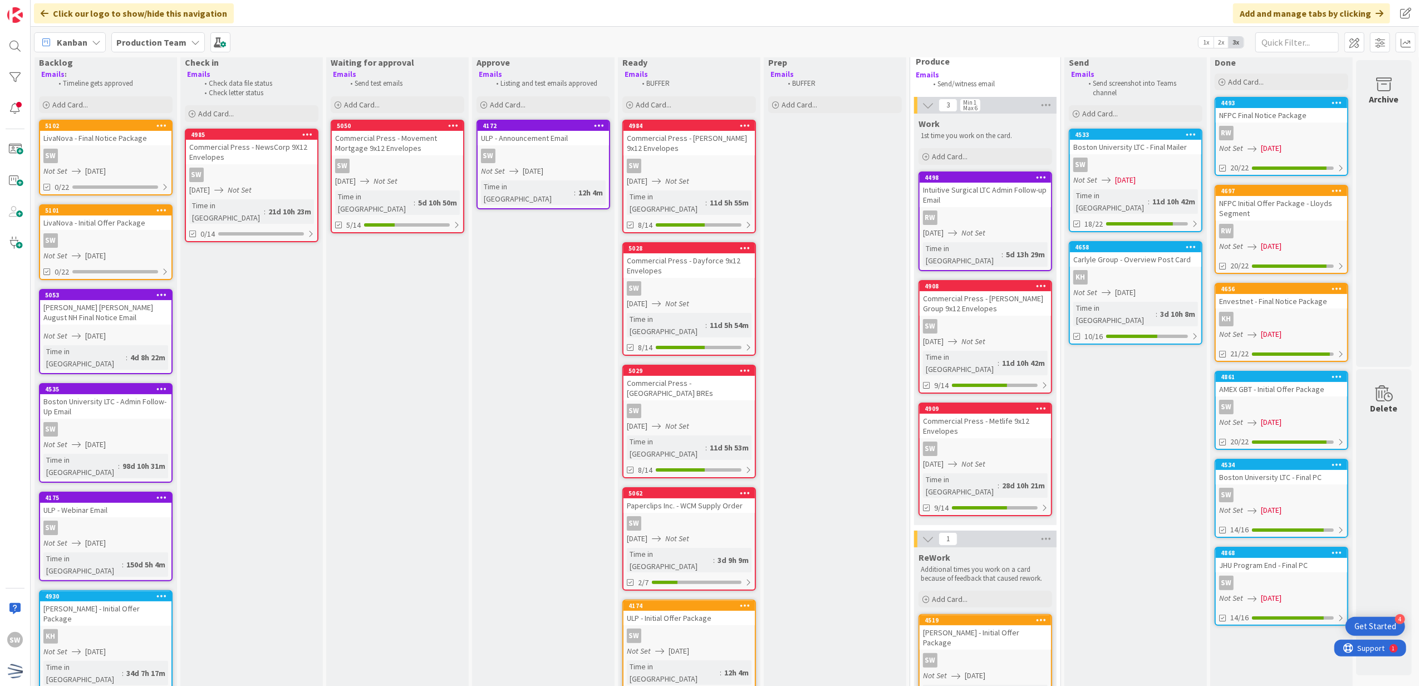
scroll to position [0, 8]
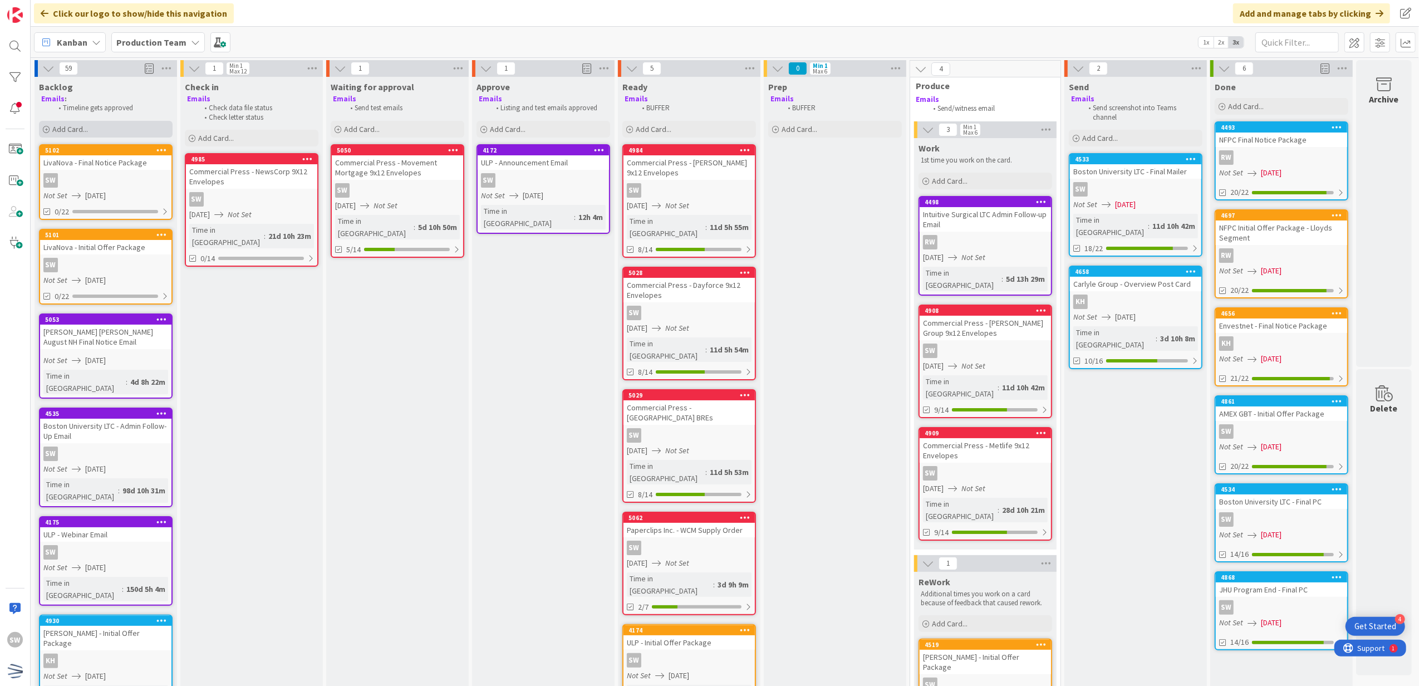
click at [121, 130] on div "Add Card..." at bounding box center [106, 129] width 134 height 17
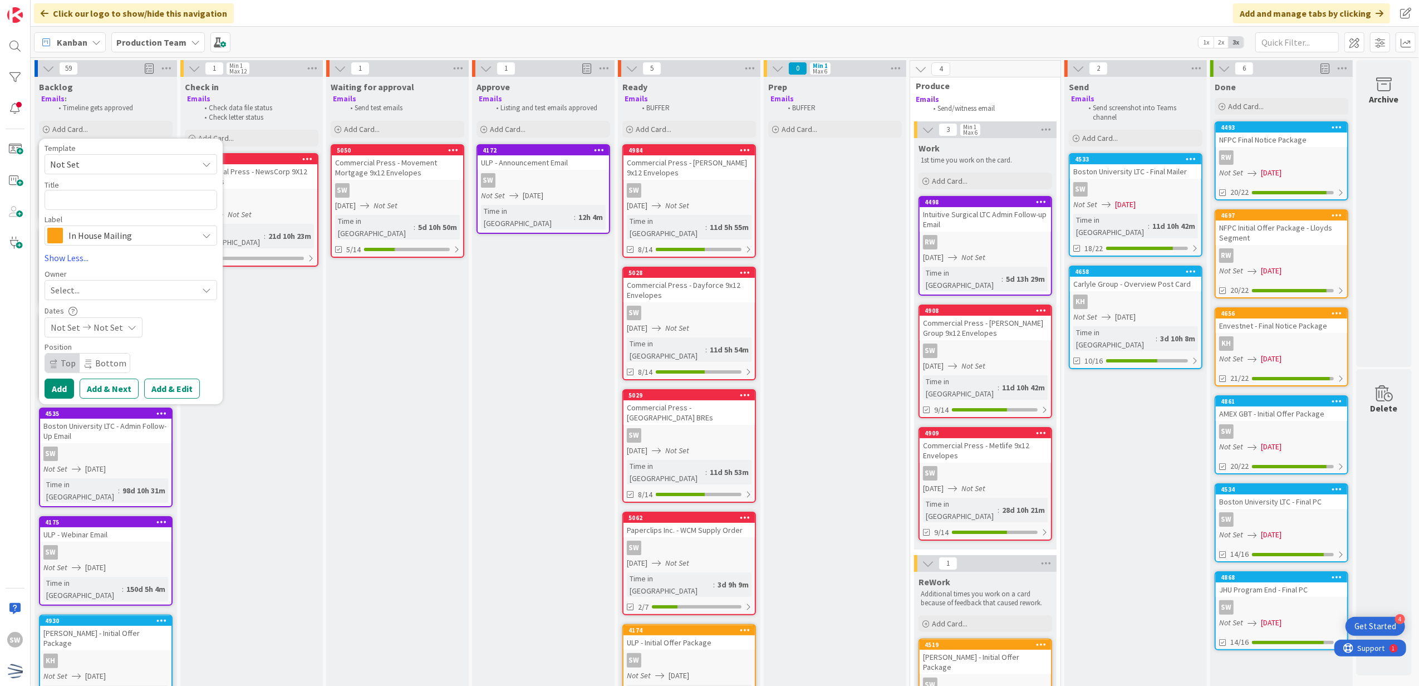
click at [111, 163] on span "Not Set" at bounding box center [119, 164] width 139 height 14
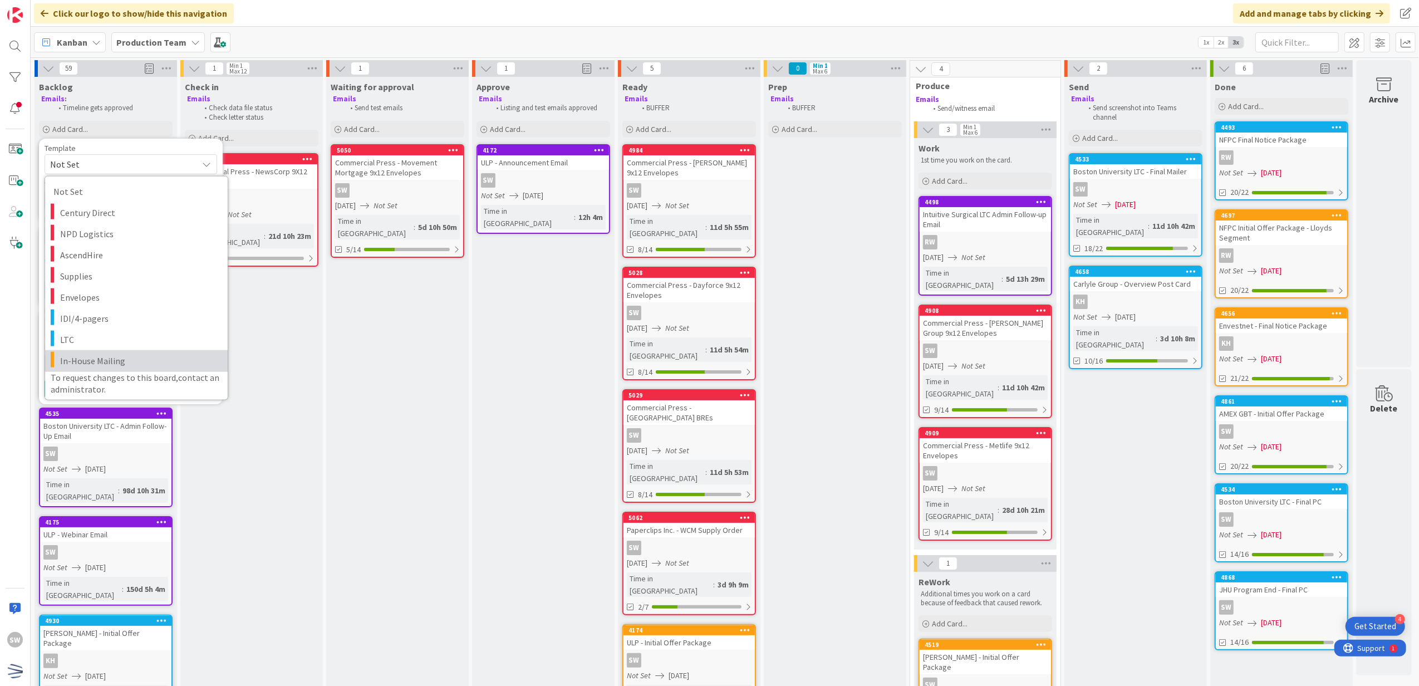
click at [110, 361] on span "In-House Mailing" at bounding box center [139, 360] width 159 height 14
type textarea "x"
type textarea "In-House Mailing"
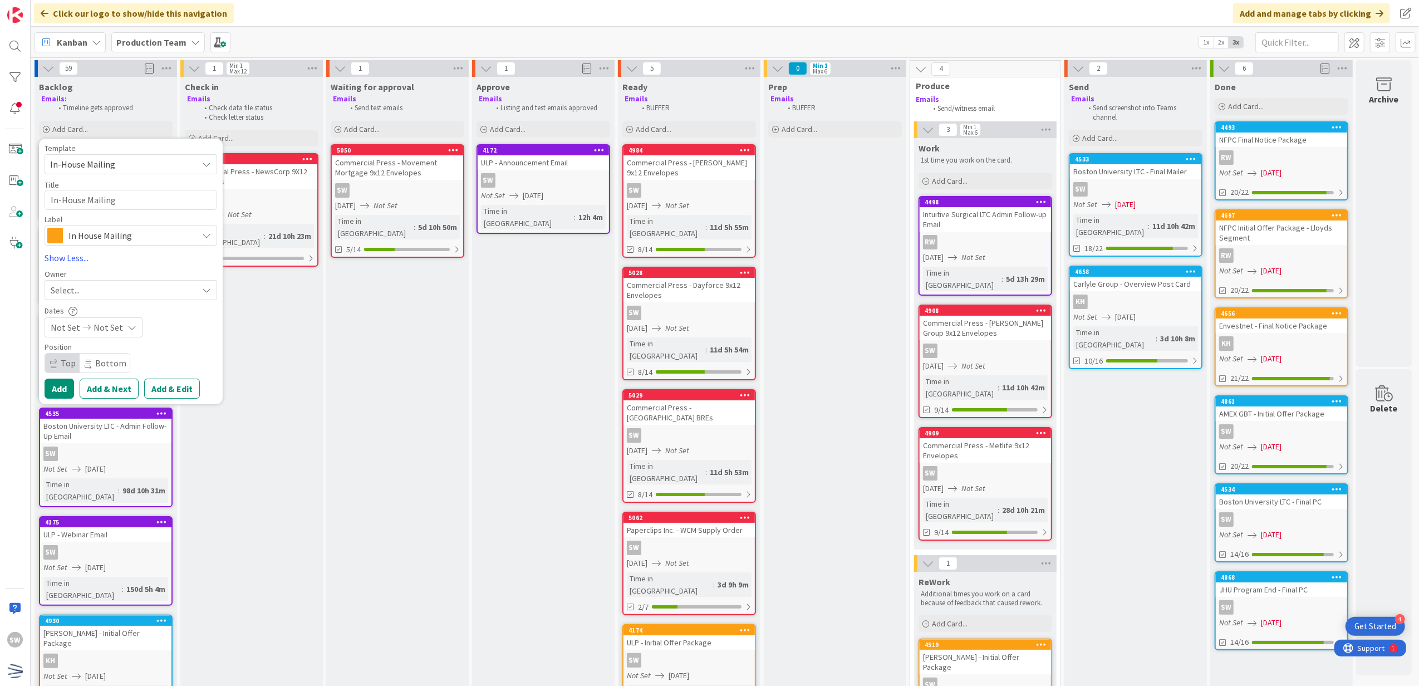
click at [132, 183] on div "Title 16 / 128" at bounding box center [131, 185] width 173 height 10
click at [127, 194] on textarea "In-House Mailing" at bounding box center [131, 200] width 173 height 21
type textarea "x"
type textarea "I"
type textarea "x"
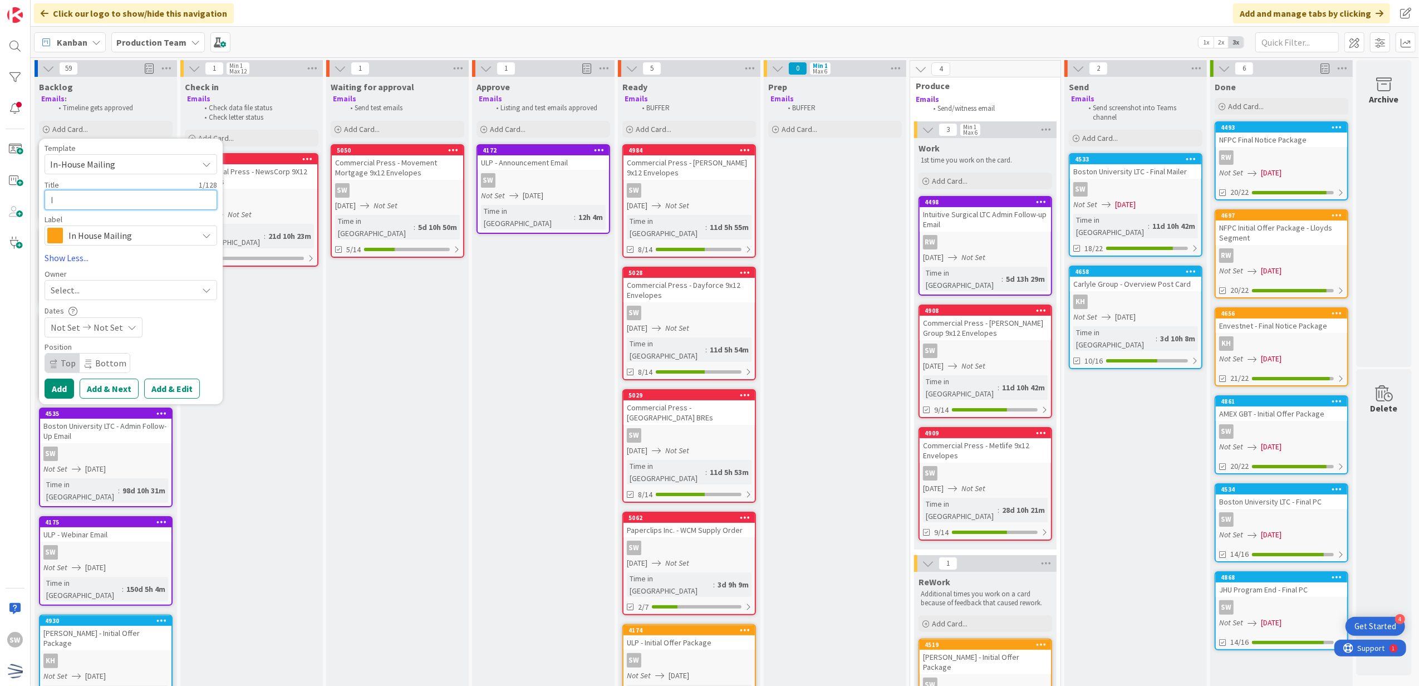
type textarea "In"
type textarea "x"
click at [94, 301] on div "Template In-House Mailing Not Set Century Direct NPD Logistics AscendHire Suppl…" at bounding box center [131, 271] width 173 height 255
click at [97, 298] on div "Select..." at bounding box center [131, 290] width 173 height 20
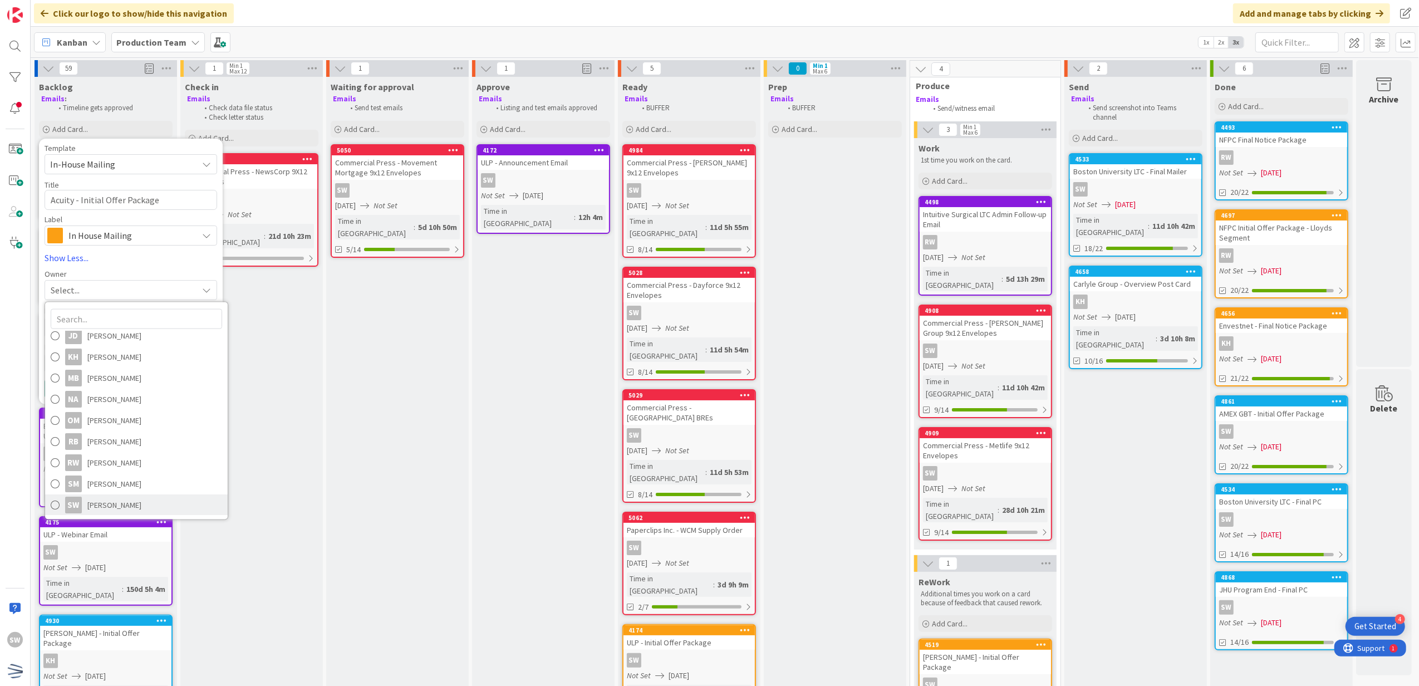
click at [105, 497] on span "[PERSON_NAME]" at bounding box center [114, 505] width 54 height 17
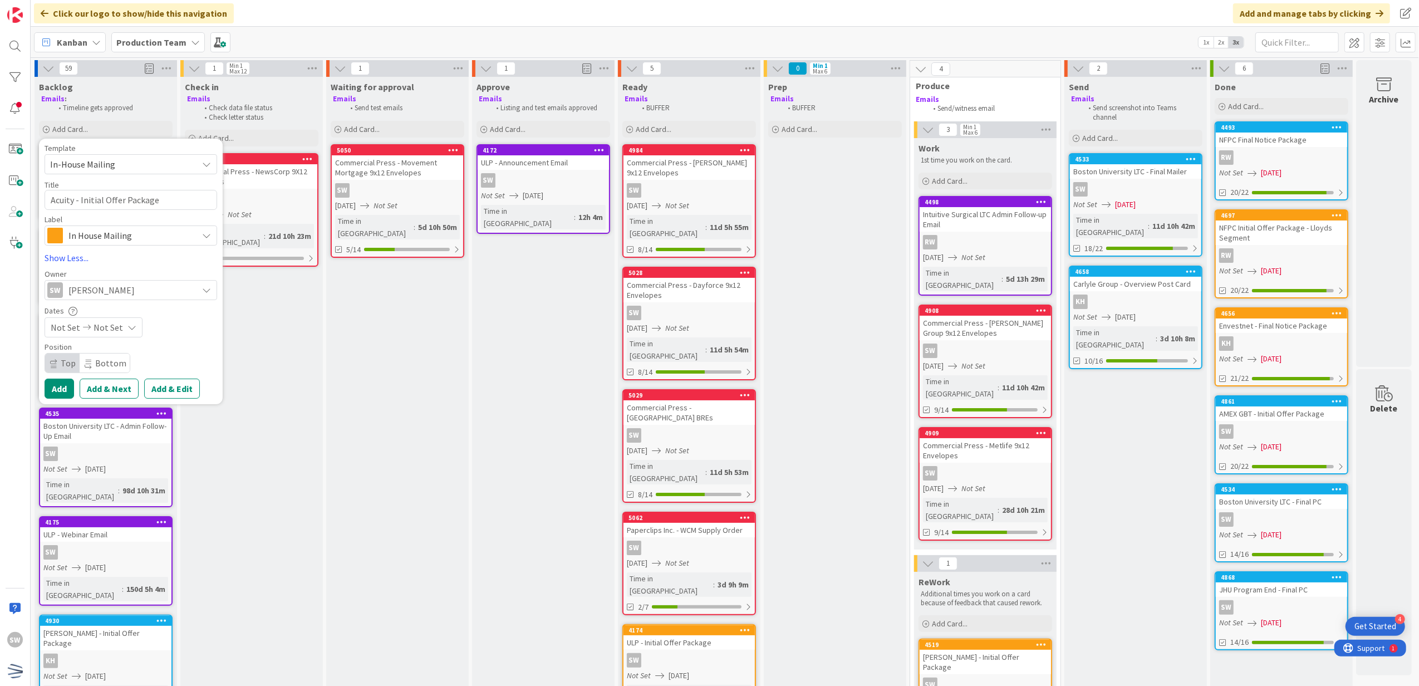
click at [94, 323] on span "Not Set" at bounding box center [109, 327] width 30 height 13
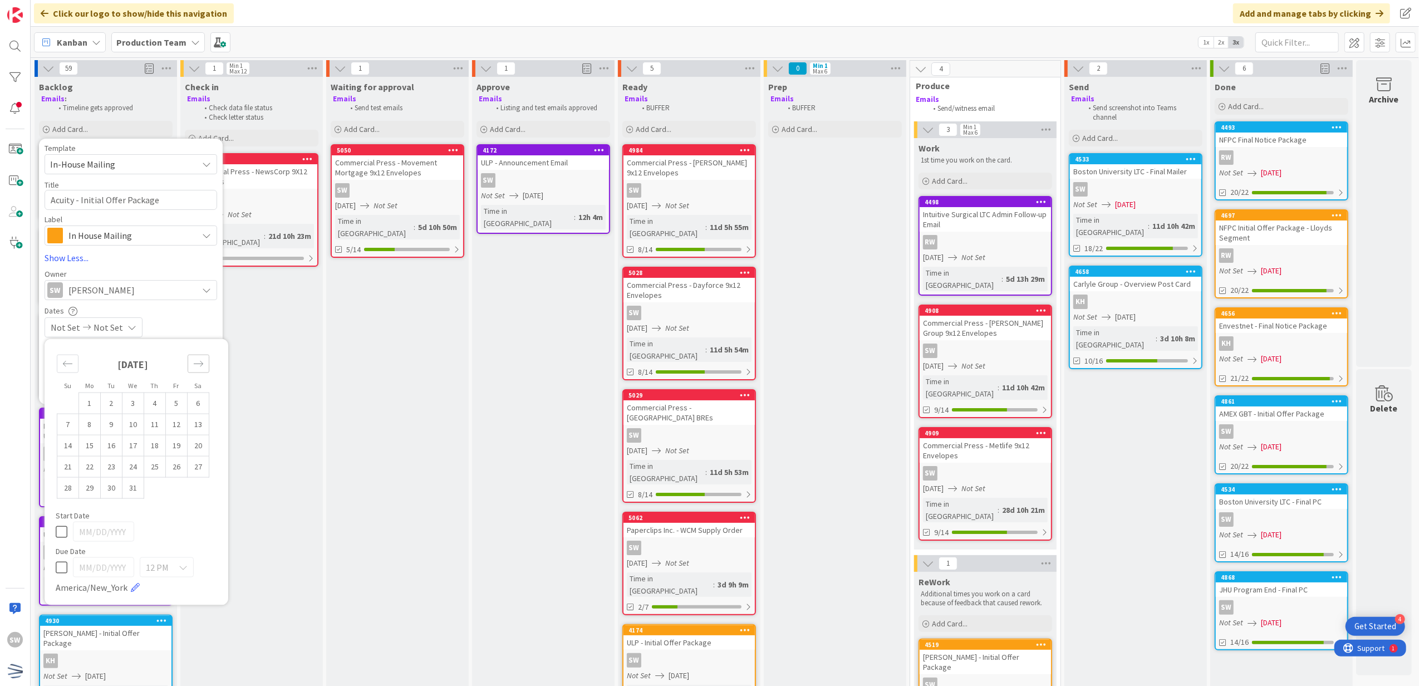
click at [188, 363] on div "Move forward to switch to the next month." at bounding box center [199, 364] width 22 height 18
click at [145, 446] on td "15" at bounding box center [155, 445] width 22 height 21
click at [56, 534] on icon at bounding box center [62, 530] width 12 height 13
click at [178, 327] on div "Not Set [DATE]" at bounding box center [131, 327] width 173 height 20
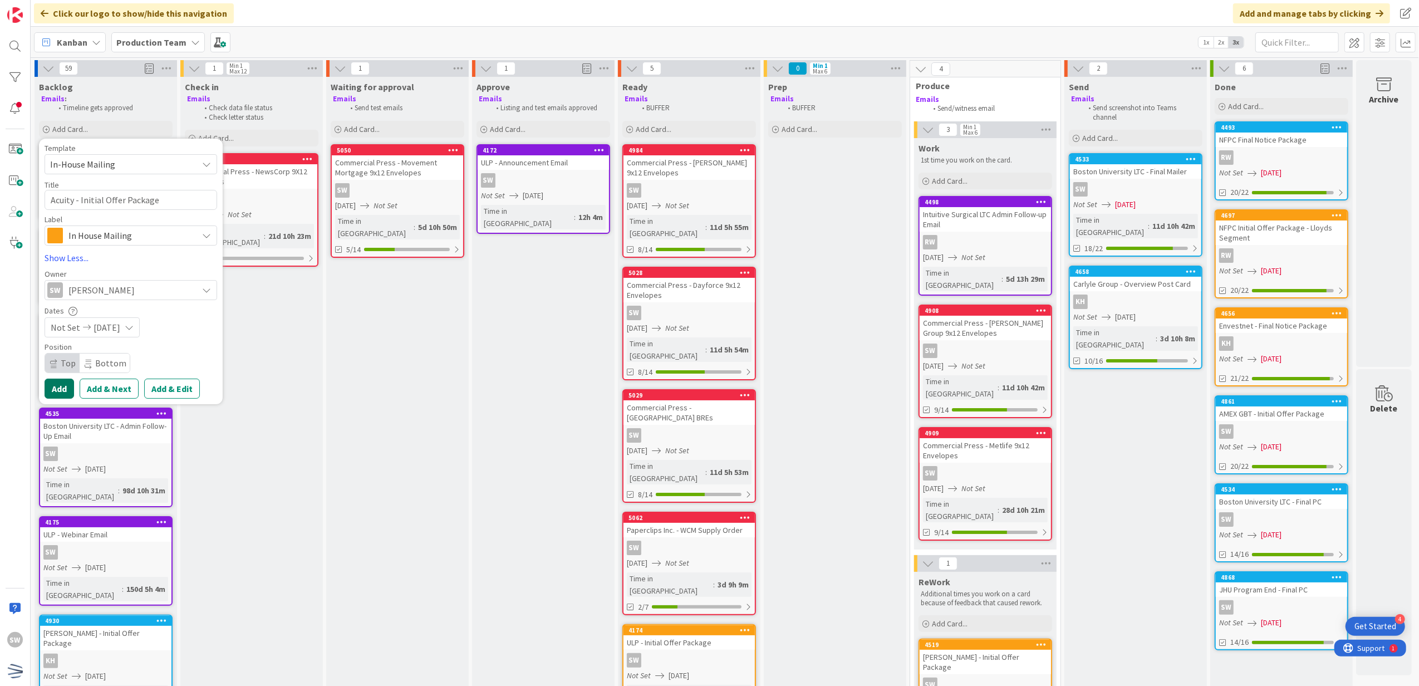
click at [45, 392] on button "Add" at bounding box center [60, 389] width 30 height 20
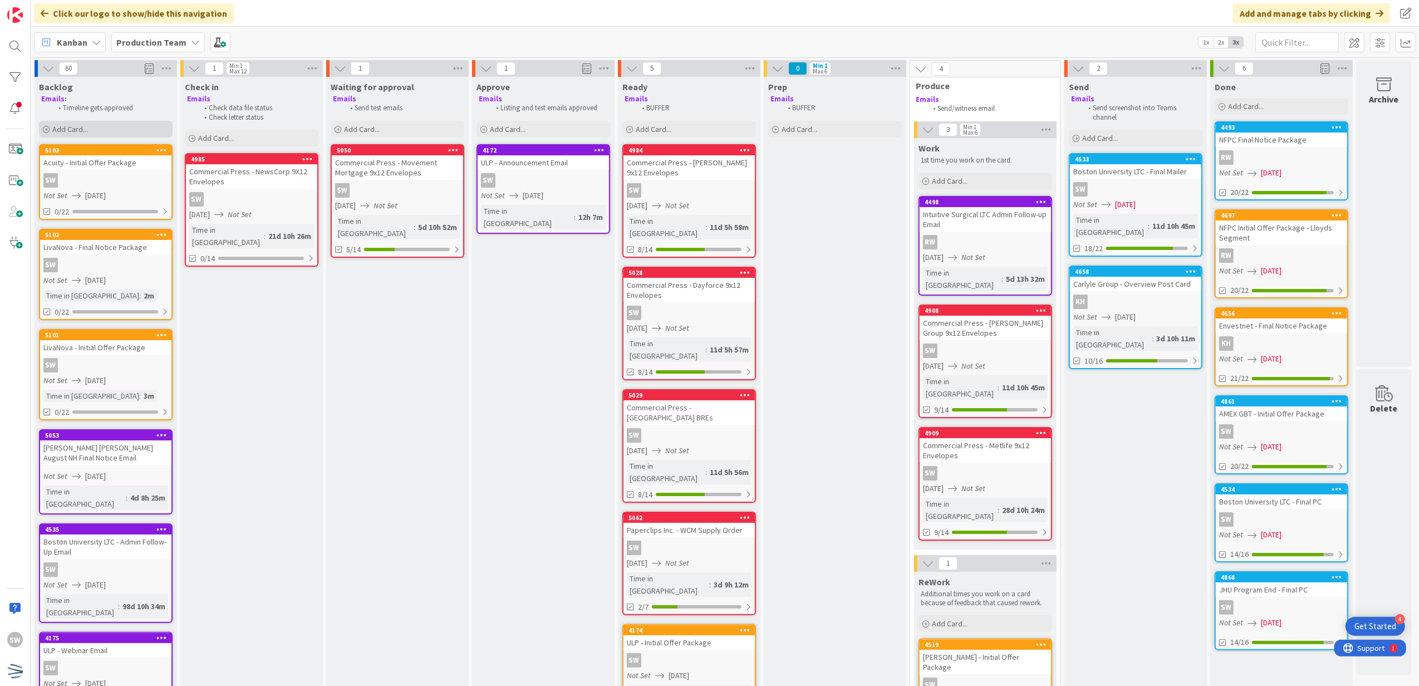
click at [106, 127] on div "Add Card..." at bounding box center [106, 129] width 134 height 17
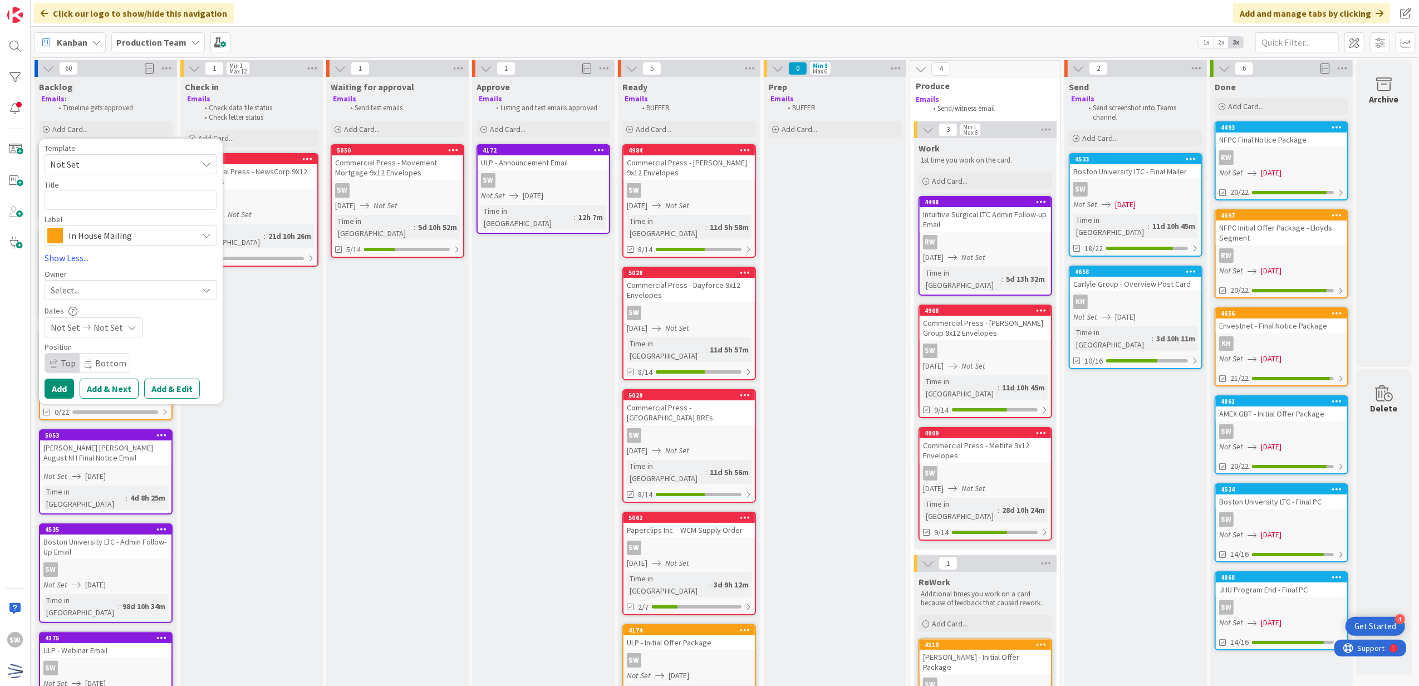
click at [97, 163] on span "Not Set" at bounding box center [119, 164] width 139 height 14
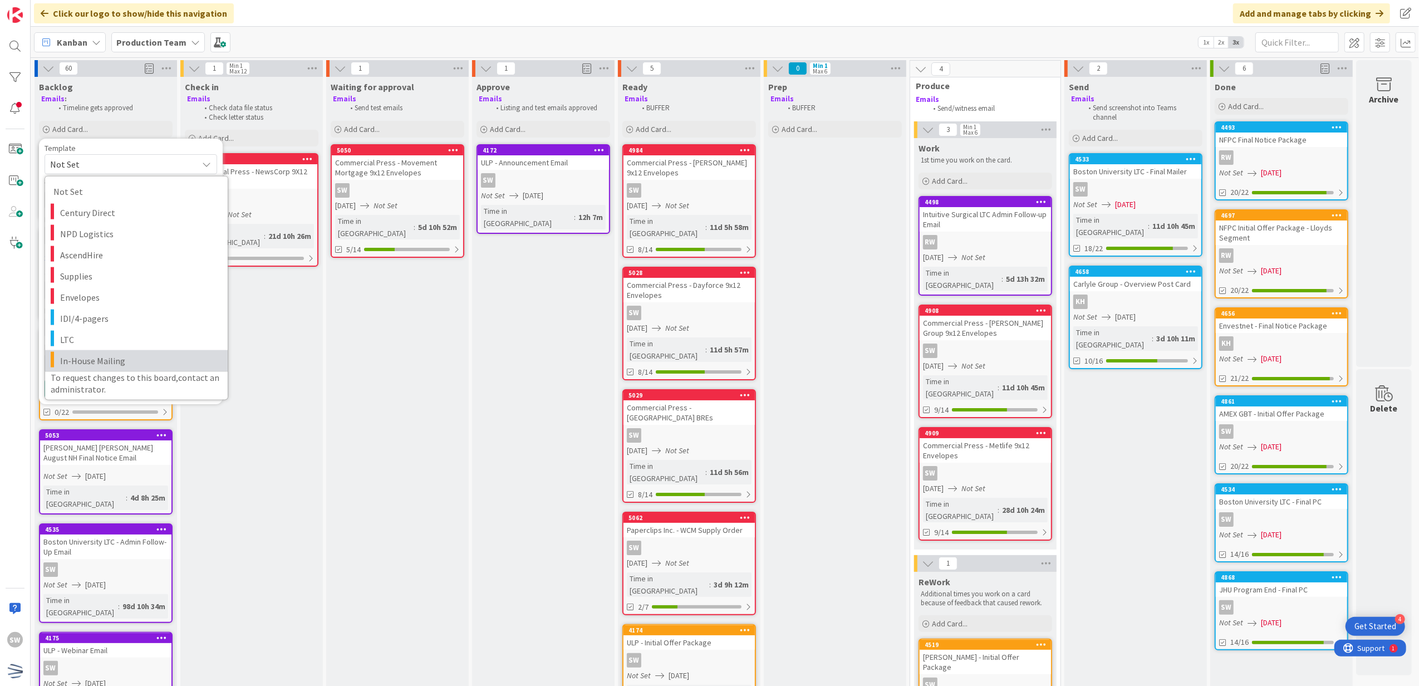
click at [81, 357] on span "In-House Mailing" at bounding box center [139, 360] width 159 height 14
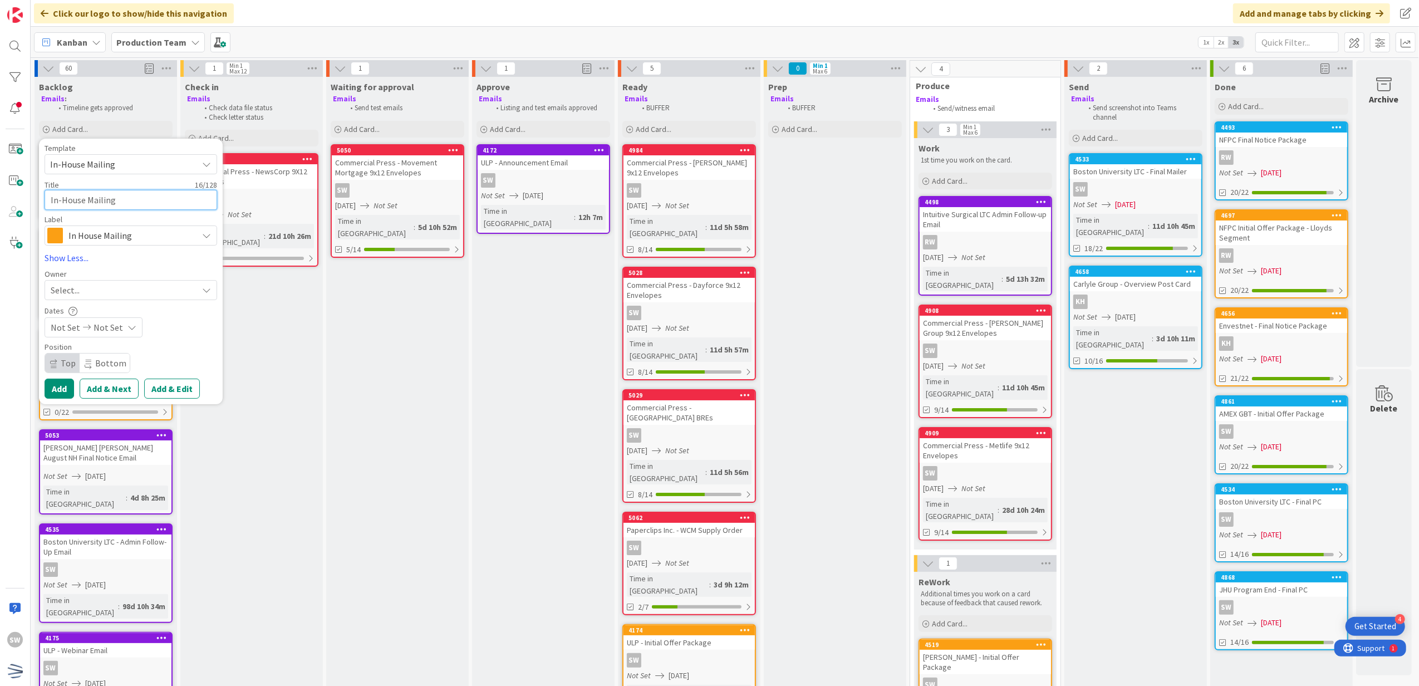
click at [121, 197] on textarea "In-House Mailing" at bounding box center [131, 200] width 173 height 21
click at [99, 297] on div "Select..." at bounding box center [124, 289] width 147 height 13
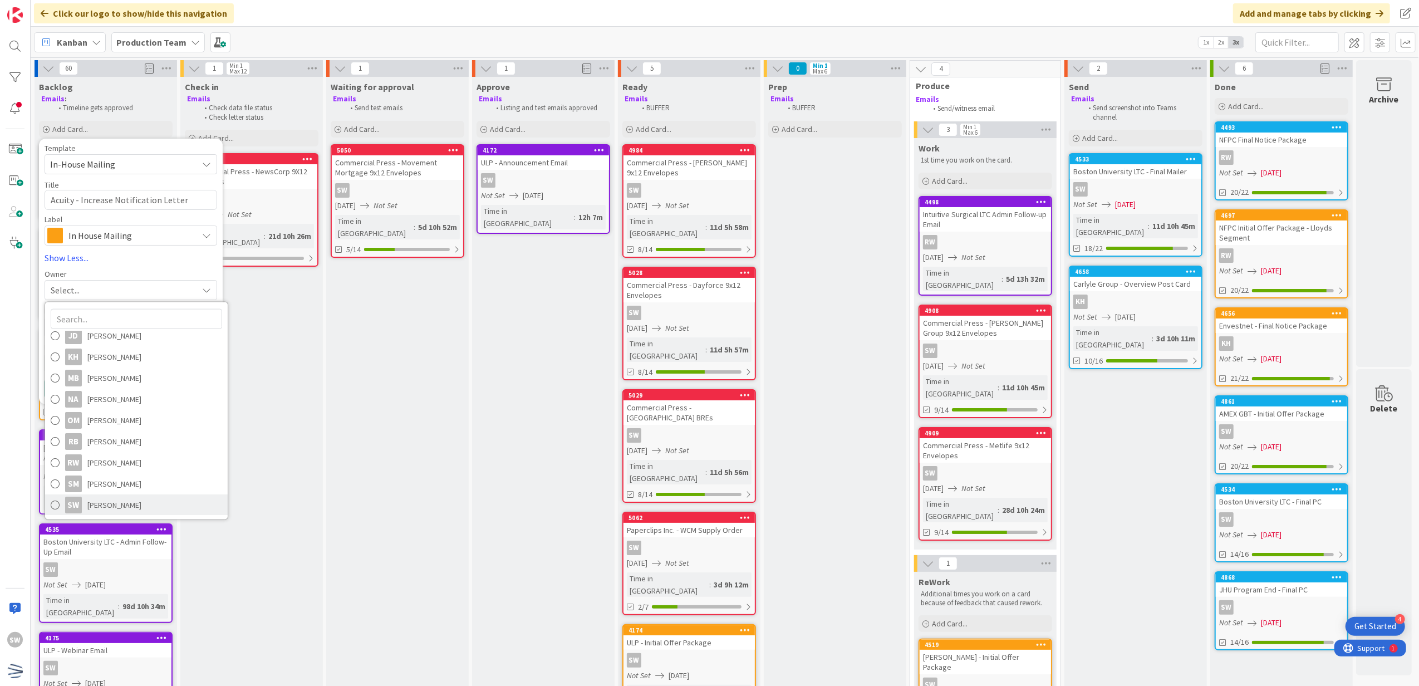
click at [108, 495] on link "SW [PERSON_NAME]" at bounding box center [136, 504] width 183 height 21
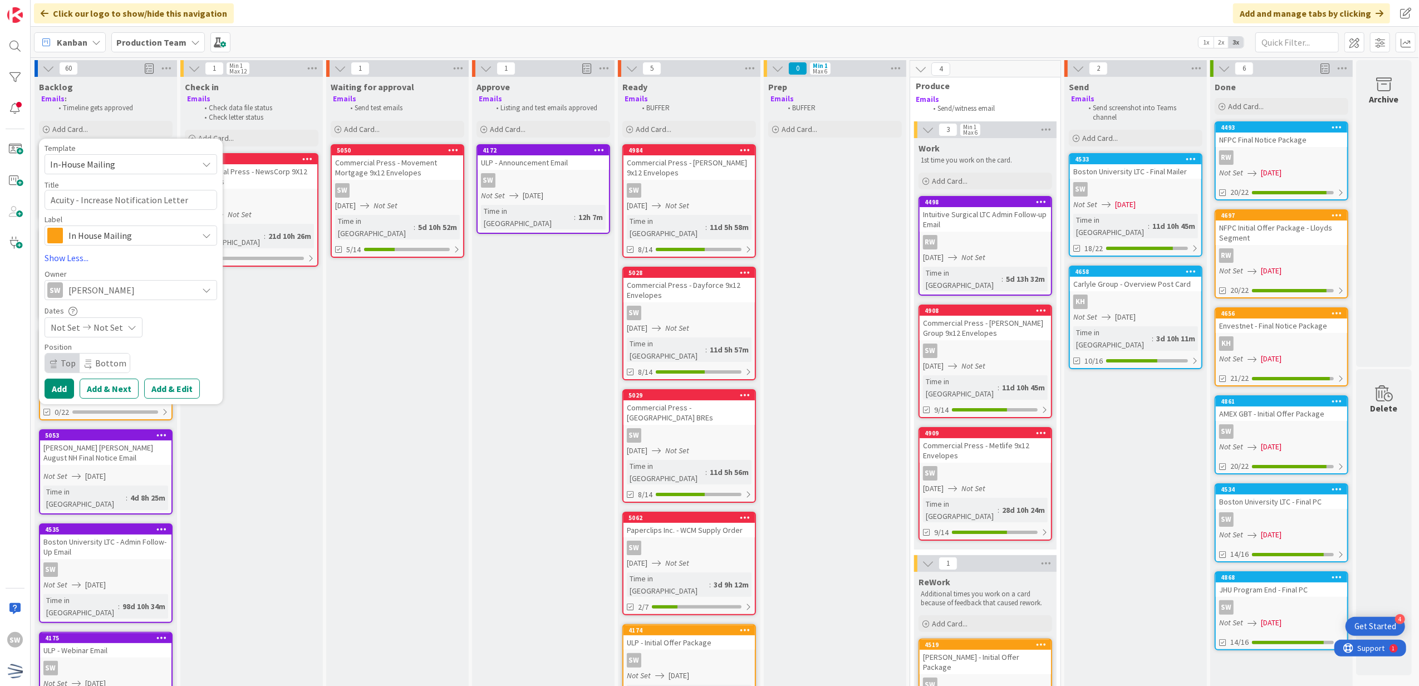
click at [127, 328] on icon at bounding box center [131, 327] width 9 height 9
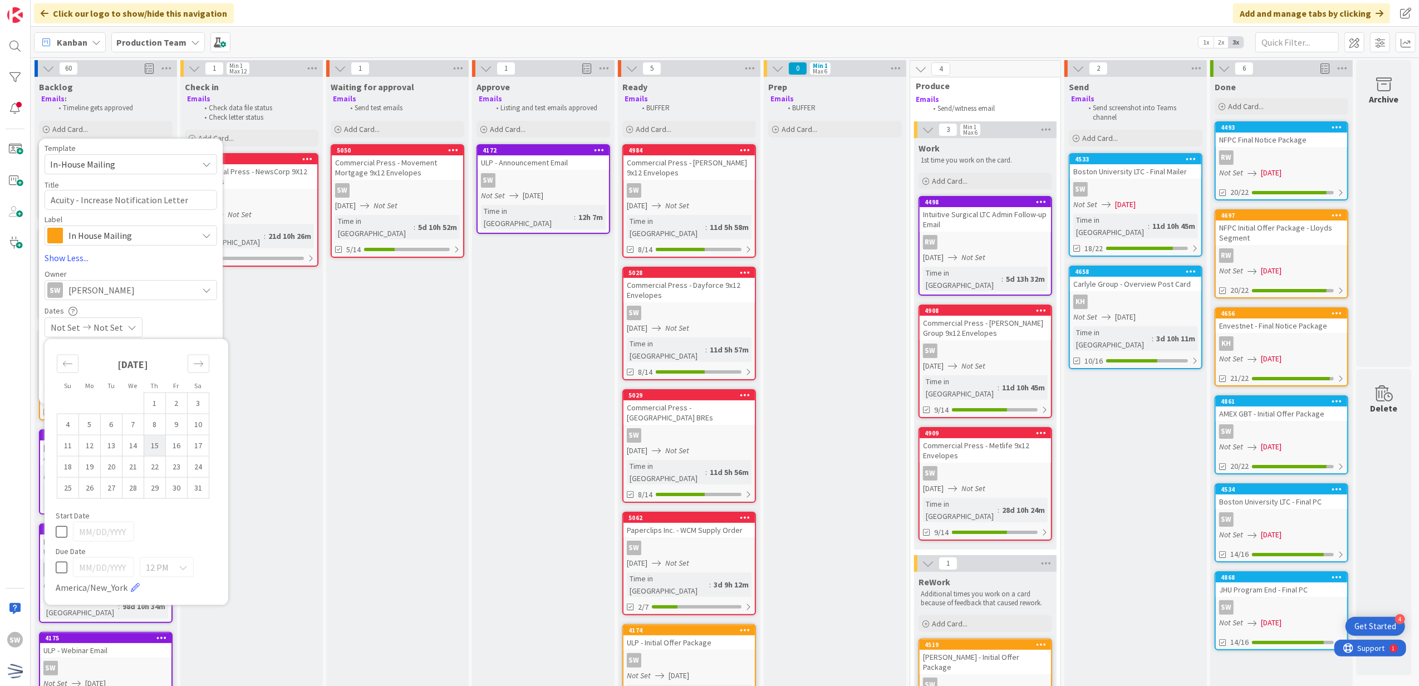
click at [148, 449] on td "15" at bounding box center [155, 445] width 22 height 21
click at [147, 449] on td "15" at bounding box center [155, 445] width 22 height 21
click at [56, 532] on icon at bounding box center [62, 530] width 12 height 13
click at [163, 324] on div "Not Set [DATE]" at bounding box center [131, 327] width 173 height 20
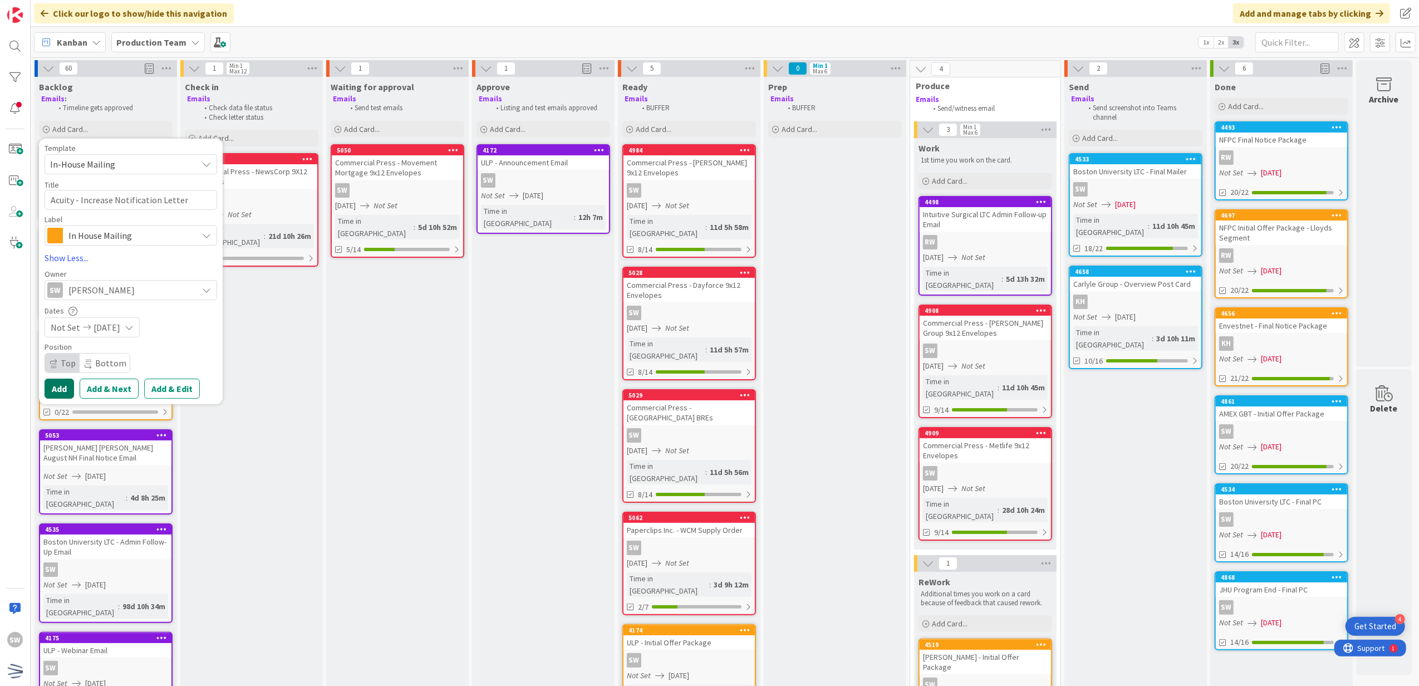
click at [61, 385] on button "Add" at bounding box center [60, 389] width 30 height 20
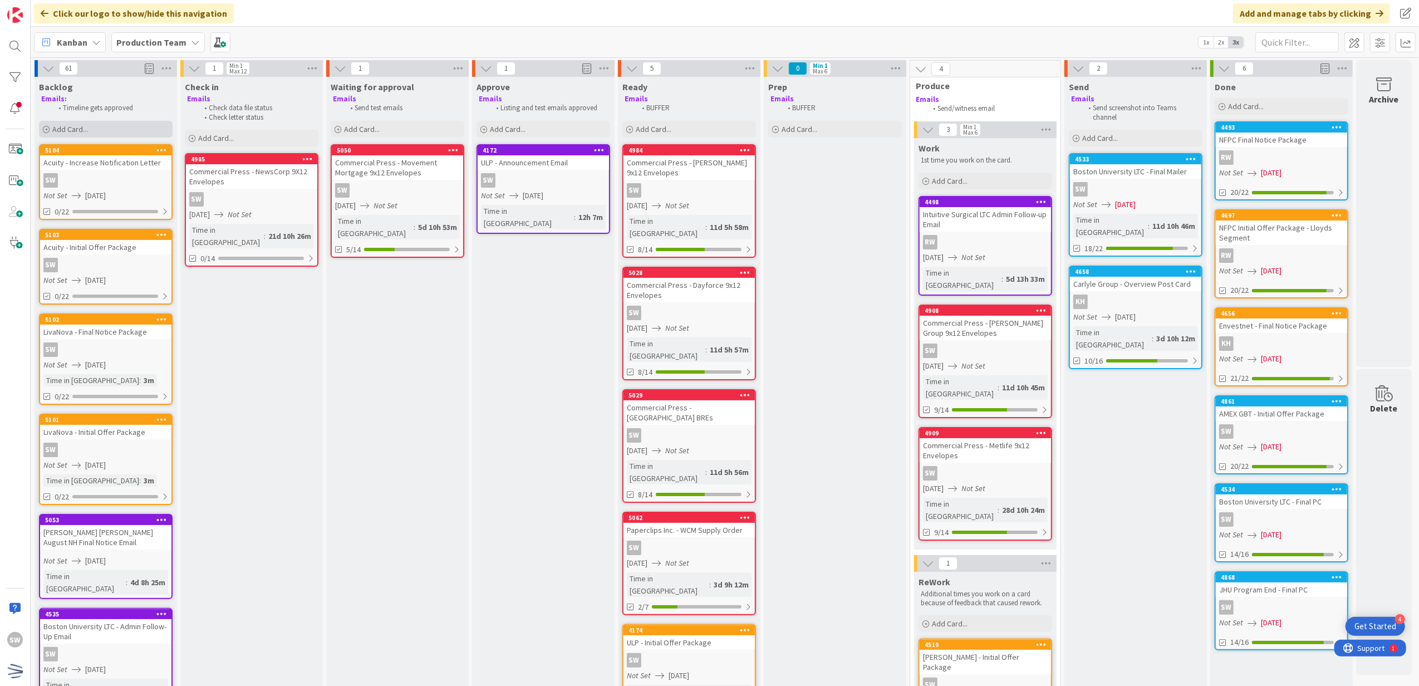
click at [85, 134] on div "Add Card..." at bounding box center [106, 129] width 134 height 17
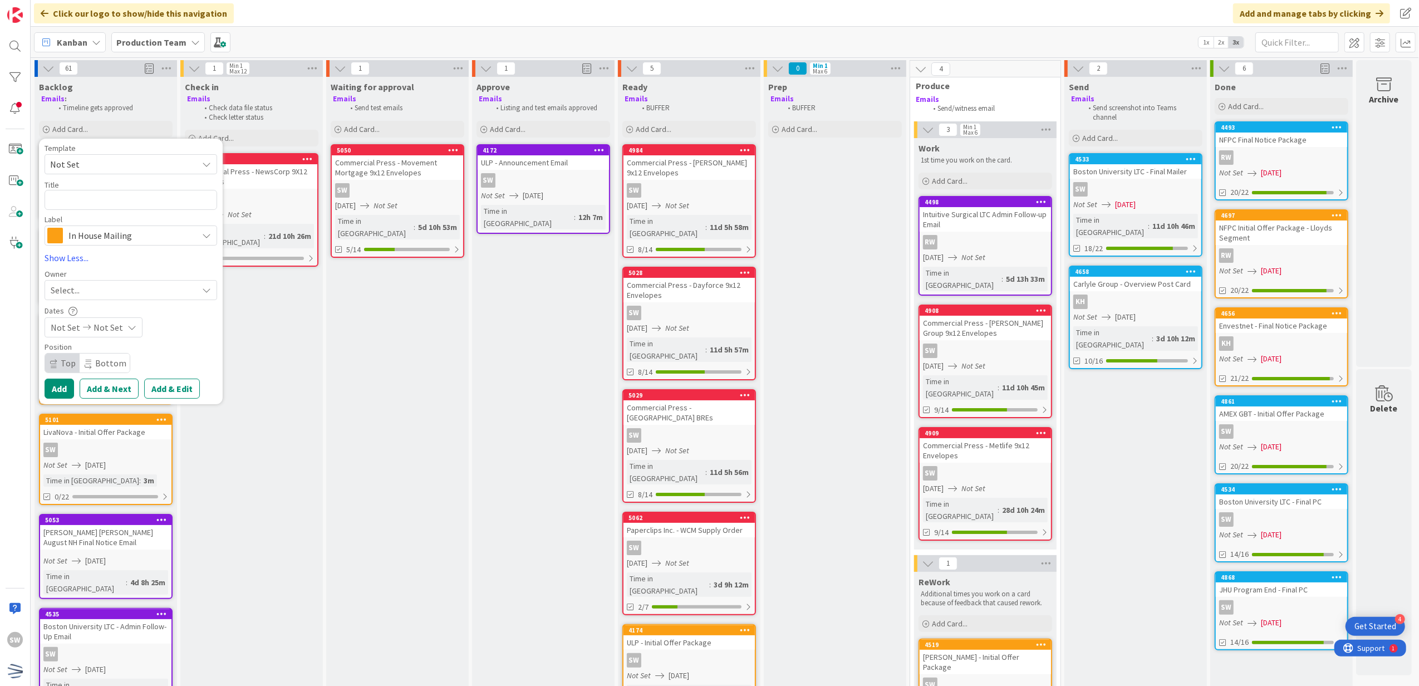
click at [121, 168] on span "Not Set" at bounding box center [119, 164] width 139 height 14
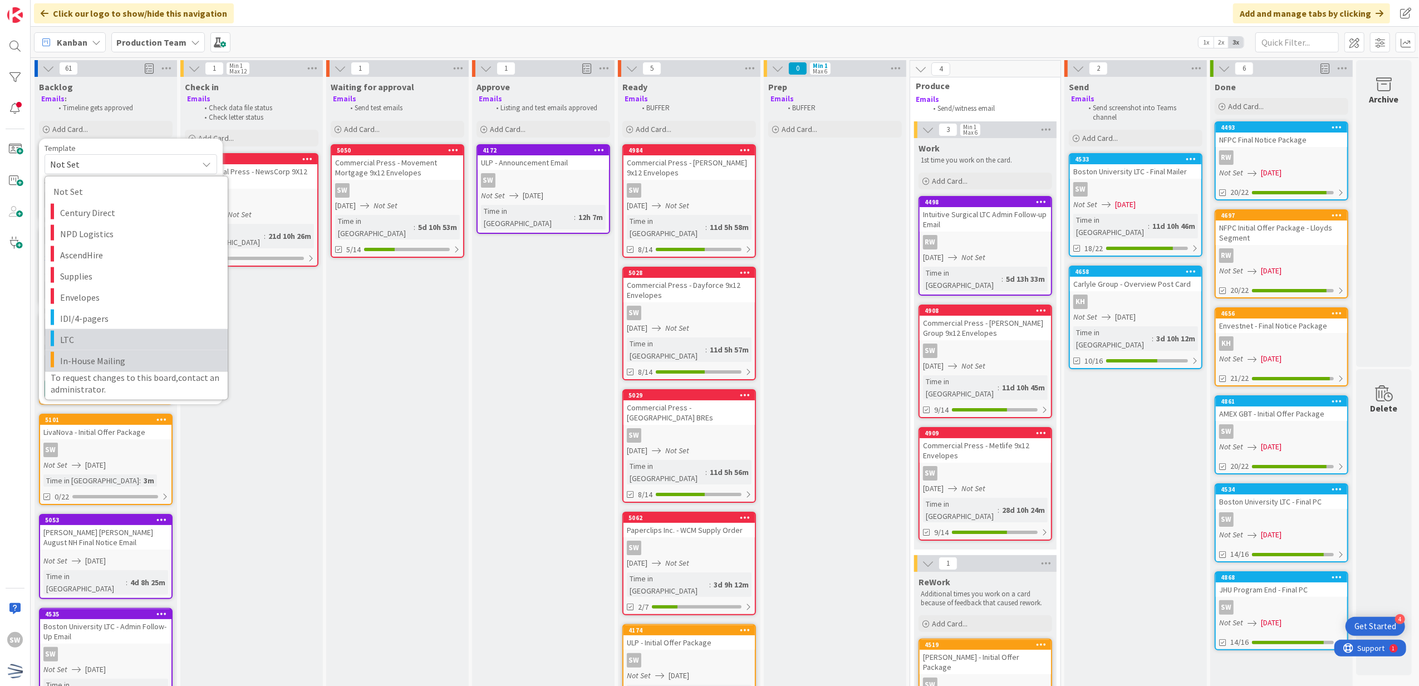
scroll to position [0, 0]
click at [127, 357] on span "In-House Mailing" at bounding box center [139, 360] width 159 height 14
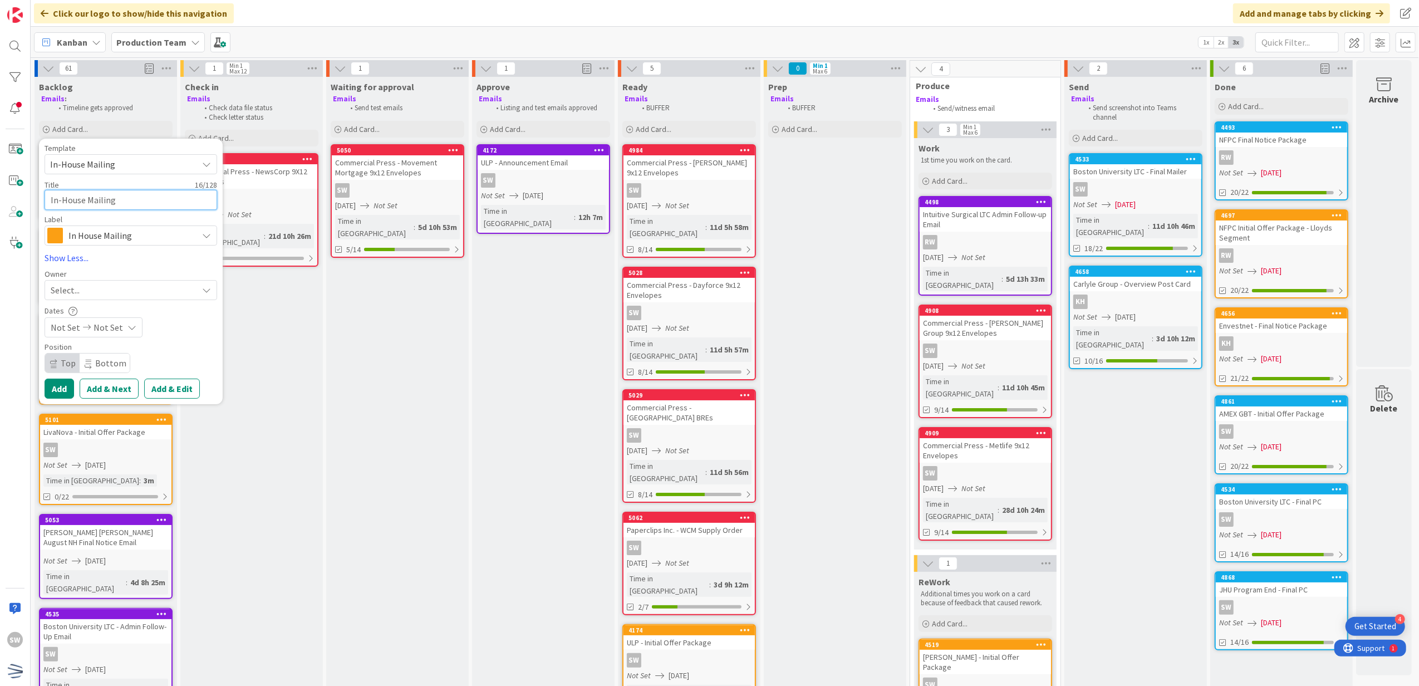
click at [153, 205] on textarea "In-House Mailing" at bounding box center [131, 200] width 173 height 21
click at [111, 285] on div "Select..." at bounding box center [124, 289] width 147 height 13
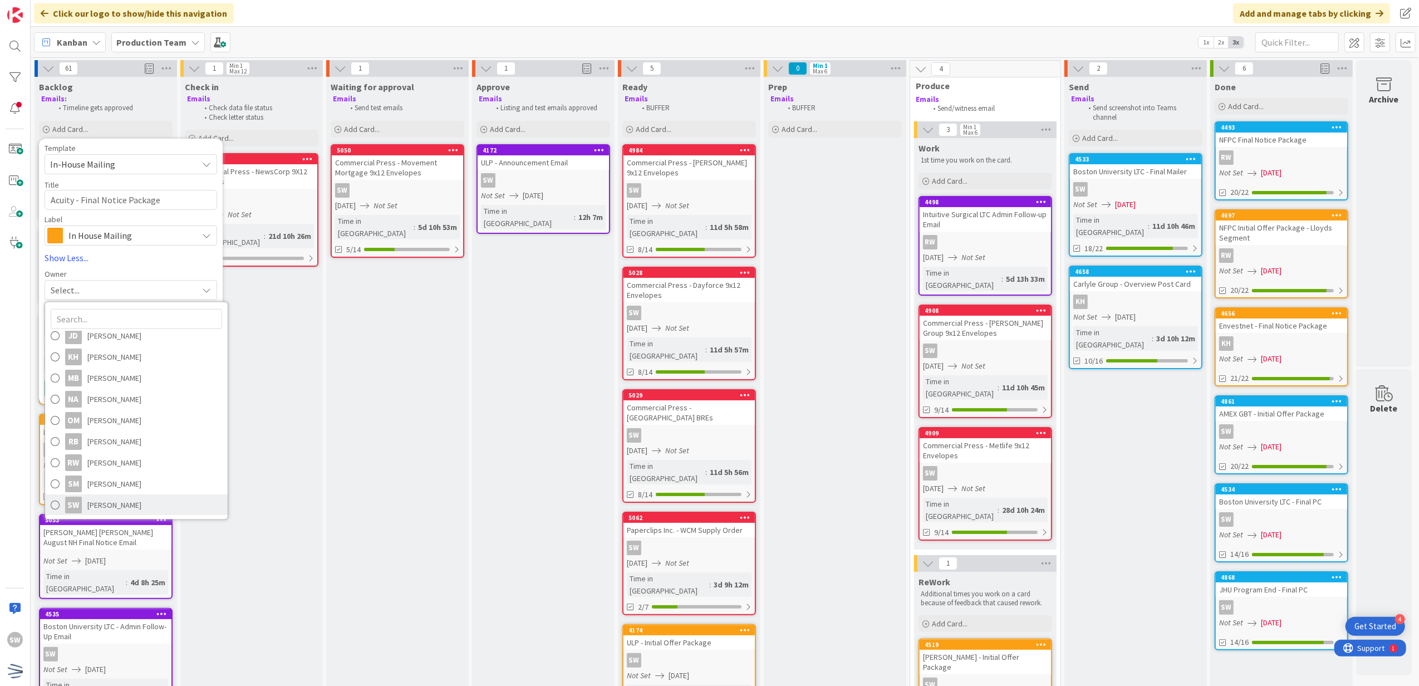
click at [119, 512] on span "[PERSON_NAME]" at bounding box center [114, 505] width 54 height 17
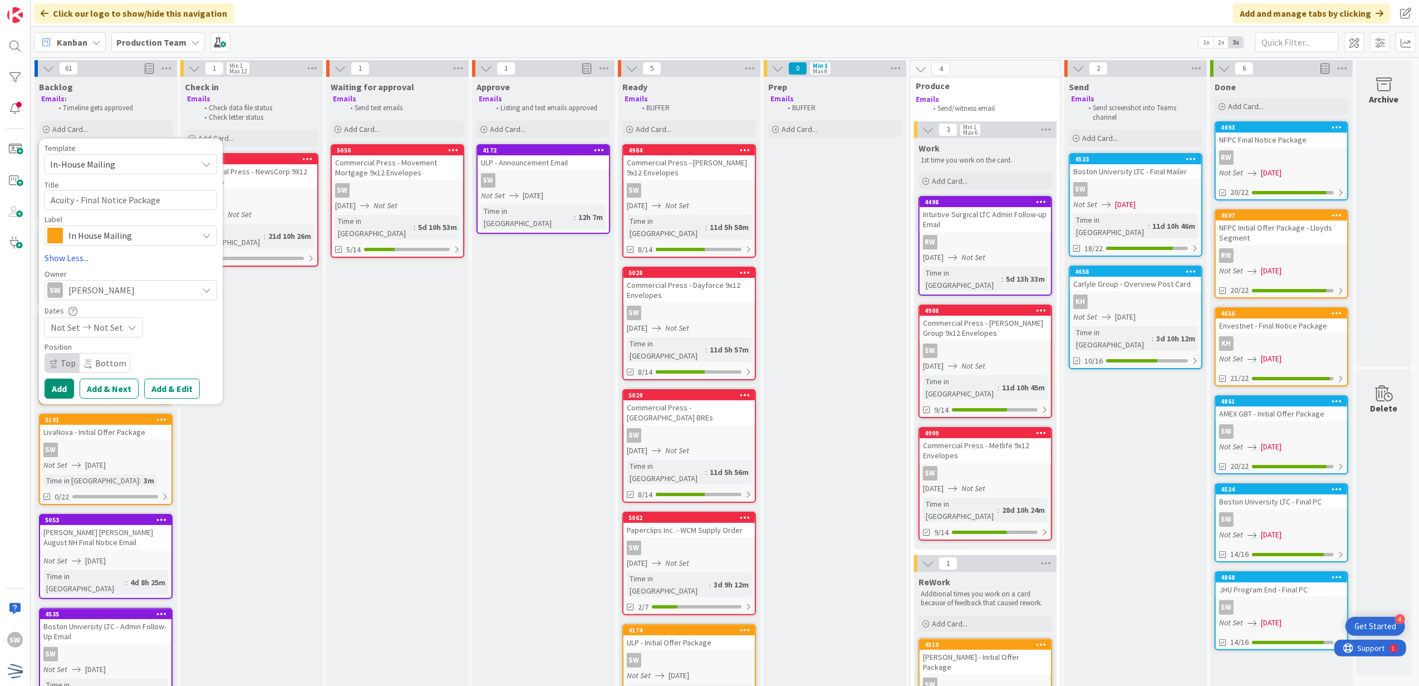
click at [110, 317] on div "Not Set Not Set" at bounding box center [94, 327] width 98 height 20
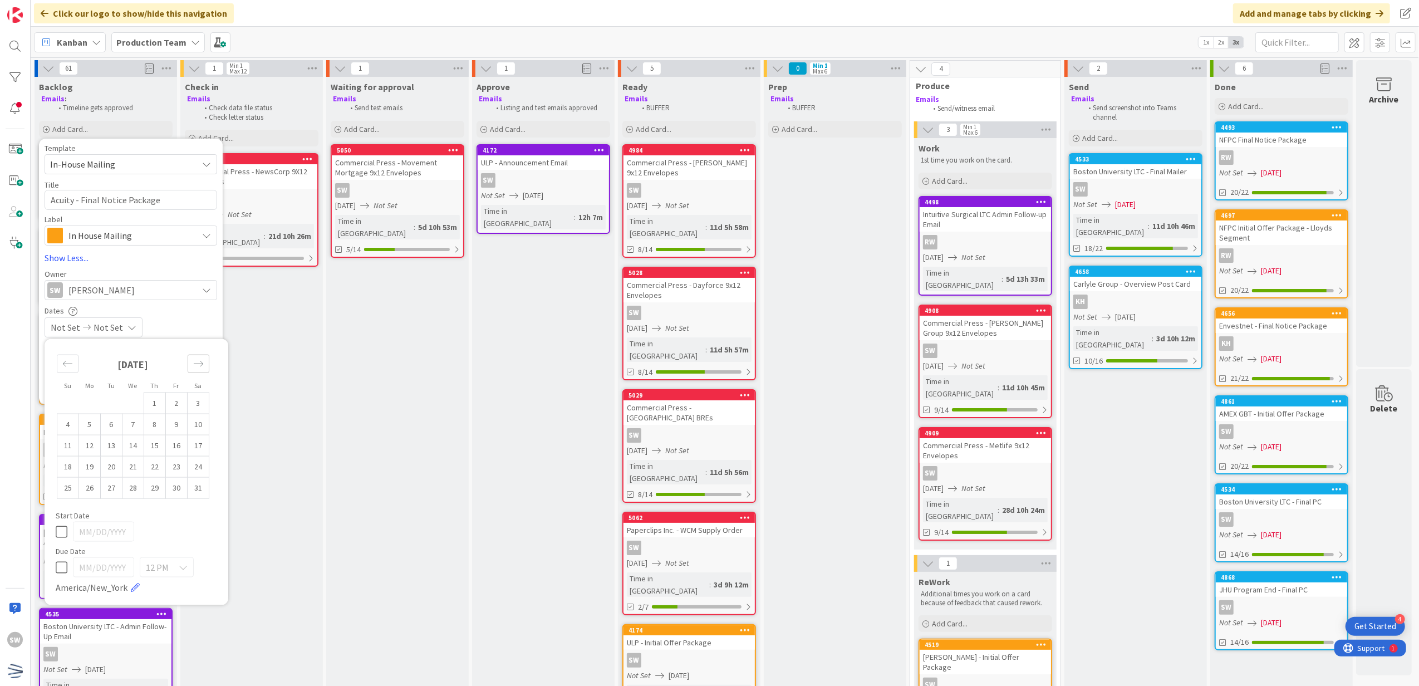
click at [194, 370] on div "Move forward to switch to the next month." at bounding box center [199, 364] width 22 height 18
click at [135, 428] on td "11" at bounding box center [133, 424] width 22 height 21
click at [136, 428] on td "11" at bounding box center [133, 424] width 22 height 21
click at [65, 506] on icon at bounding box center [62, 509] width 12 height 13
click at [186, 330] on div "Not Set [DATE]" at bounding box center [131, 327] width 173 height 20
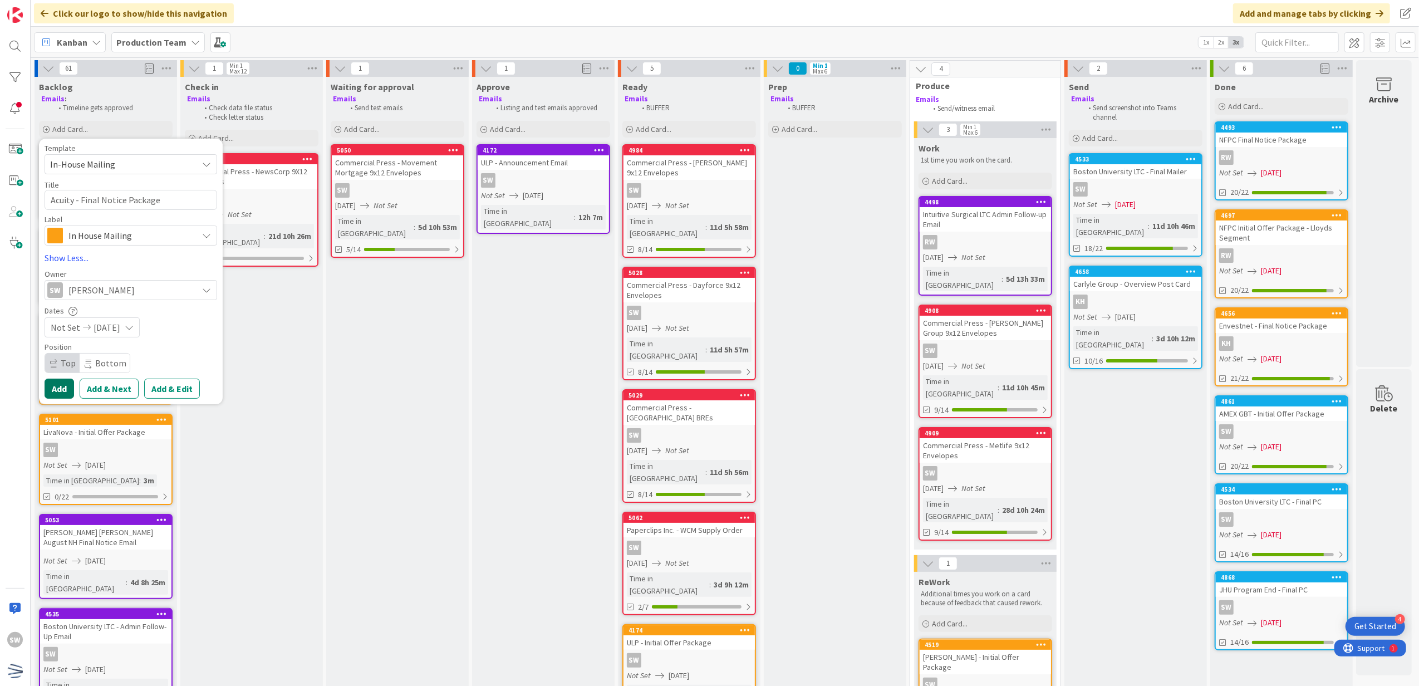
click at [74, 386] on button "Add" at bounding box center [60, 389] width 30 height 20
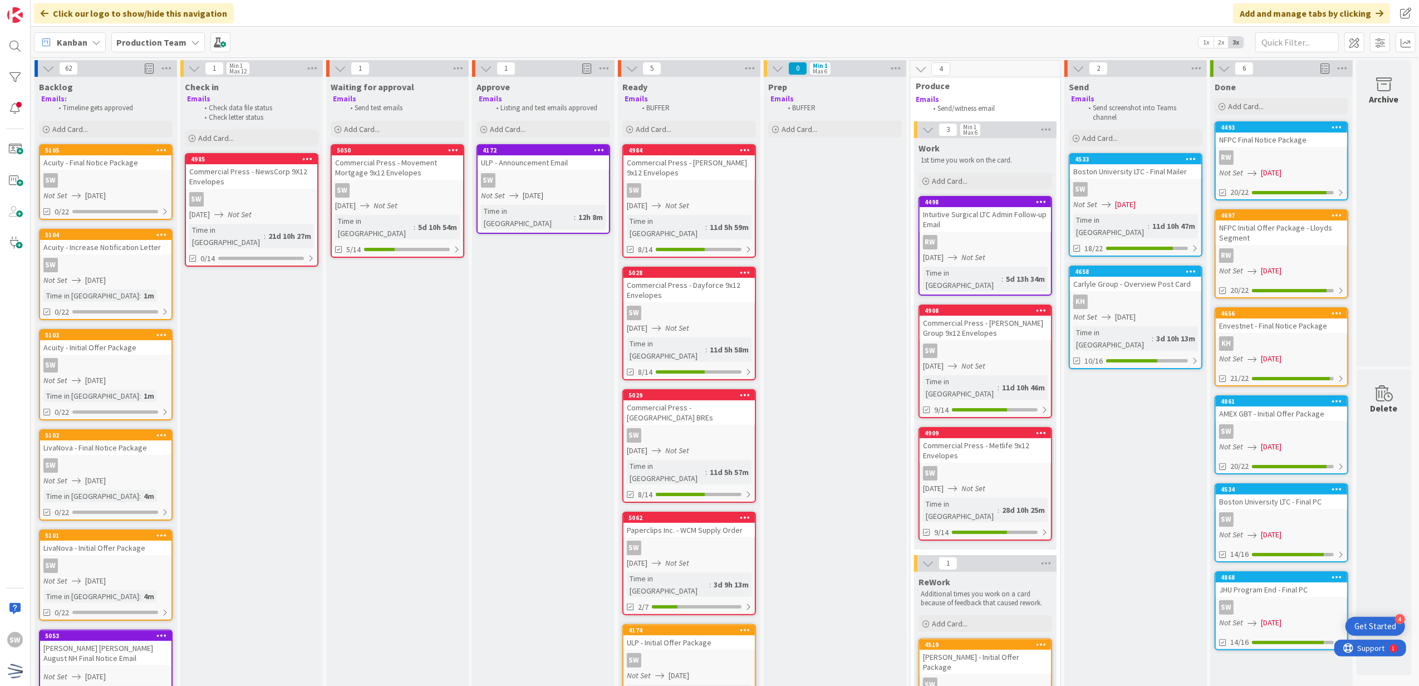
click at [114, 127] on div "Add Card..." at bounding box center [106, 129] width 134 height 17
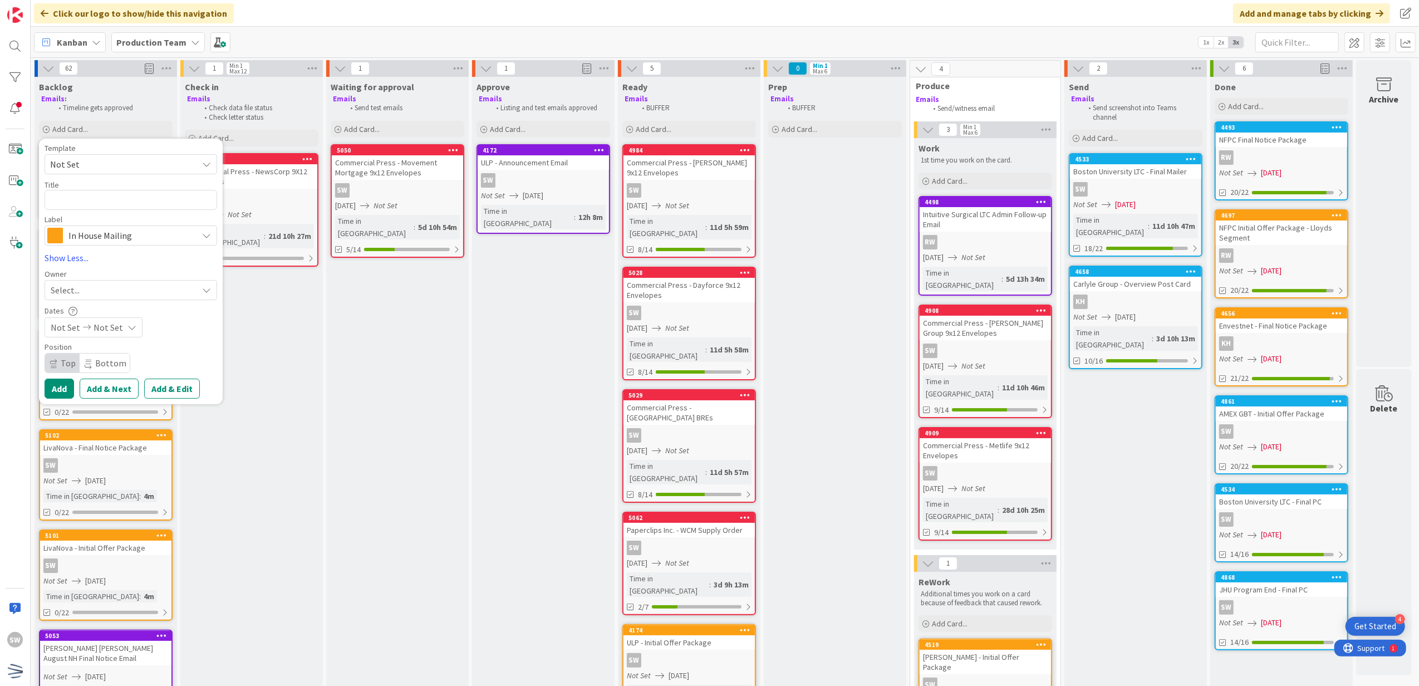
click at [131, 247] on div "Template Not Set Not Set Century Direct NPD Logistics AscendHire Supplies Envel…" at bounding box center [131, 271] width 173 height 255
click at [138, 238] on span "In House Mailing" at bounding box center [130, 236] width 124 height 16
click at [141, 346] on span "Enrollment Emails" at bounding box center [154, 342] width 136 height 17
click at [137, 198] on textarea at bounding box center [131, 200] width 173 height 21
click at [125, 284] on div "Select..." at bounding box center [124, 289] width 147 height 13
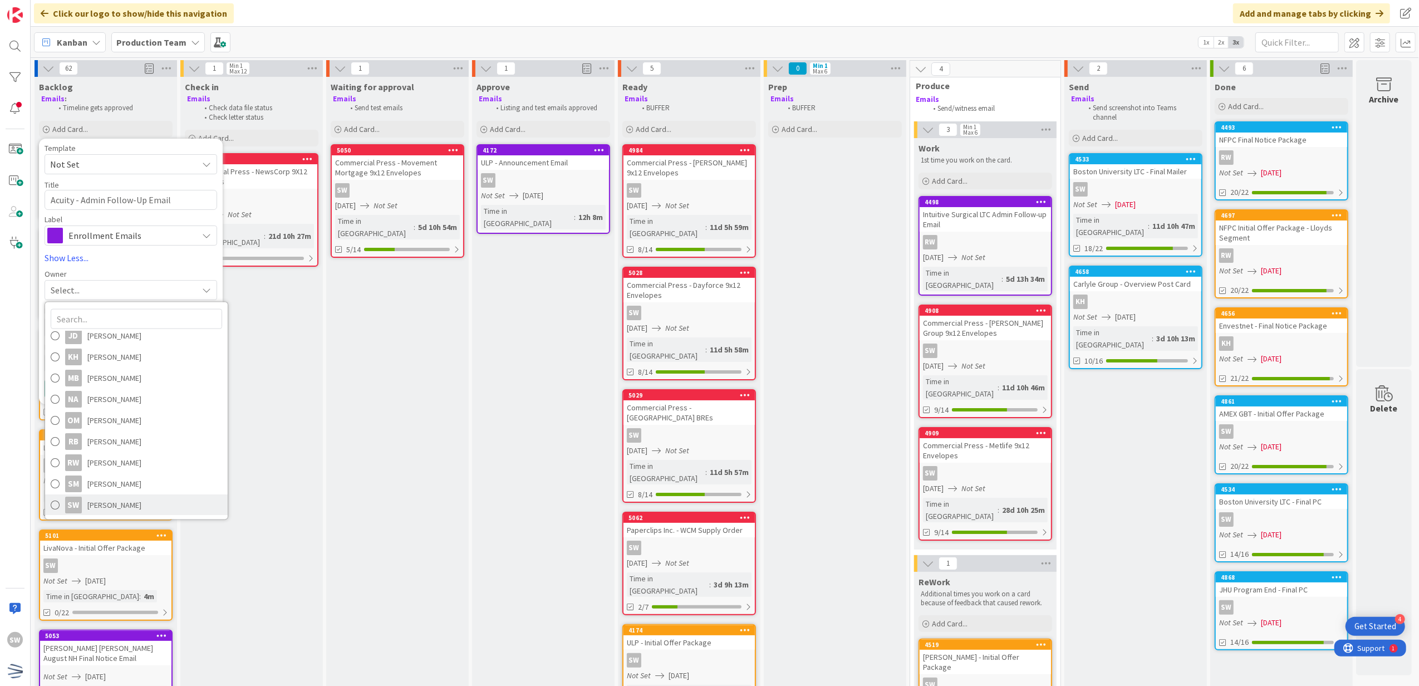
click at [130, 503] on span "[PERSON_NAME]" at bounding box center [114, 505] width 54 height 17
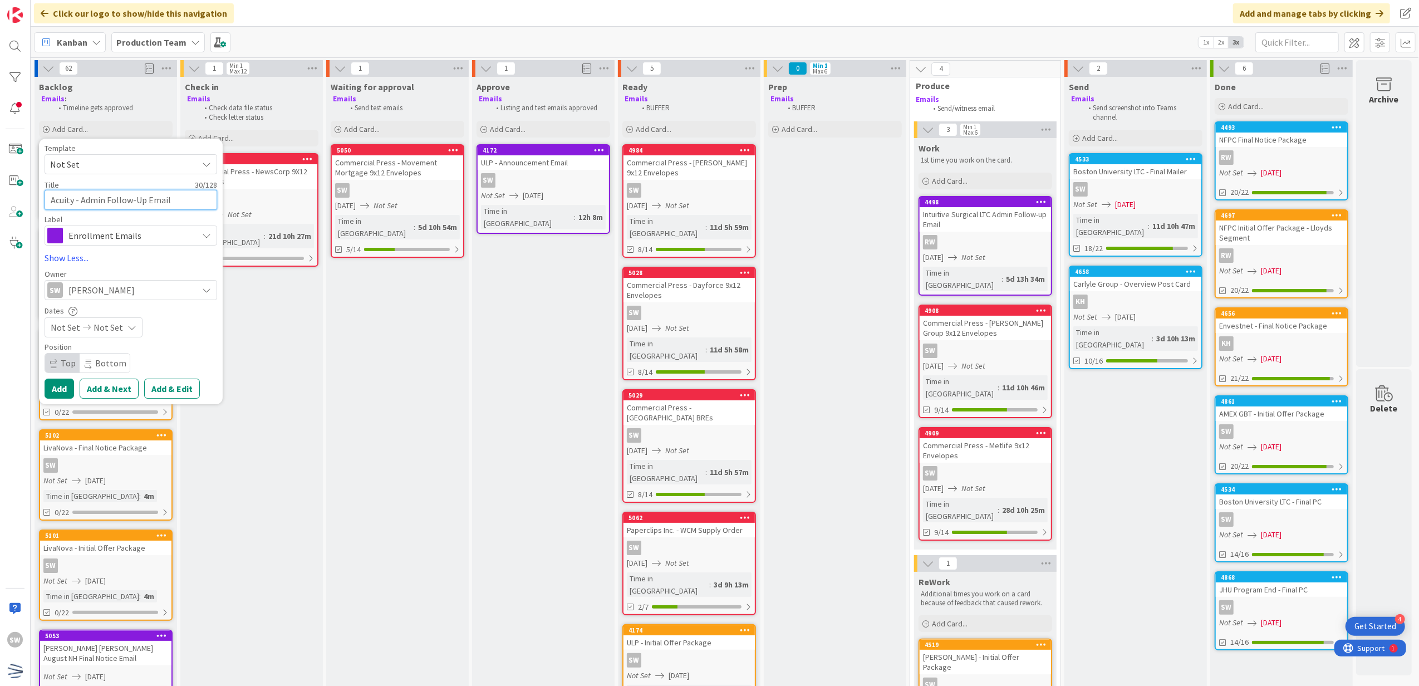
click at [179, 203] on textarea "Acuity - Admin Follow-Up Email" at bounding box center [131, 200] width 173 height 21
click at [127, 319] on div "Not Set Not Set" at bounding box center [94, 327] width 98 height 20
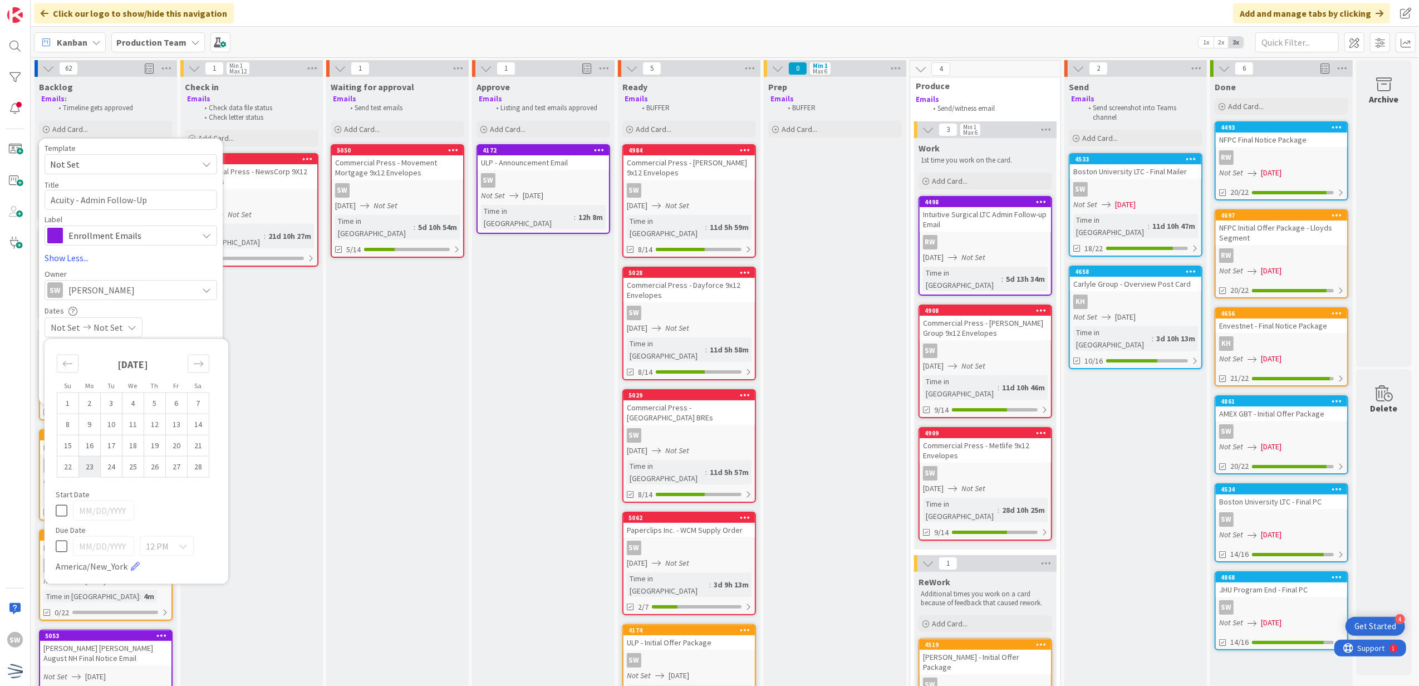
click at [91, 473] on td "23" at bounding box center [90, 466] width 22 height 21
click at [58, 517] on icon at bounding box center [62, 509] width 12 height 13
click at [172, 323] on div "Not Set [DATE]" at bounding box center [131, 327] width 173 height 20
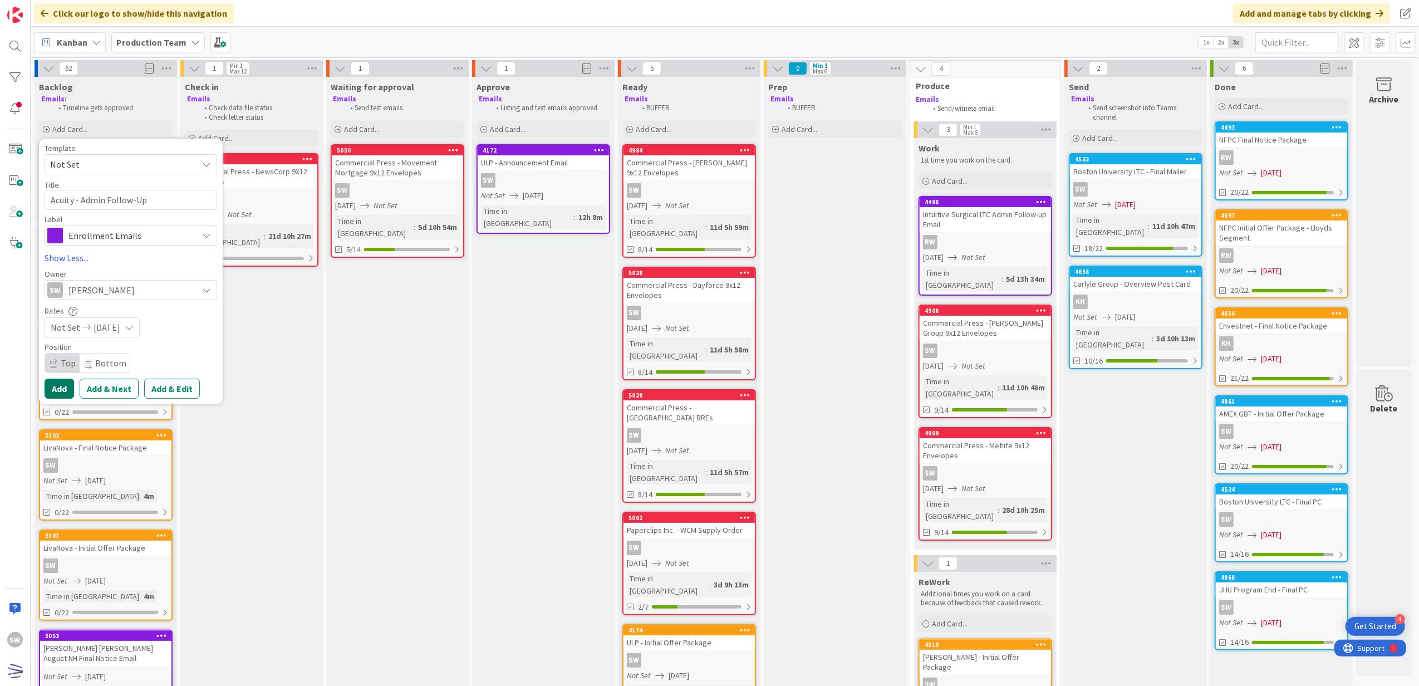
click at [55, 393] on button "Add" at bounding box center [60, 389] width 30 height 20
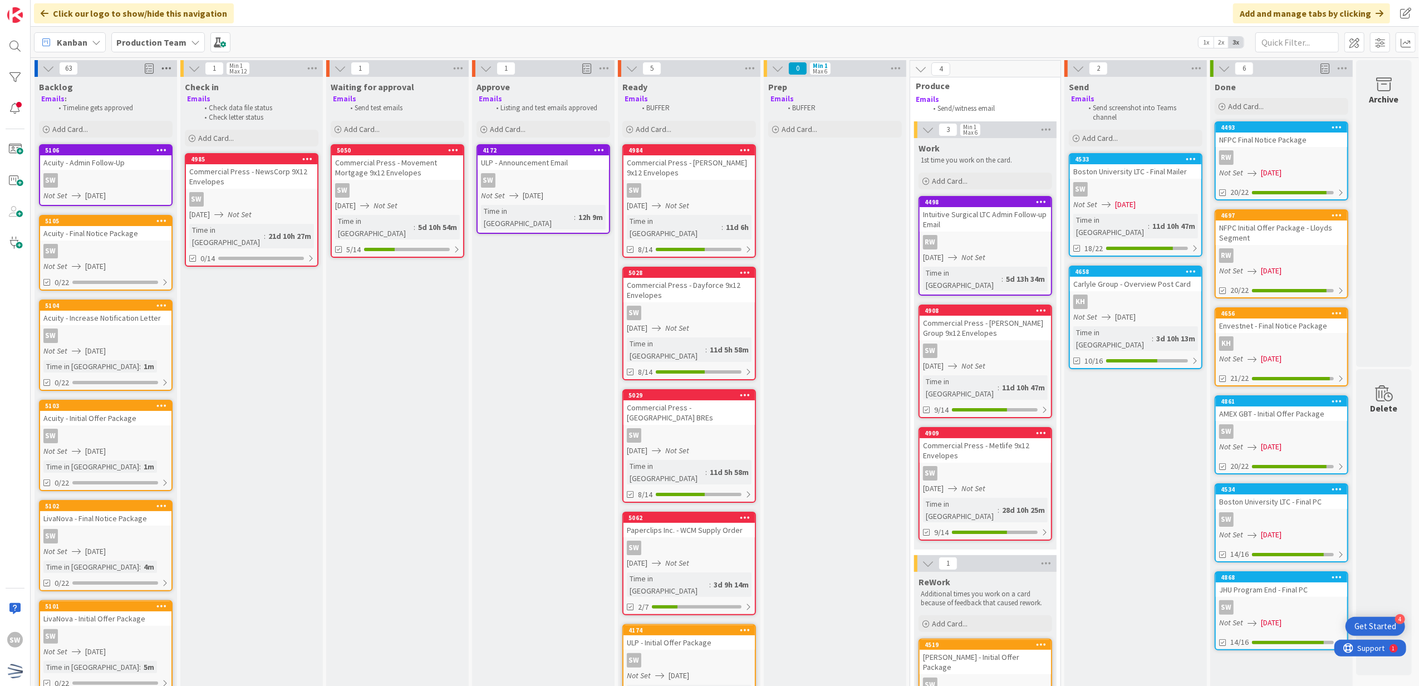
click at [170, 67] on icon at bounding box center [166, 68] width 14 height 17
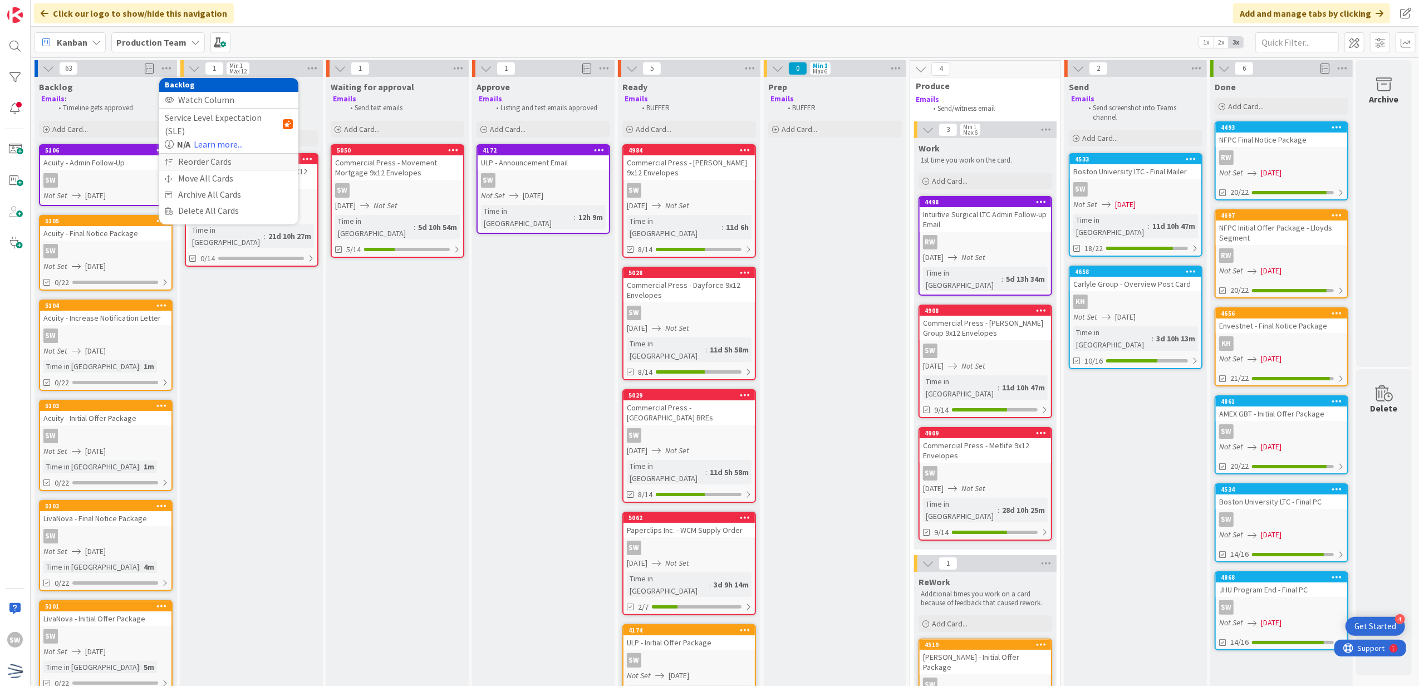
click at [210, 154] on div "Reorder Cards" at bounding box center [228, 162] width 139 height 16
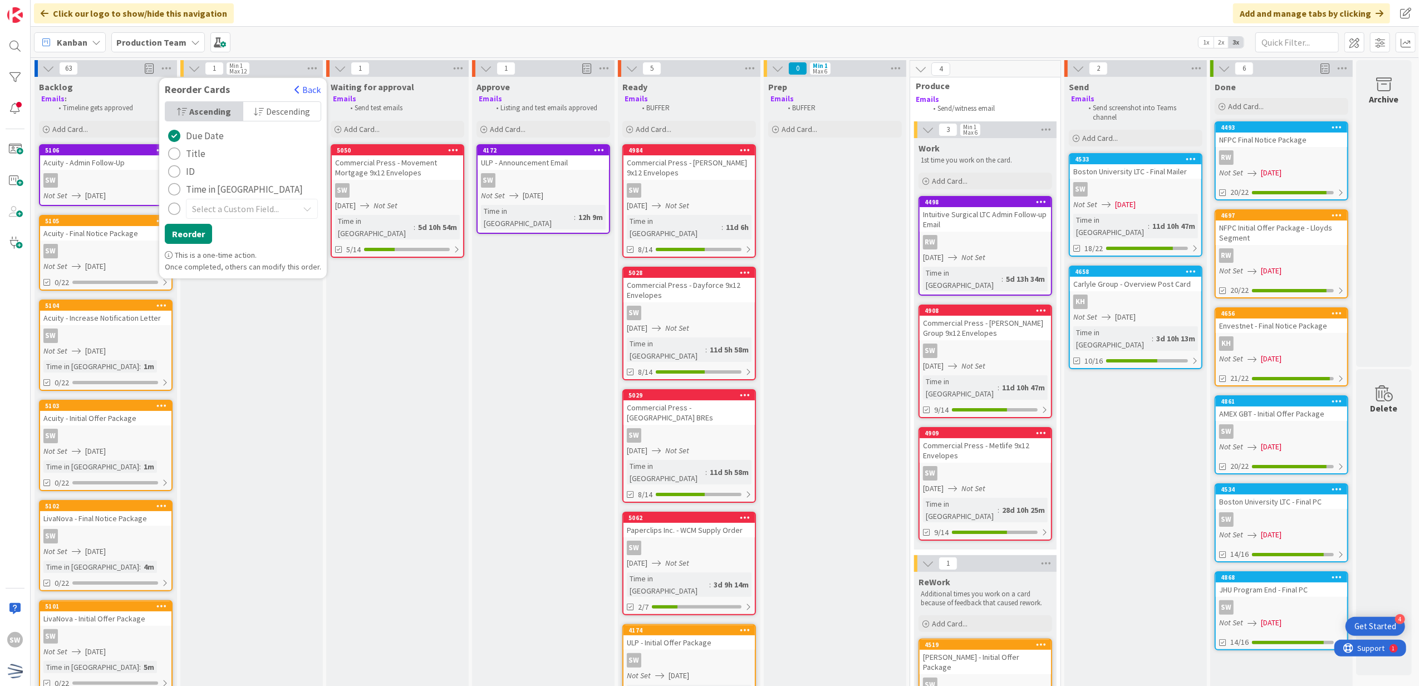
click at [180, 245] on div "Ascending Descending Due Date Title ID Time in Column Select a Custom Field... …" at bounding box center [243, 175] width 168 height 148
click at [183, 237] on button "Reorder" at bounding box center [188, 234] width 47 height 20
